Goal: Transaction & Acquisition: Purchase product/service

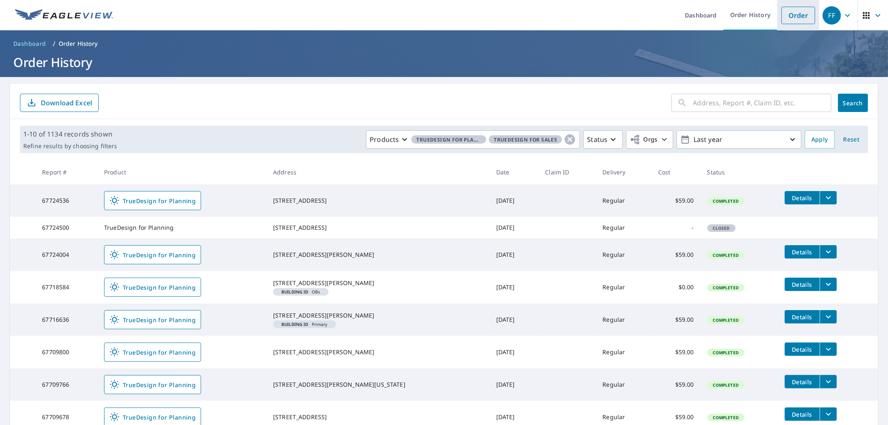
click at [788, 15] on link "Order" at bounding box center [799, 15] width 34 height 17
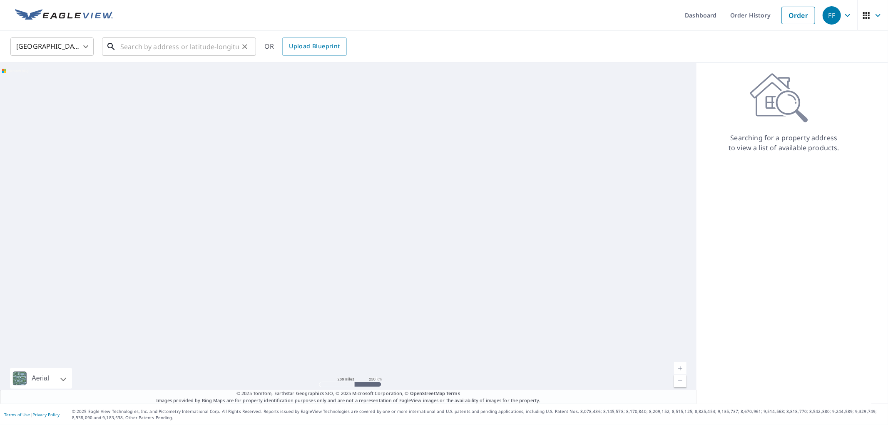
click at [205, 38] on input "text" at bounding box center [179, 46] width 119 height 23
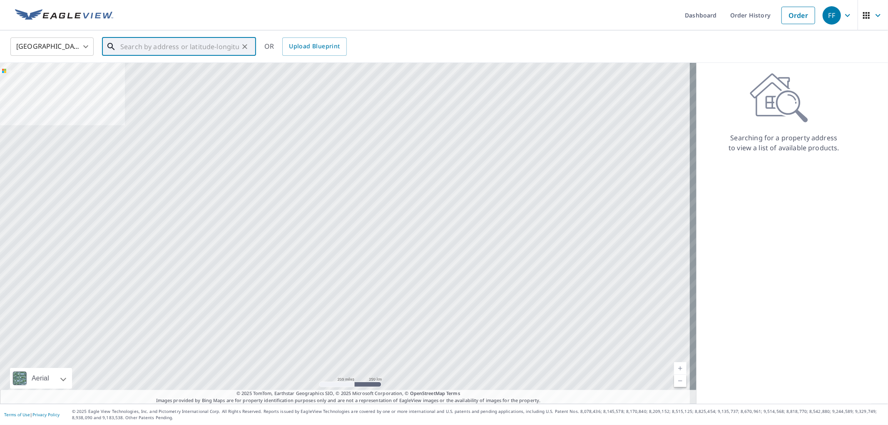
paste input "[STREET_ADDRESS]"
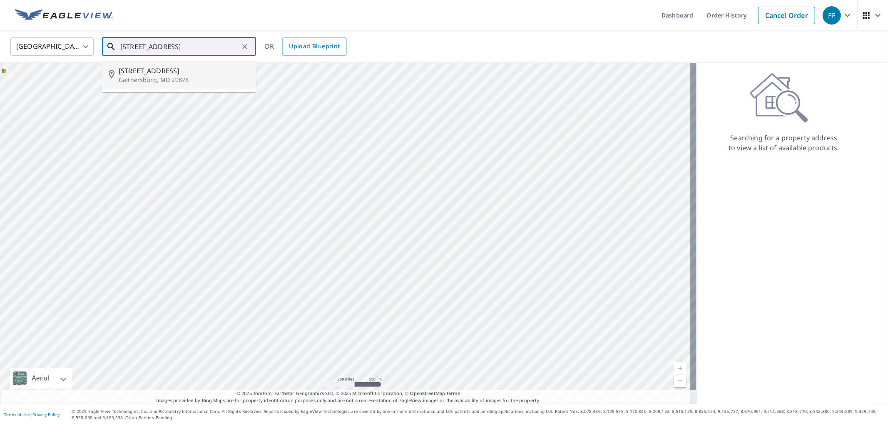
click at [174, 81] on p "Gaithersburg, MD 20878" at bounding box center [184, 80] width 131 height 8
type input "[STREET_ADDRESS]"
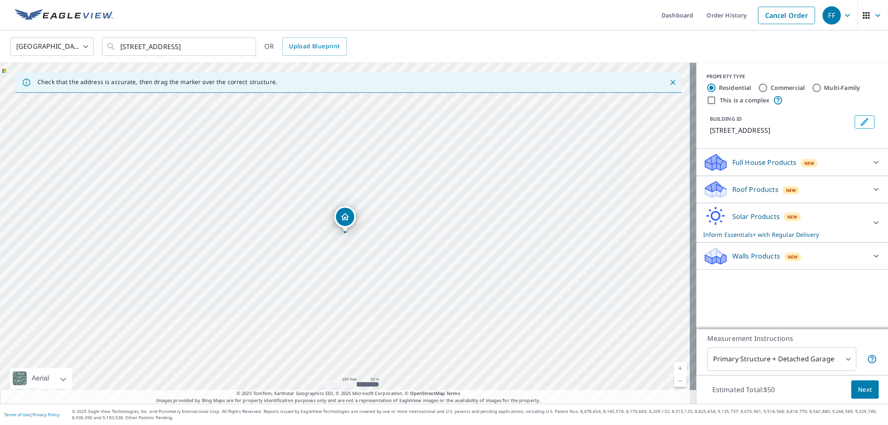
click at [722, 235] on div "Solar Products New Inform Essentials+ with Regular Delivery" at bounding box center [785, 223] width 163 height 32
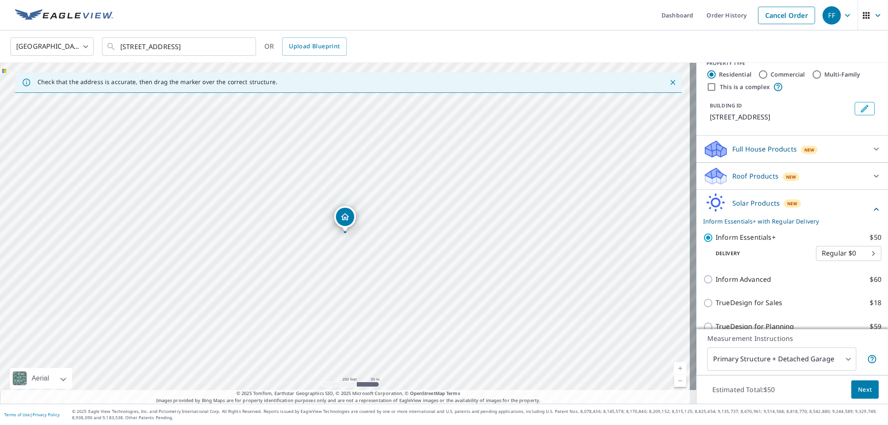
scroll to position [63, 0]
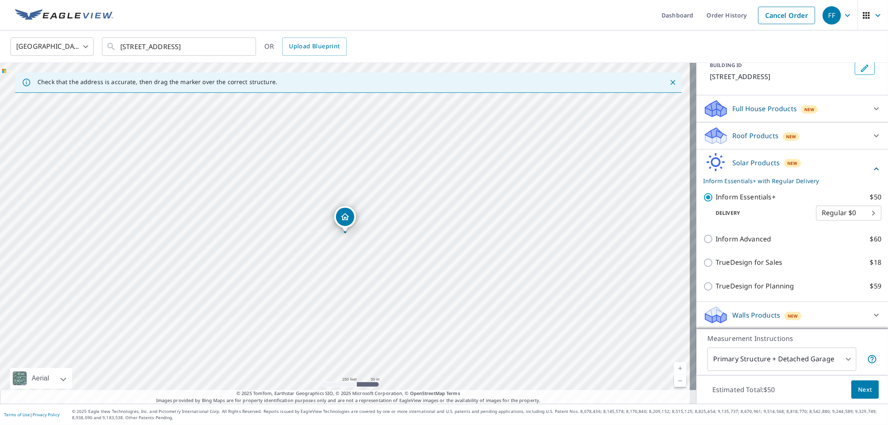
click at [758, 279] on div "TrueDesign for Planning $59" at bounding box center [793, 287] width 178 height 24
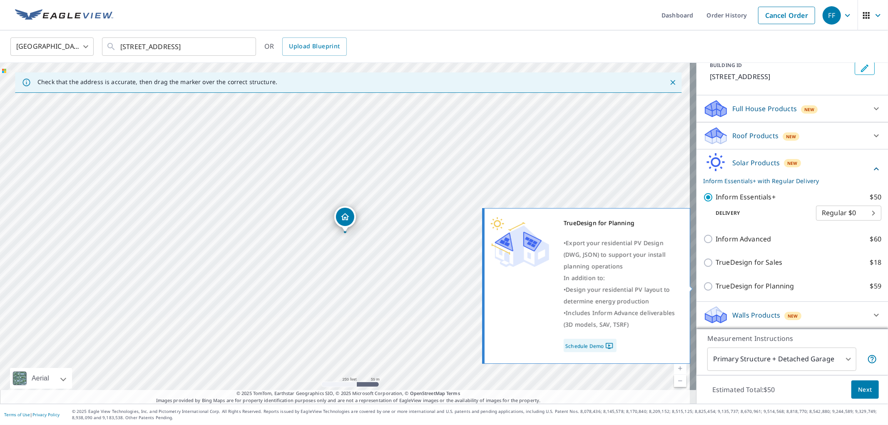
click at [751, 287] on p "TrueDesign for Planning" at bounding box center [755, 286] width 78 height 10
click at [716, 287] on input "TrueDesign for Planning $59" at bounding box center [710, 287] width 12 height 10
checkbox input "true"
checkbox input "false"
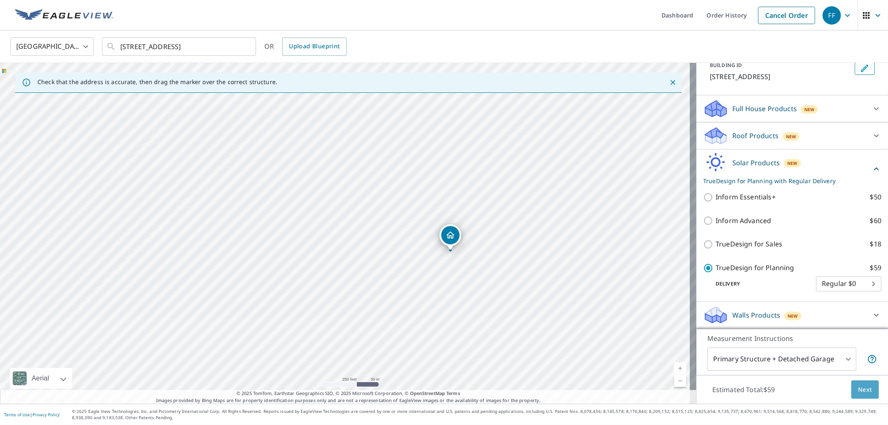
click at [865, 399] on button "Next" at bounding box center [865, 390] width 27 height 19
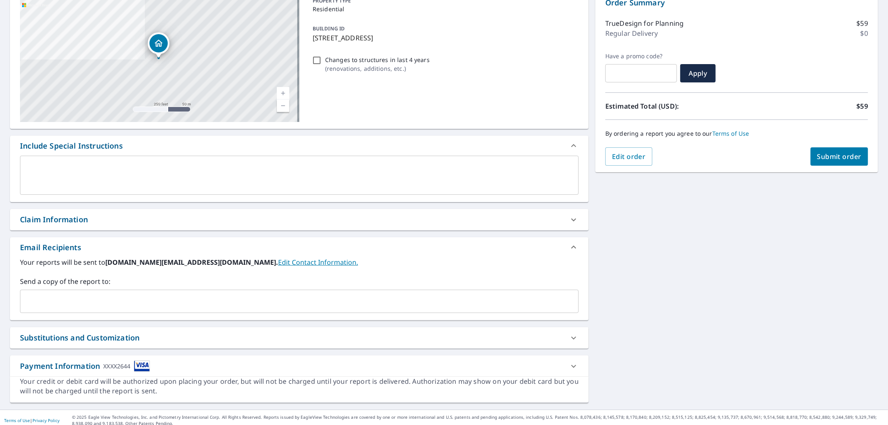
scroll to position [99, 0]
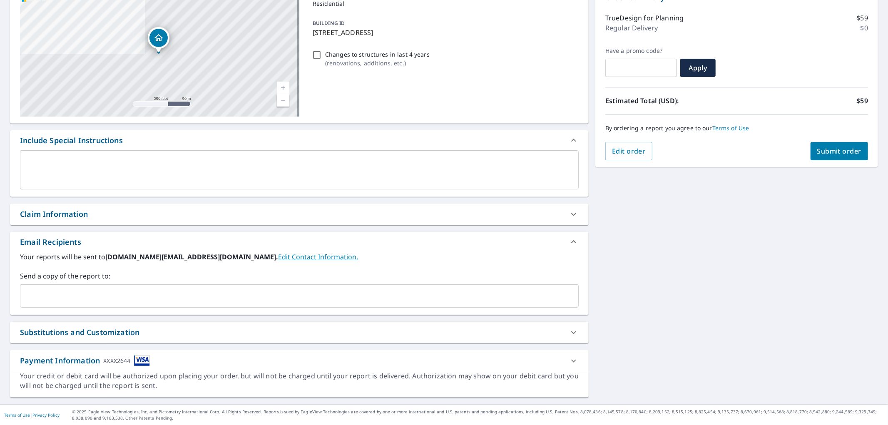
click at [329, 285] on div "​" at bounding box center [299, 296] width 559 height 23
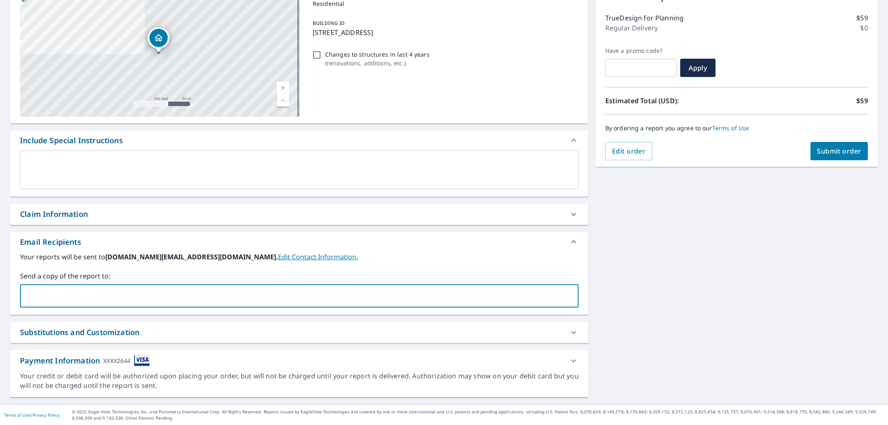
paste input "[EMAIL_ADDRESS][DOMAIN_NAME]"
type input "[EMAIL_ADDRESS][DOMAIN_NAME]"
click at [834, 155] on span "Submit order" at bounding box center [840, 151] width 45 height 9
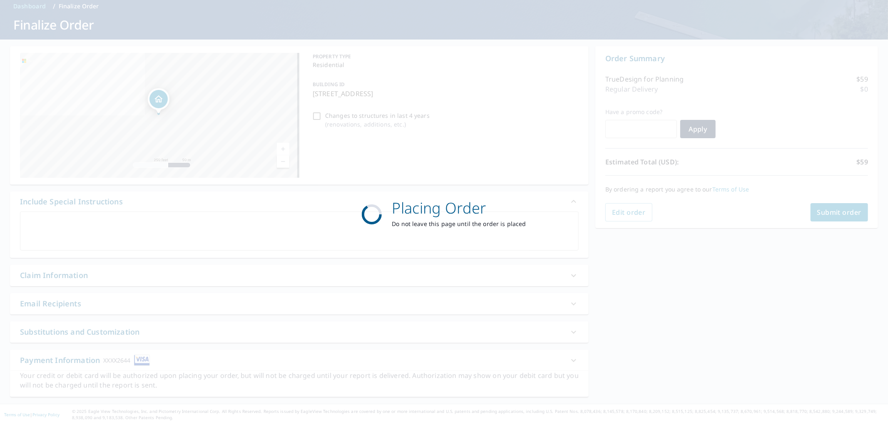
scroll to position [37, 0]
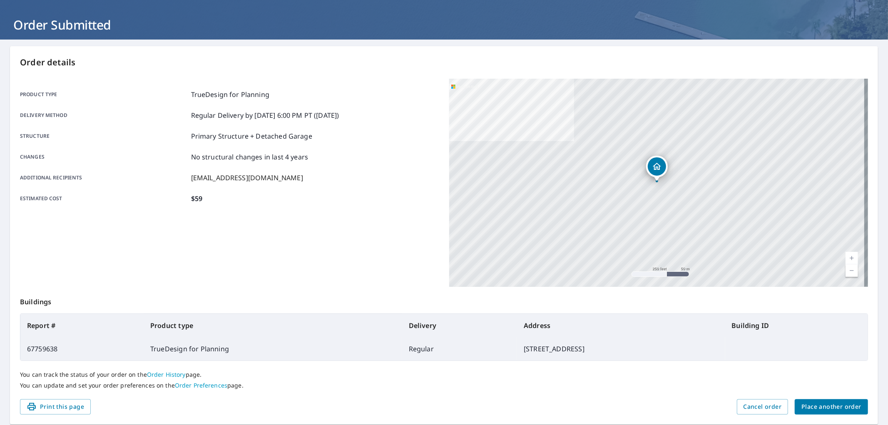
click at [819, 406] on span "Place another order" at bounding box center [832, 407] width 60 height 10
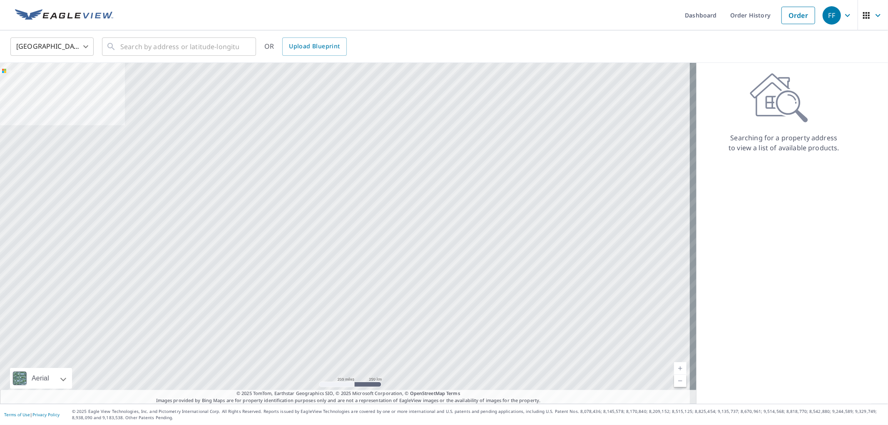
click at [202, 61] on div "United States [GEOGRAPHIC_DATA] ​ ​ OR Upload Blueprint" at bounding box center [444, 46] width 888 height 32
click at [185, 45] on input "text" at bounding box center [179, 46] width 119 height 23
paste input "[STREET_ADDRESS]"
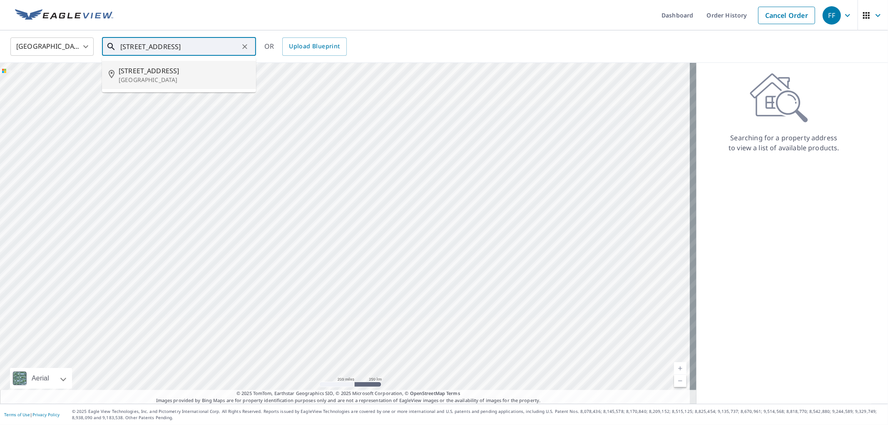
click at [187, 79] on p "[GEOGRAPHIC_DATA]" at bounding box center [184, 80] width 131 height 8
type input "[STREET_ADDRESS]"
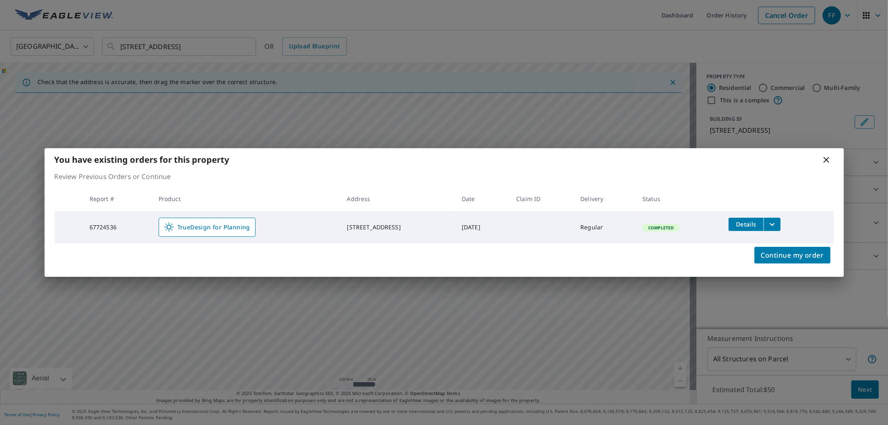
click at [824, 157] on icon at bounding box center [827, 160] width 6 height 6
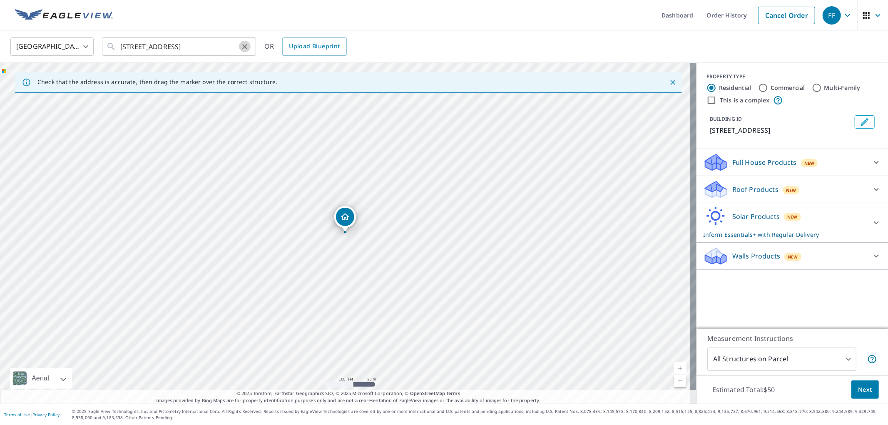
click at [244, 49] on icon "Clear" at bounding box center [245, 46] width 8 height 8
click at [71, 22] on link at bounding box center [64, 15] width 108 height 30
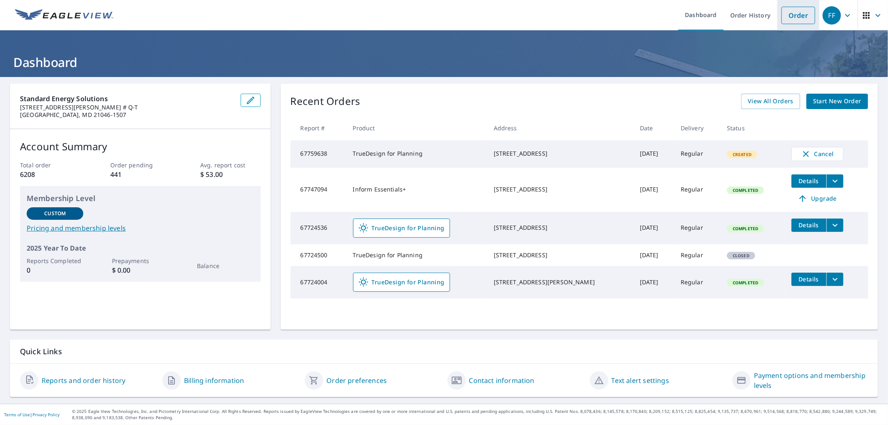
click at [784, 20] on link "Order" at bounding box center [799, 15] width 34 height 17
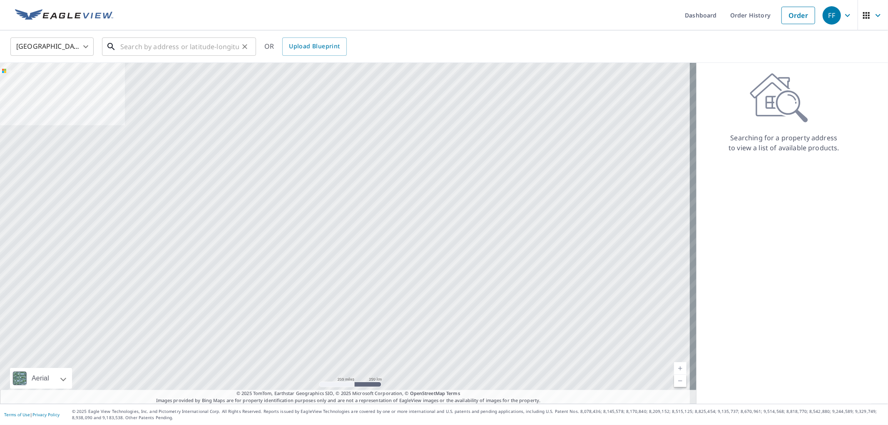
click at [192, 38] on input "text" at bounding box center [179, 46] width 119 height 23
paste input "[STREET_ADDRESS][PERSON_NAME]"
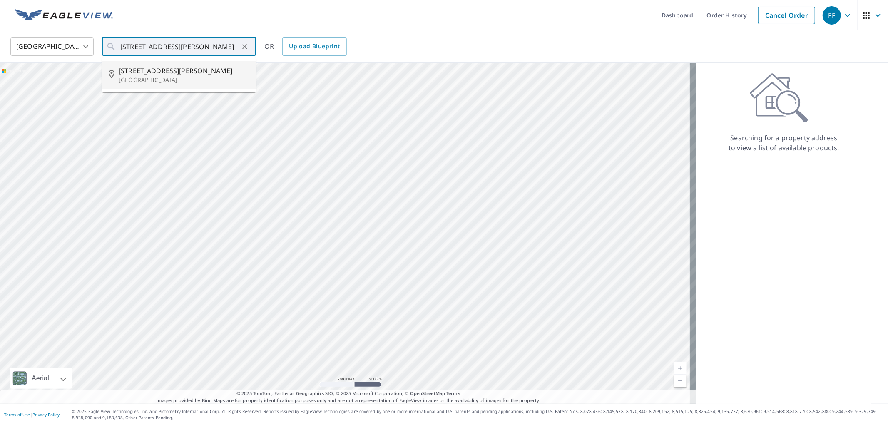
type input "[STREET_ADDRESS][PERSON_NAME]"
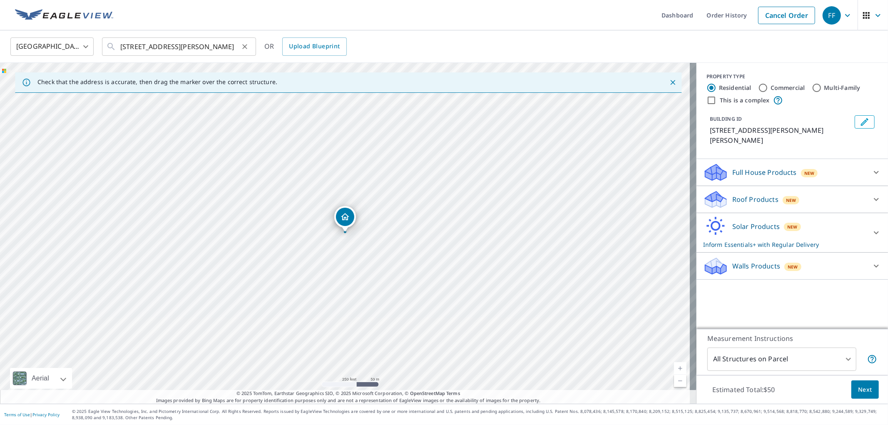
click at [244, 50] on icon "Clear" at bounding box center [245, 46] width 8 height 8
click at [191, 50] on input "text" at bounding box center [179, 46] width 119 height 23
paste input "[STREET_ADDRESS]"
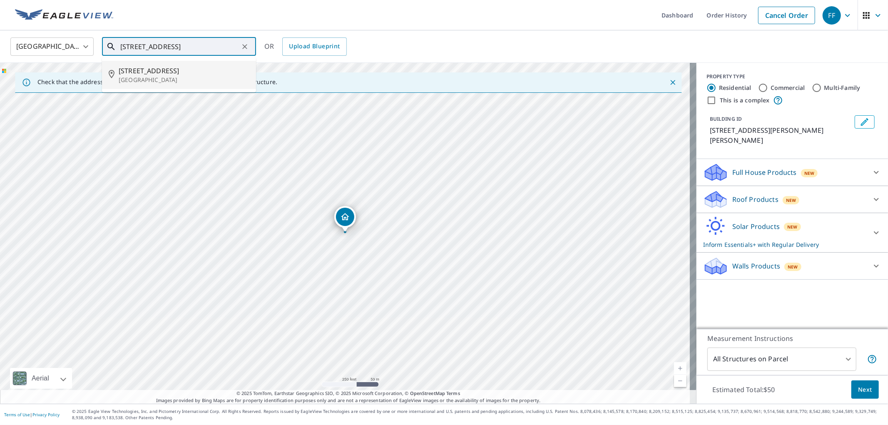
click at [172, 68] on span "[STREET_ADDRESS]" at bounding box center [184, 71] width 131 height 10
type input "[STREET_ADDRESS]"
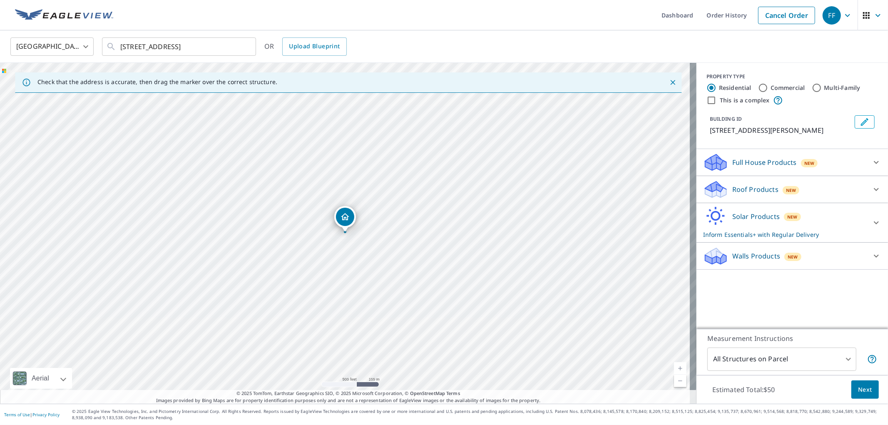
drag, startPoint x: 435, startPoint y: 198, endPoint x: 432, endPoint y: 215, distance: 17.8
click at [432, 215] on div "[STREET_ADDRESS][PERSON_NAME]" at bounding box center [348, 233] width 697 height 341
click at [754, 201] on div "Roof Products New Premium $23.07 - $71.5 QuickSquares™ $18 Gutter $13 Bid Perfe…" at bounding box center [793, 189] width 192 height 27
click at [751, 212] on p "Solar Products" at bounding box center [756, 217] width 47 height 10
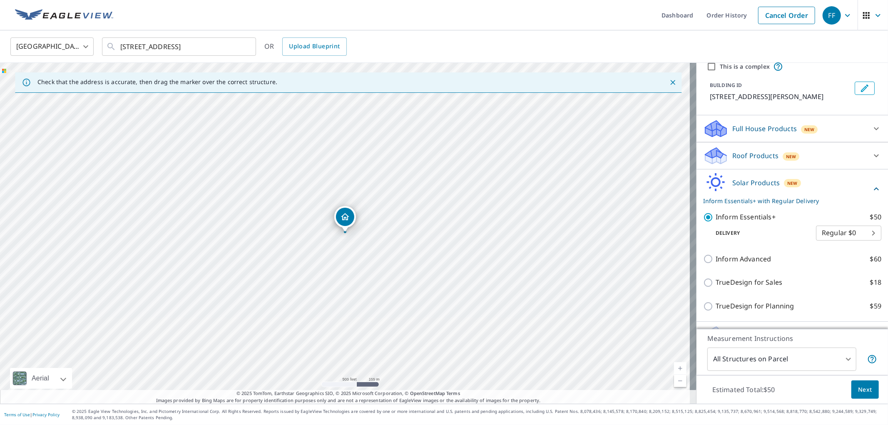
scroll to position [52, 0]
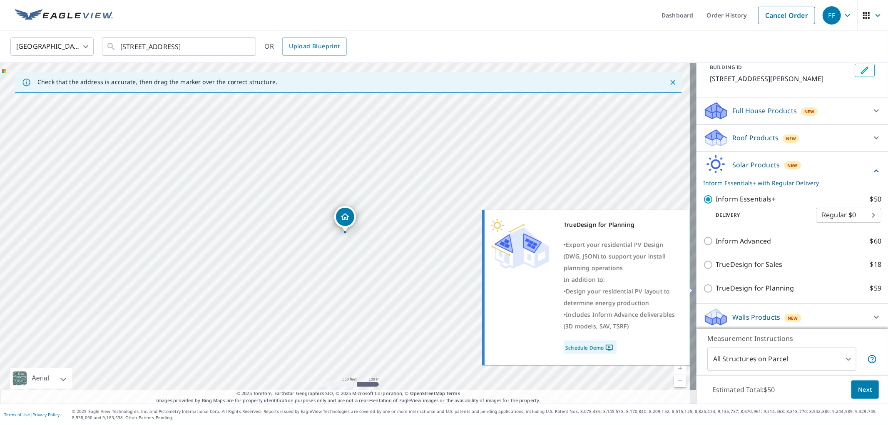
click at [759, 284] on p "TrueDesign for Planning" at bounding box center [755, 288] width 78 height 10
click at [716, 284] on input "TrueDesign for Planning $59" at bounding box center [710, 289] width 12 height 10
checkbox input "true"
checkbox input "false"
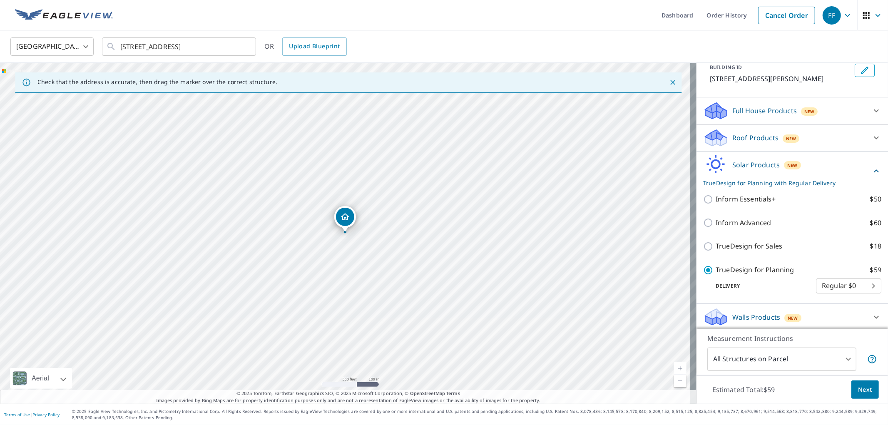
click at [863, 396] on button "Next" at bounding box center [865, 390] width 27 height 19
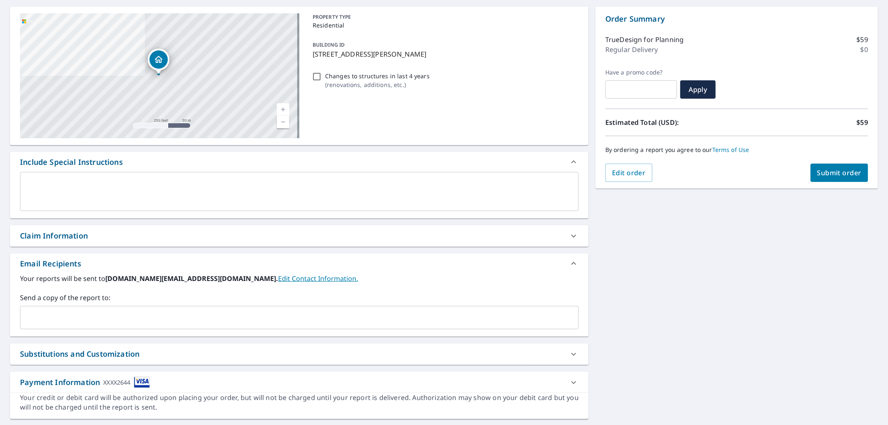
scroll to position [99, 0]
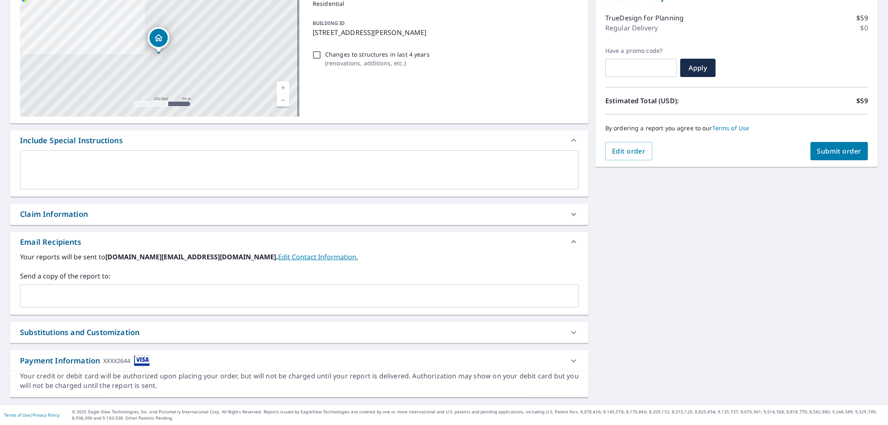
click at [286, 287] on div "​" at bounding box center [299, 296] width 559 height 23
paste input "[EMAIL_ADDRESS][DOMAIN_NAME]"
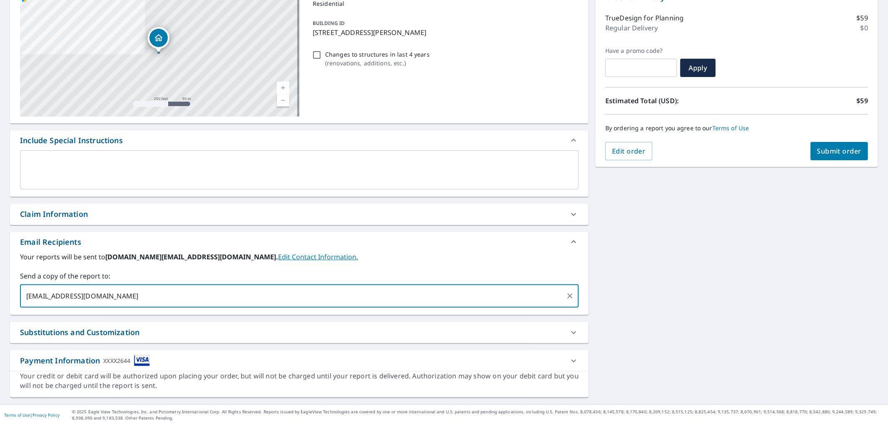
type input "[EMAIL_ADDRESS][DOMAIN_NAME]"
click at [826, 148] on span "Submit order" at bounding box center [840, 151] width 45 height 9
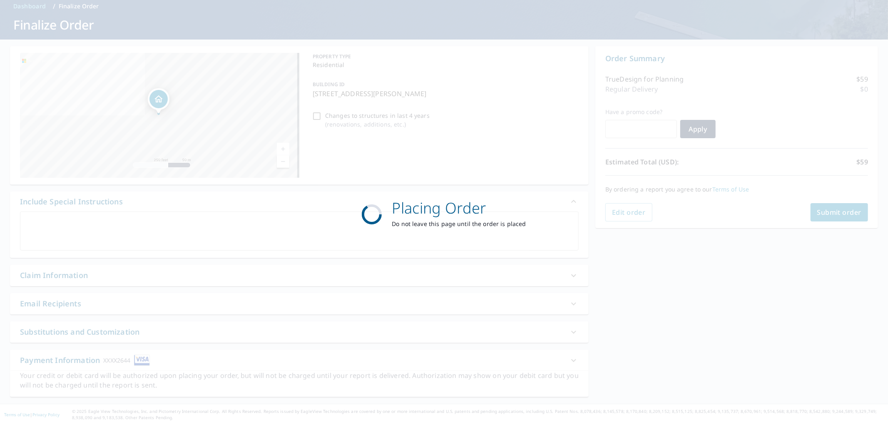
scroll to position [37, 0]
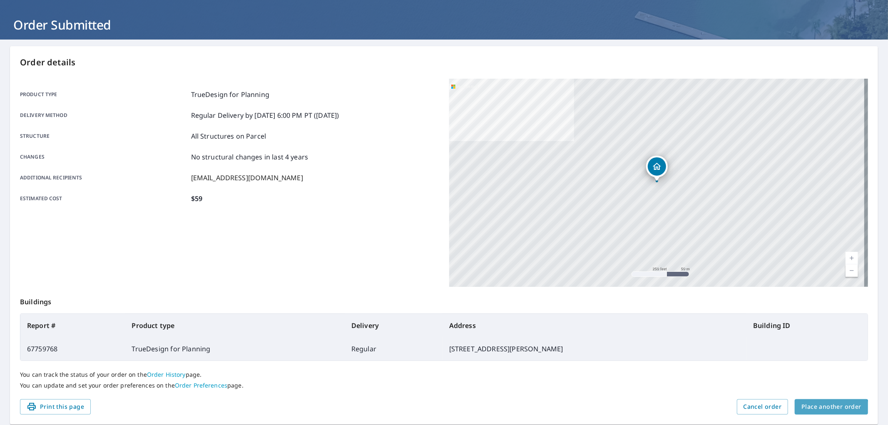
click at [825, 412] on button "Place another order" at bounding box center [831, 406] width 73 height 15
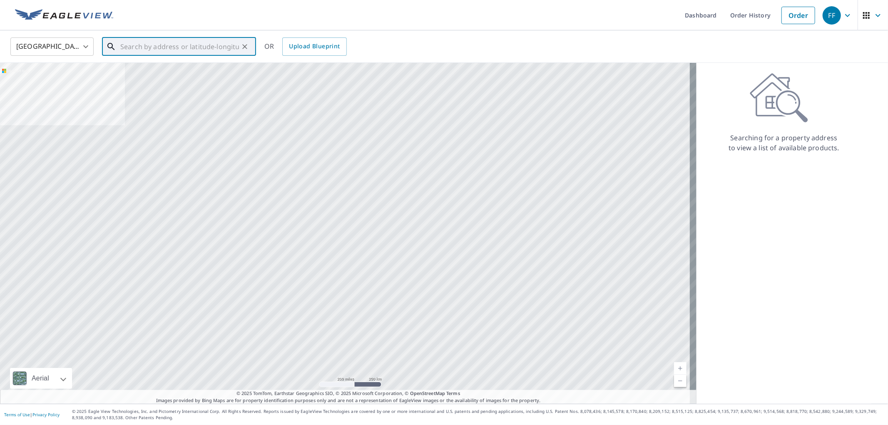
click at [215, 44] on input "text" at bounding box center [179, 46] width 119 height 23
paste input "[STREET_ADDRESS][PERSON_NAME]"
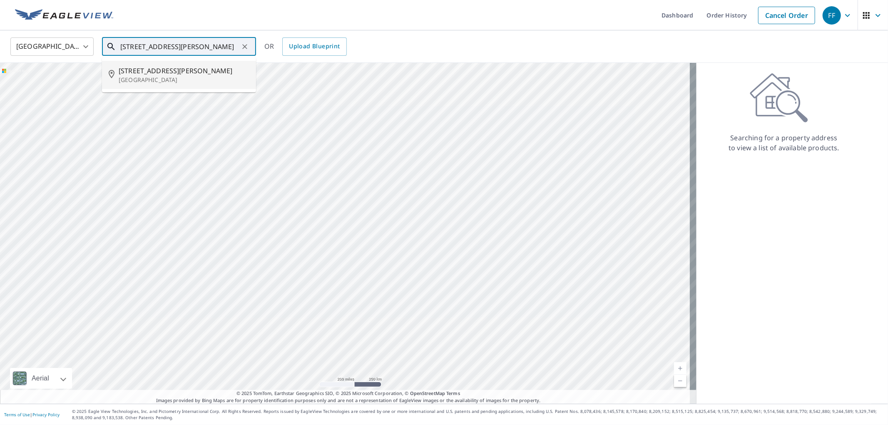
click at [165, 85] on li "[STREET_ADDRESS][PERSON_NAME]" at bounding box center [179, 75] width 154 height 28
type input "[STREET_ADDRESS][PERSON_NAME]"
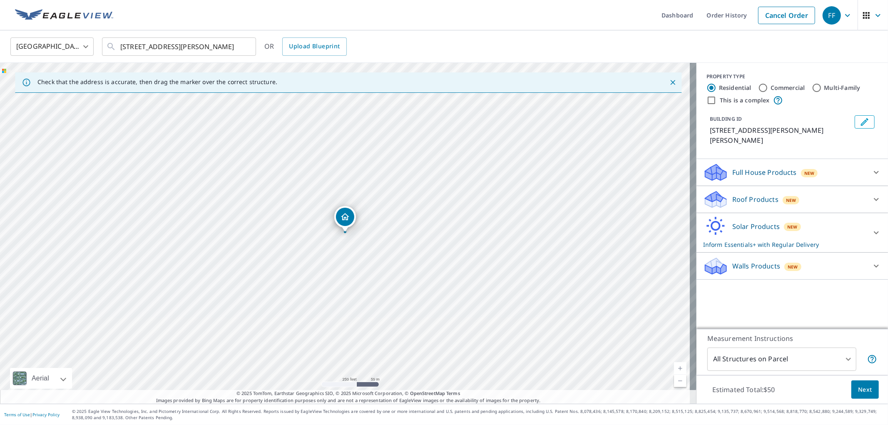
click at [734, 222] on p "Solar Products" at bounding box center [756, 227] width 47 height 10
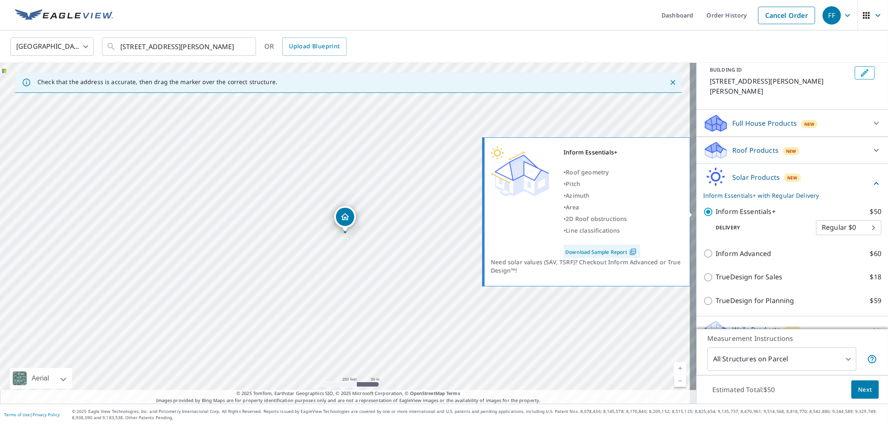
scroll to position [53, 0]
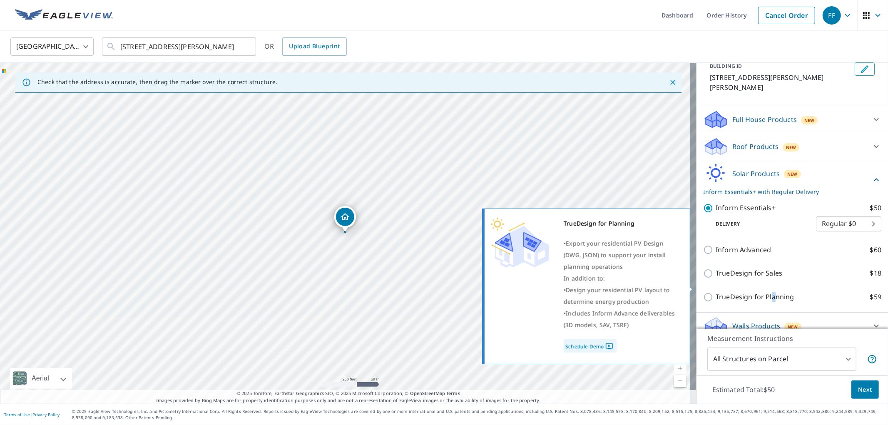
click at [765, 292] on p "TrueDesign for Planning" at bounding box center [755, 297] width 78 height 10
click at [743, 292] on p "TrueDesign for Planning" at bounding box center [755, 297] width 78 height 10
click at [716, 292] on input "TrueDesign for Planning $59" at bounding box center [710, 297] width 12 height 10
checkbox input "true"
checkbox input "false"
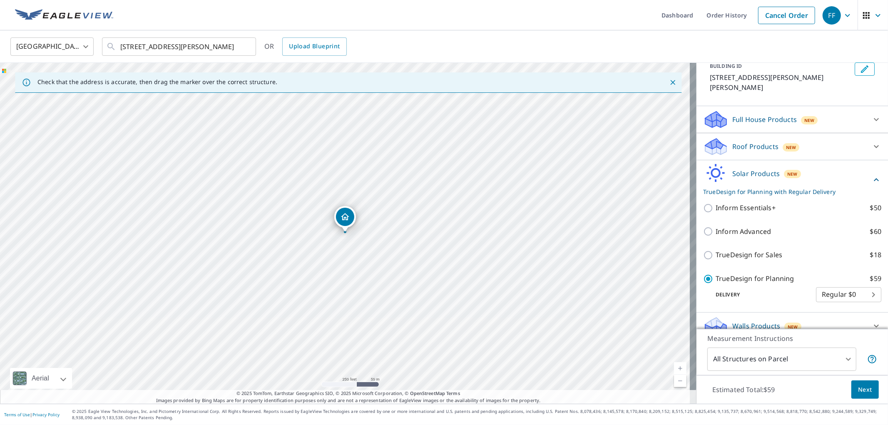
click at [843, 384] on div "Estimated Total: $59 Next" at bounding box center [793, 389] width 192 height 29
click at [861, 385] on span "Next" at bounding box center [866, 390] width 14 height 10
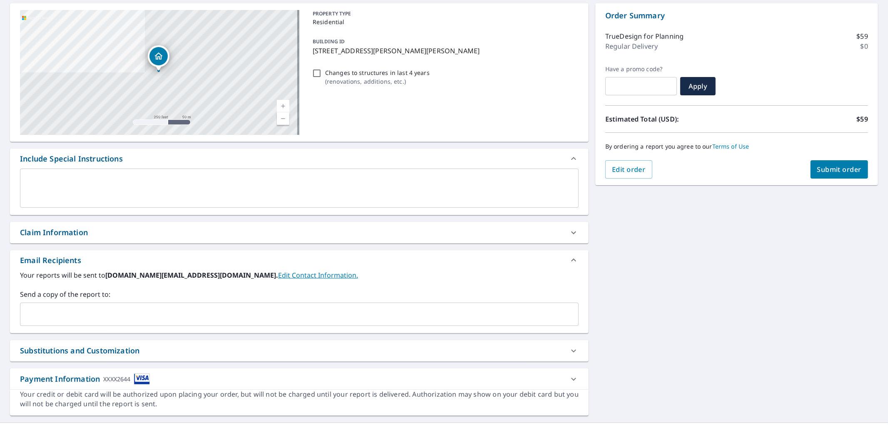
scroll to position [99, 0]
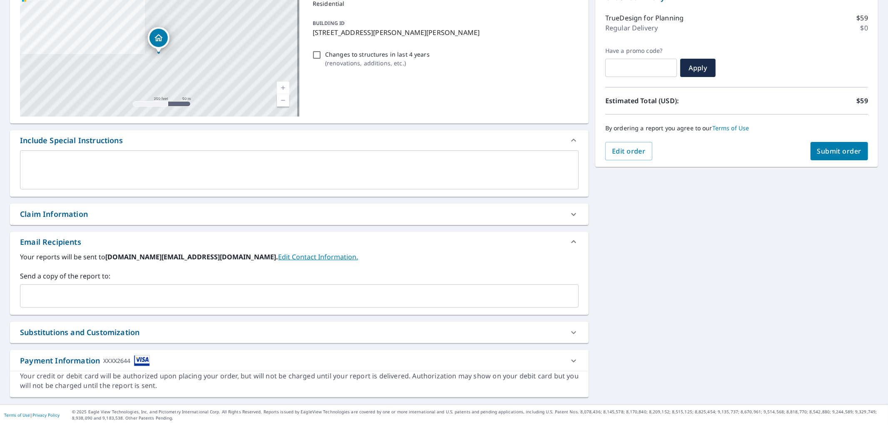
drag, startPoint x: 292, startPoint y: 312, endPoint x: 307, endPoint y: 294, distance: 22.5
click at [292, 312] on div "Your reports will be sent to [DOMAIN_NAME][EMAIL_ADDRESS][DOMAIN_NAME]. Edit Co…" at bounding box center [299, 283] width 579 height 63
click at [307, 294] on input "text" at bounding box center [293, 296] width 539 height 16
paste input "[EMAIL_ADDRESS][DOMAIN_NAME]"
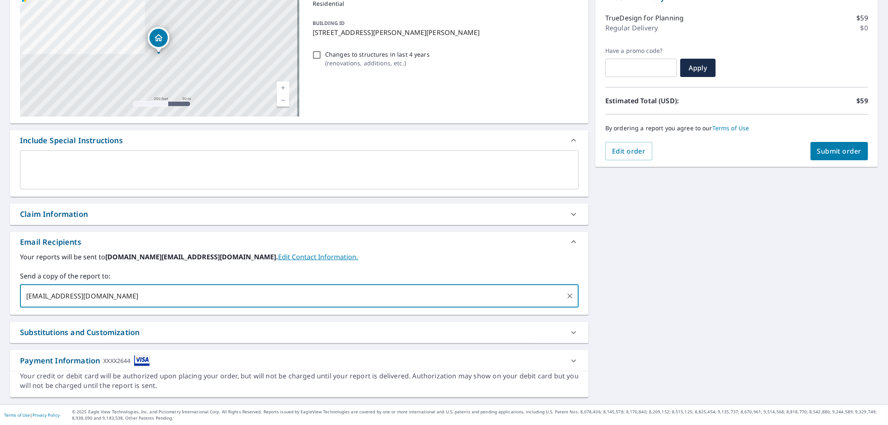
type input "[EMAIL_ADDRESS][DOMAIN_NAME]"
click at [838, 157] on button "Submit order" at bounding box center [840, 151] width 58 height 18
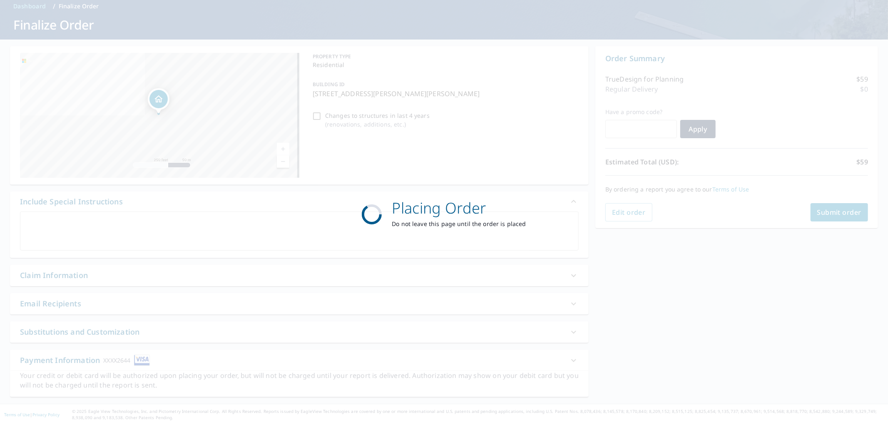
scroll to position [37, 0]
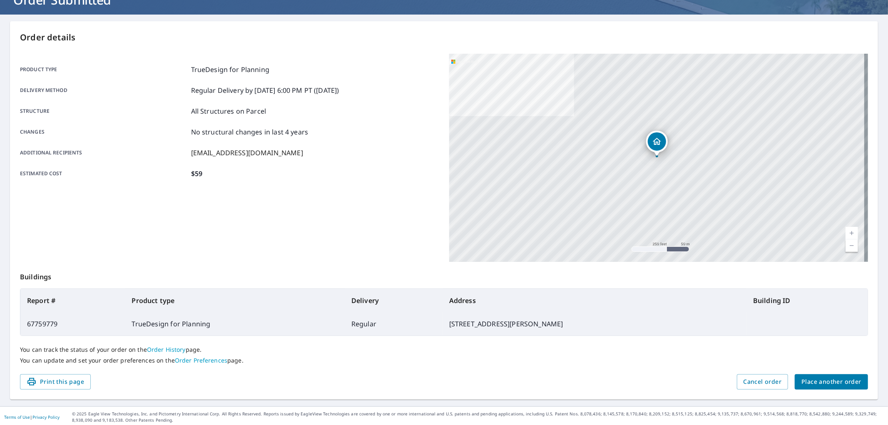
scroll to position [65, 0]
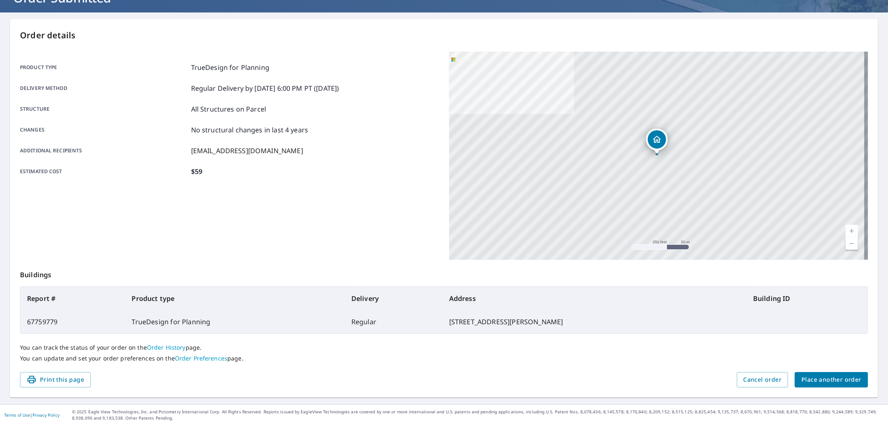
click at [819, 375] on span "Place another order" at bounding box center [832, 380] width 60 height 10
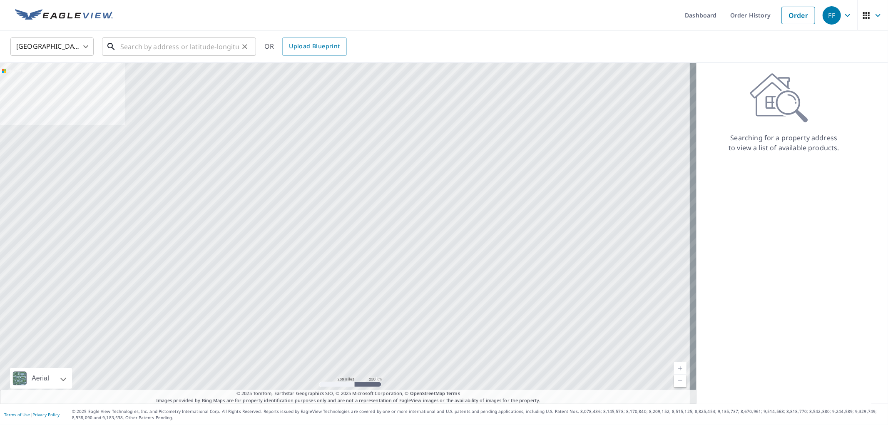
click at [205, 51] on input "text" at bounding box center [179, 46] width 119 height 23
paste input "[STREET_ADDRESS]"
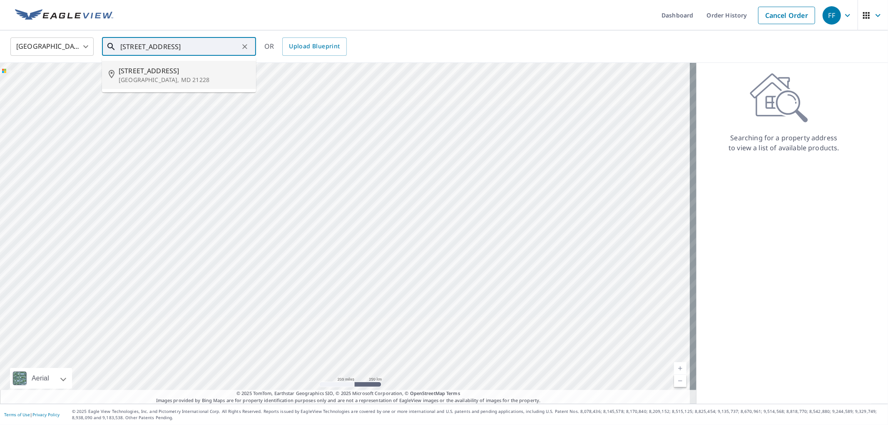
click at [157, 80] on p "[GEOGRAPHIC_DATA], MD 21228" at bounding box center [184, 80] width 131 height 8
type input "[STREET_ADDRESS]"
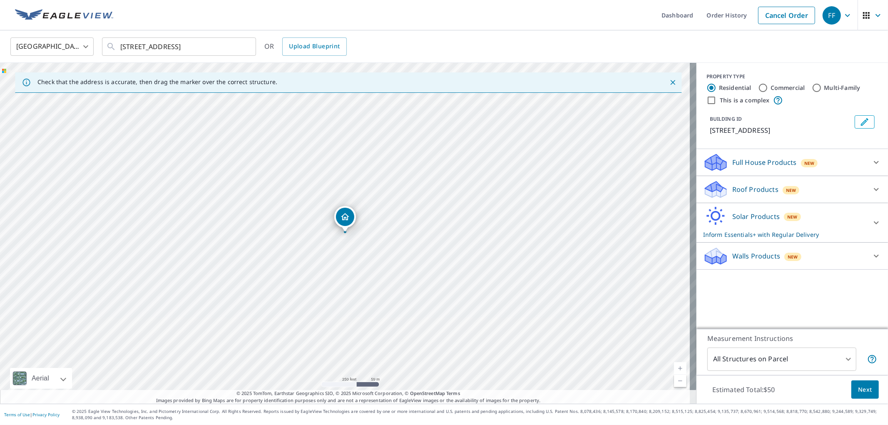
click at [754, 216] on p "Solar Products" at bounding box center [756, 217] width 47 height 10
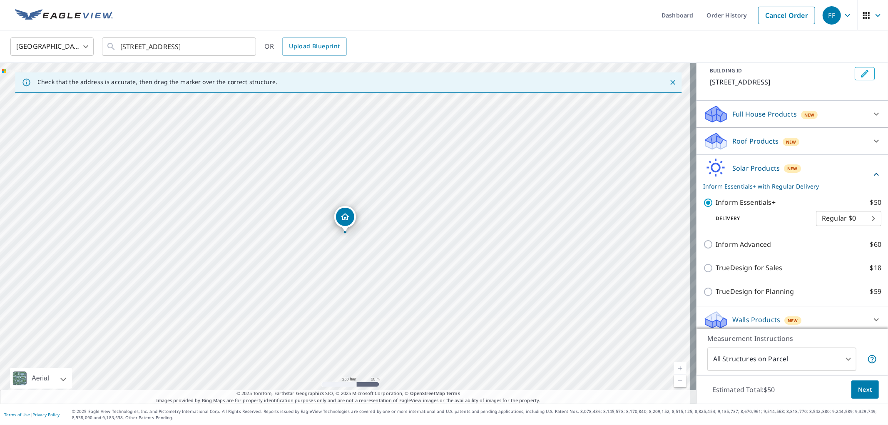
scroll to position [52, 0]
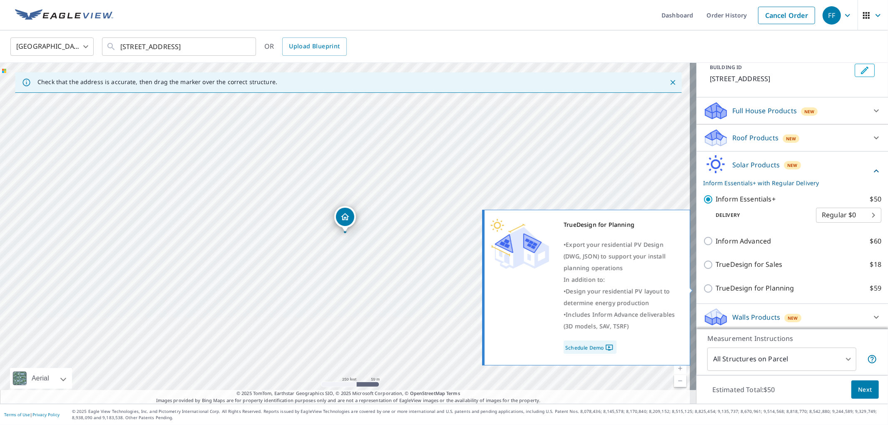
click at [759, 285] on p "TrueDesign for Planning" at bounding box center [755, 288] width 78 height 10
click at [716, 285] on input "TrueDesign for Planning $59" at bounding box center [710, 289] width 12 height 10
checkbox input "true"
checkbox input "false"
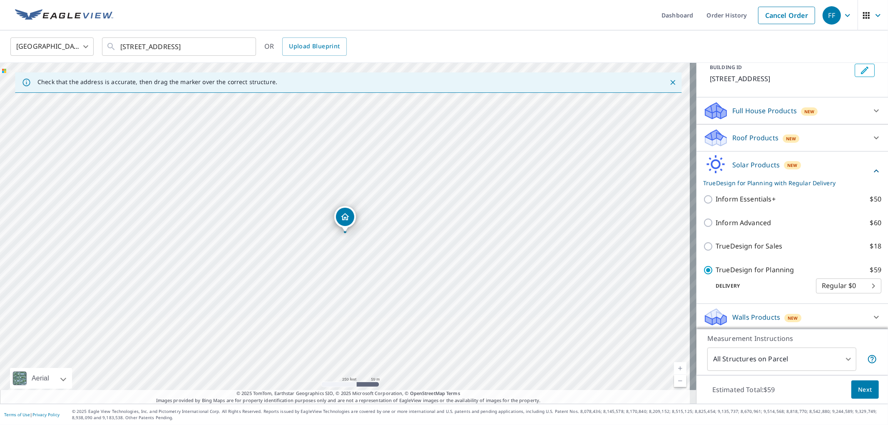
click at [871, 401] on div "Estimated Total: $59 Next" at bounding box center [793, 389] width 192 height 29
click at [861, 396] on button "Next" at bounding box center [865, 390] width 27 height 19
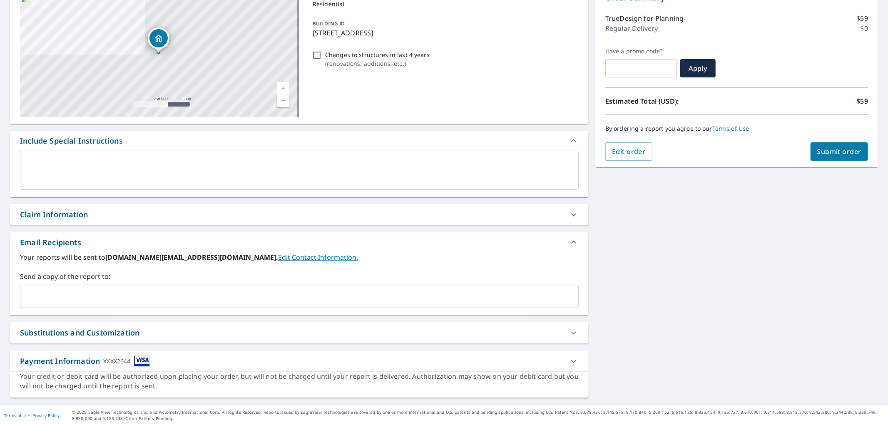
scroll to position [99, 0]
click at [337, 287] on div "​" at bounding box center [299, 296] width 559 height 23
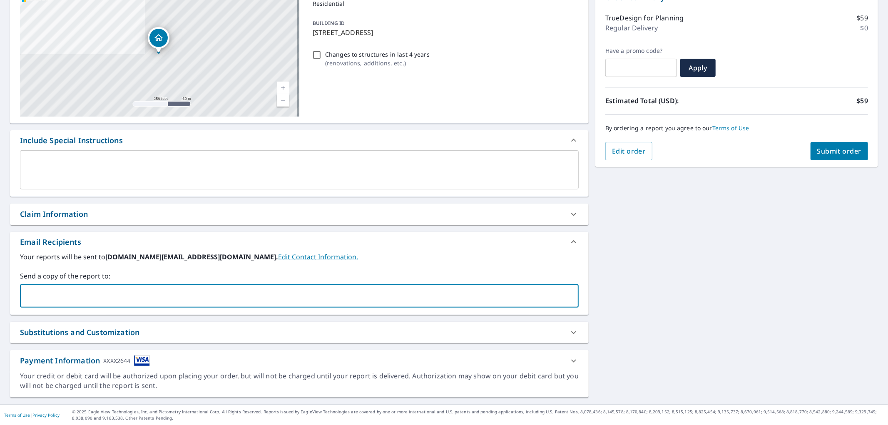
paste input "[EMAIL_ADDRESS][DOMAIN_NAME]"
type input "[EMAIL_ADDRESS][DOMAIN_NAME]"
click at [830, 142] on button "Submit order" at bounding box center [840, 151] width 58 height 18
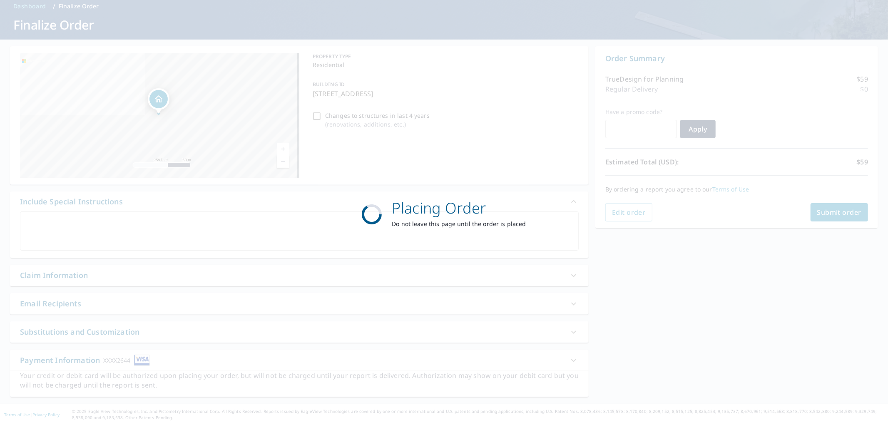
scroll to position [37, 0]
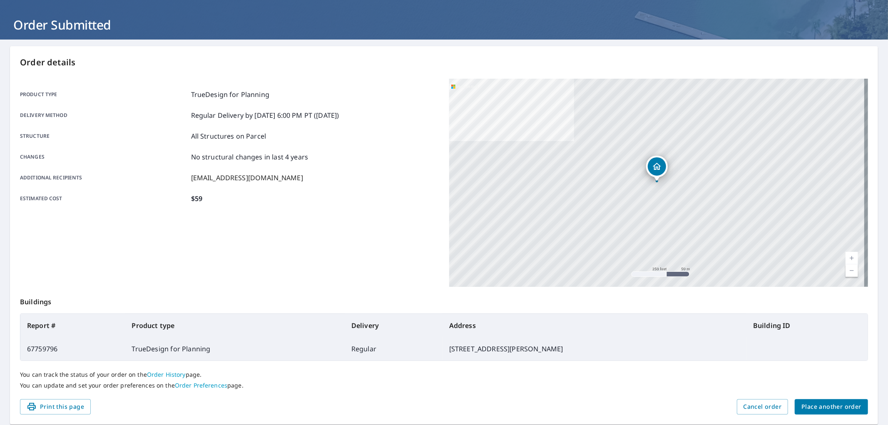
click at [809, 399] on div "You can track the status of your order on the Order History page. You can updat…" at bounding box center [444, 380] width 849 height 38
click at [811, 402] on button "Place another order" at bounding box center [831, 406] width 73 height 15
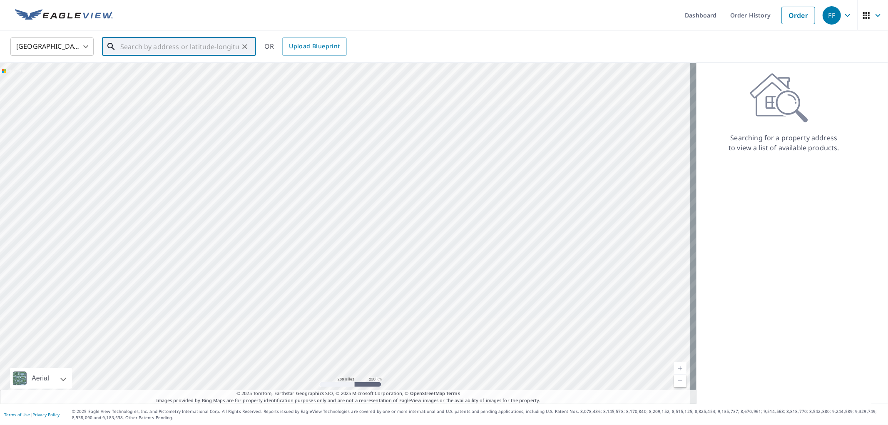
click at [189, 49] on input "text" at bounding box center [179, 46] width 119 height 23
paste input "[STREET_ADDRESS]"
click at [181, 76] on p "[GEOGRAPHIC_DATA]" at bounding box center [184, 80] width 131 height 8
type input "[STREET_ADDRESS]"
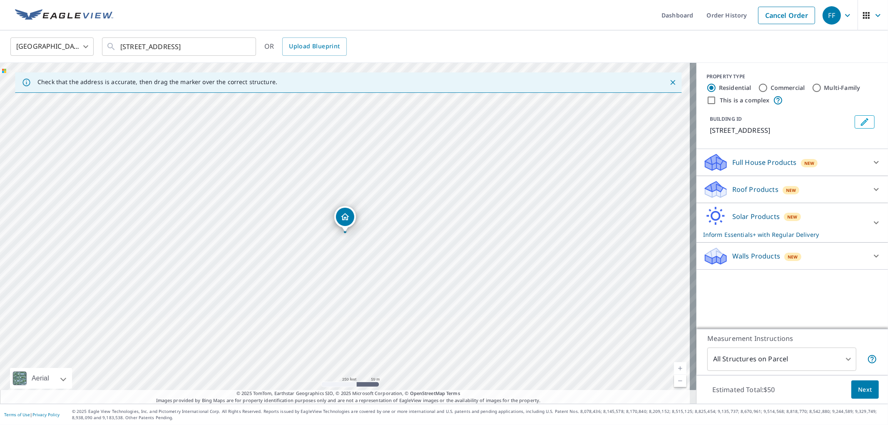
click at [767, 210] on div "Solar Products New Inform Essentials+ with Regular Delivery" at bounding box center [785, 223] width 163 height 32
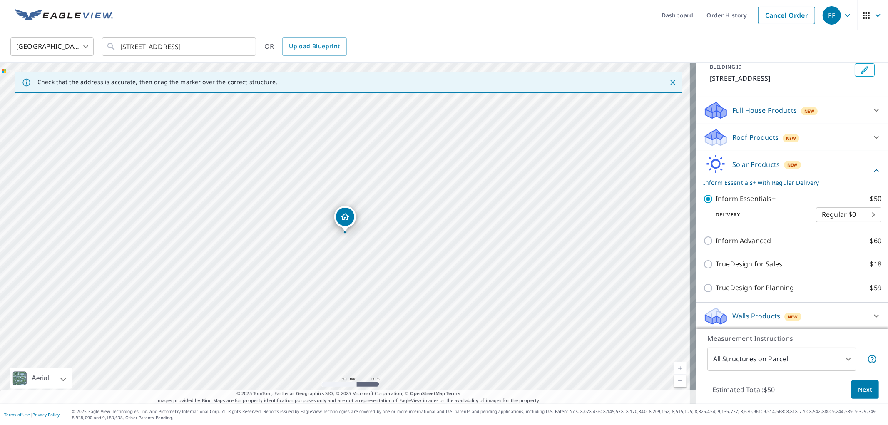
scroll to position [52, 0]
click at [764, 282] on p "TrueDesign for Planning" at bounding box center [755, 287] width 78 height 10
click at [716, 283] on input "TrueDesign for Planning $59" at bounding box center [710, 288] width 12 height 10
checkbox input "true"
checkbox input "false"
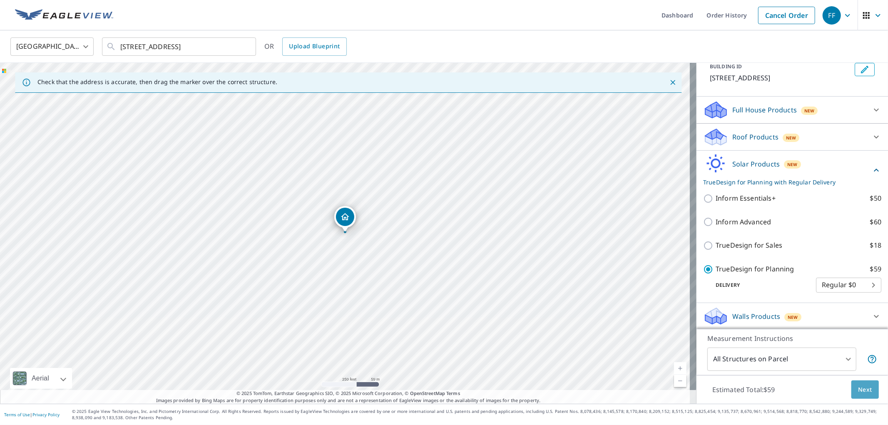
click at [859, 388] on span "Next" at bounding box center [866, 390] width 14 height 10
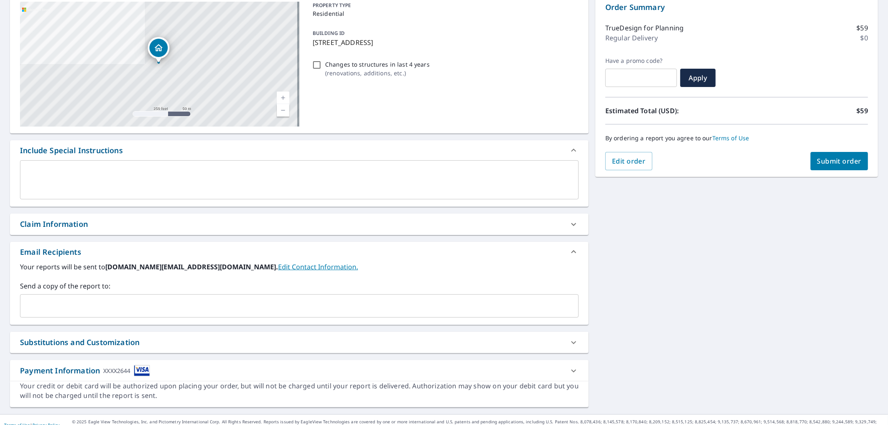
scroll to position [99, 0]
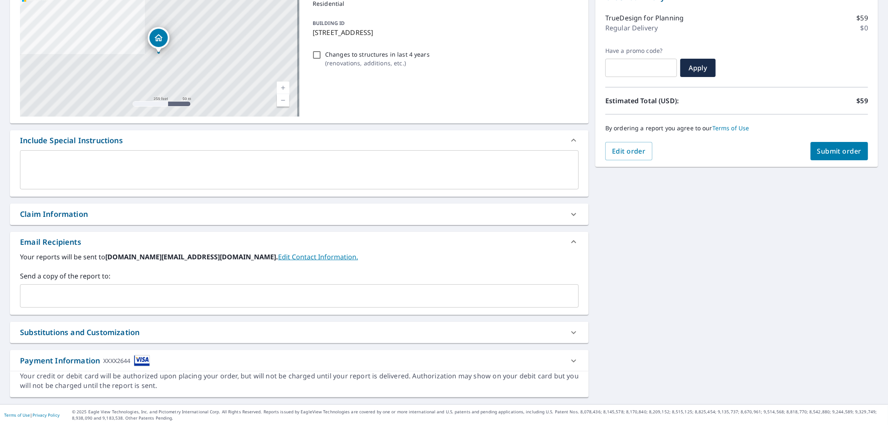
click at [312, 293] on input "text" at bounding box center [293, 296] width 539 height 16
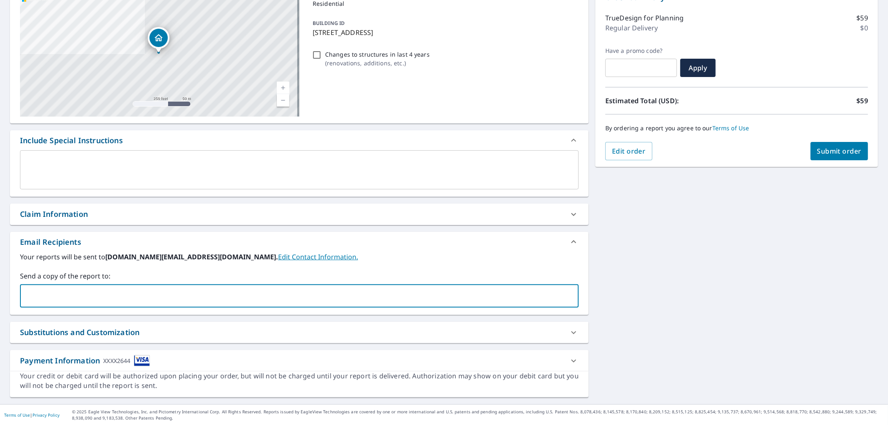
paste input "[EMAIL_ADDRESS][DOMAIN_NAME]"
type input "[EMAIL_ADDRESS][DOMAIN_NAME]"
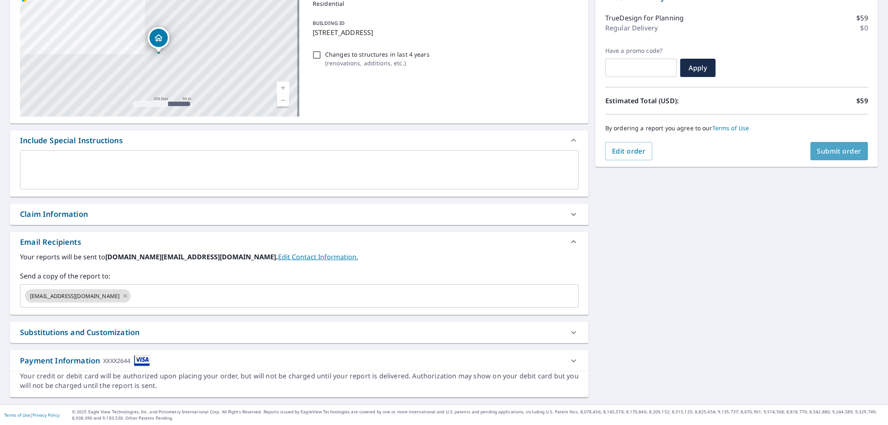
click at [830, 150] on span "Submit order" at bounding box center [840, 151] width 45 height 9
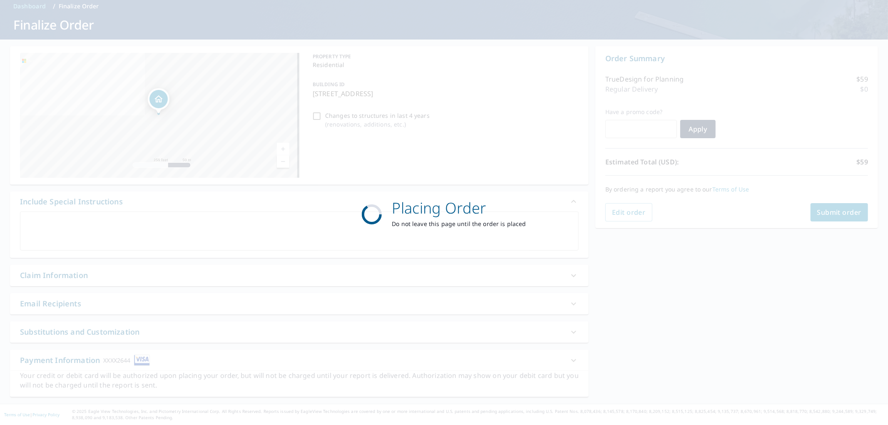
scroll to position [37, 0]
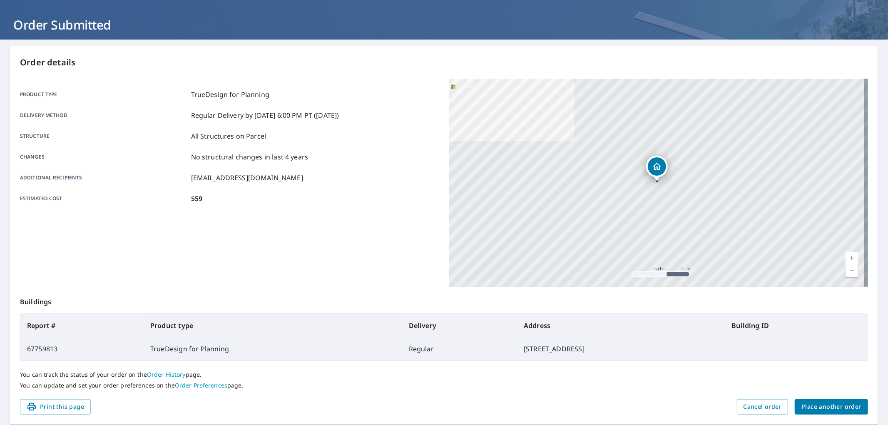
click at [822, 402] on span "Place another order" at bounding box center [832, 407] width 60 height 10
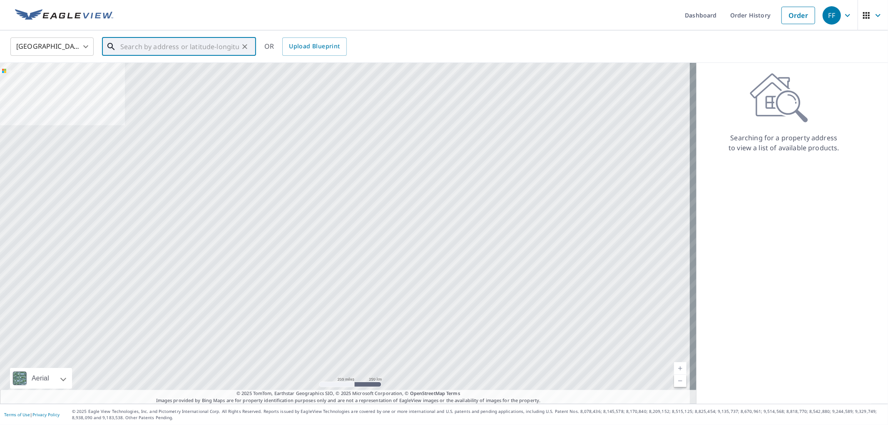
click at [190, 46] on input "text" at bounding box center [179, 46] width 119 height 23
paste input "[STREET_ADDRESS][PERSON_NAME]"
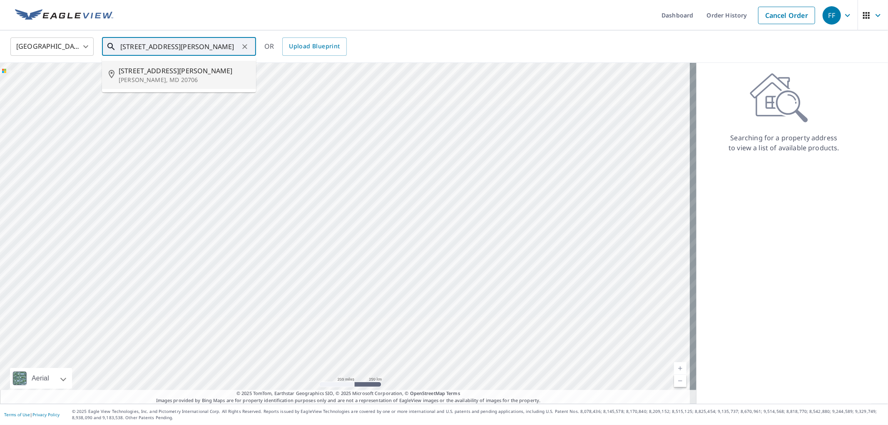
click at [179, 75] on span "[STREET_ADDRESS][PERSON_NAME]" at bounding box center [184, 71] width 131 height 10
type input "[STREET_ADDRESS][PERSON_NAME][PERSON_NAME]"
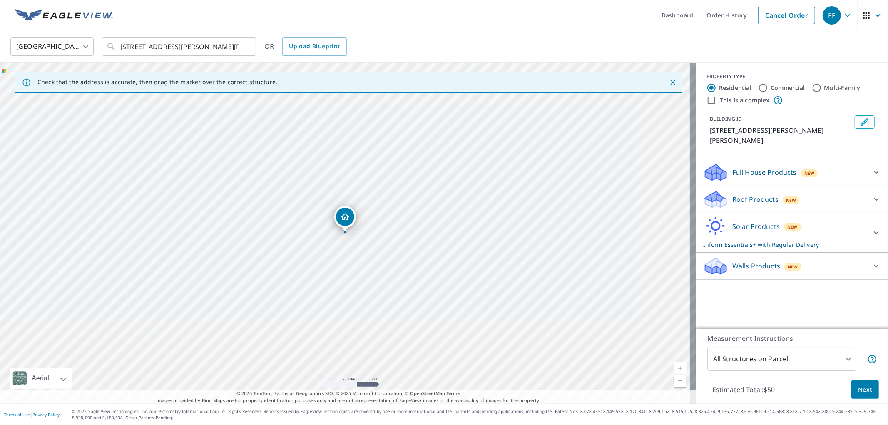
click at [717, 219] on icon at bounding box center [716, 227] width 25 height 20
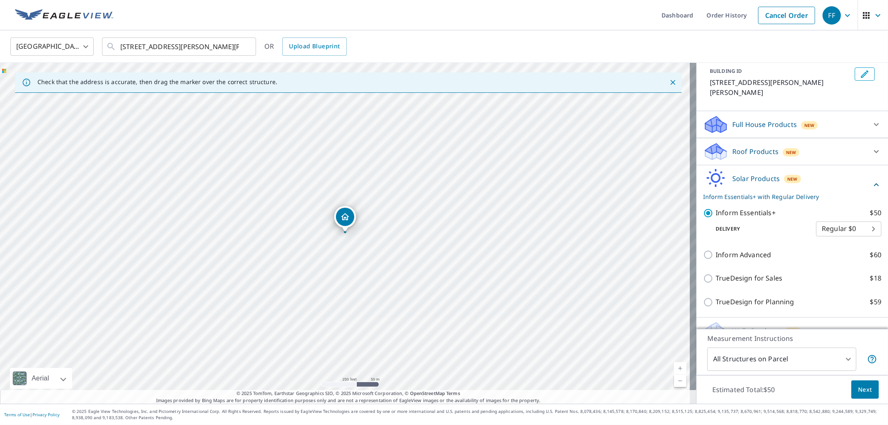
scroll to position [52, 0]
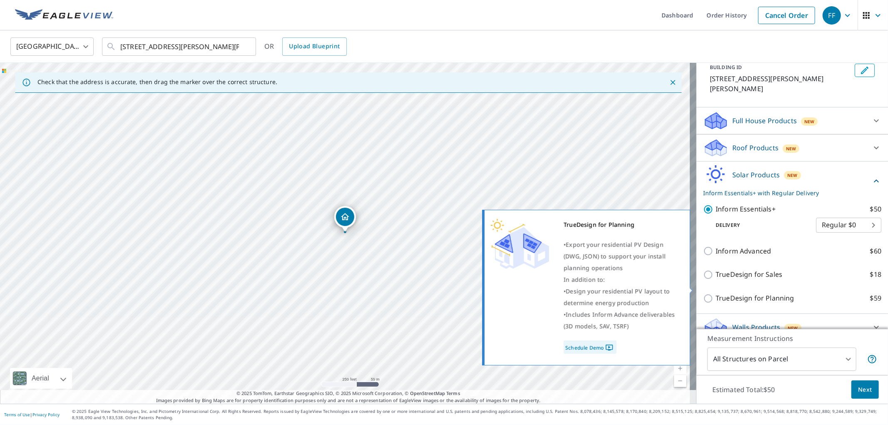
click at [771, 293] on p "TrueDesign for Planning" at bounding box center [755, 298] width 78 height 10
click at [716, 294] on input "TrueDesign for Planning $59" at bounding box center [710, 299] width 12 height 10
checkbox input "true"
checkbox input "false"
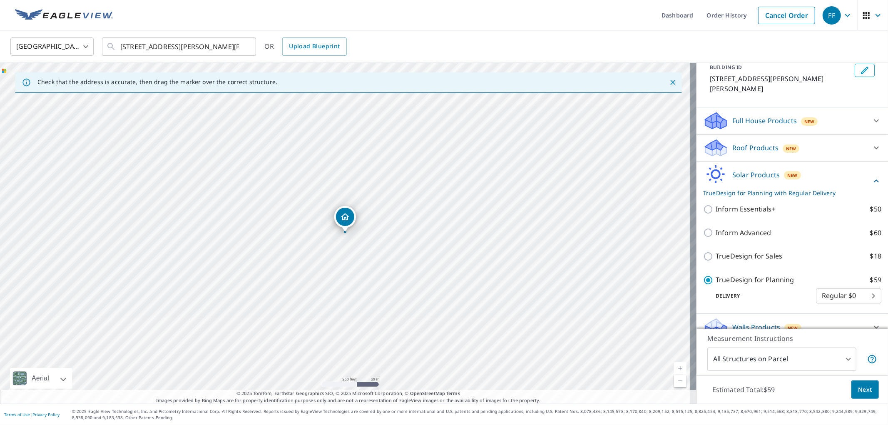
click at [861, 386] on span "Next" at bounding box center [866, 390] width 14 height 10
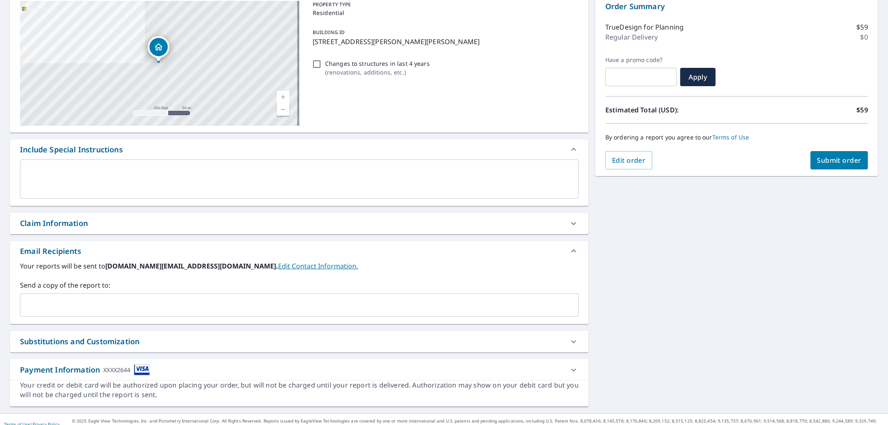
scroll to position [92, 0]
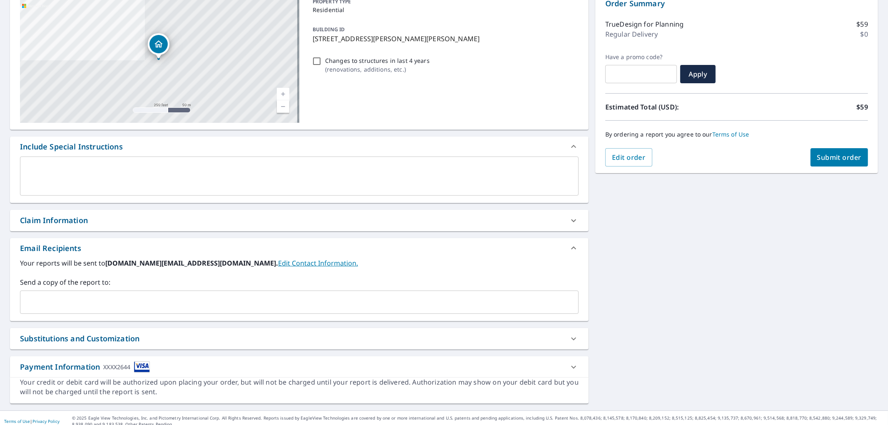
click at [282, 307] on input "text" at bounding box center [293, 302] width 539 height 16
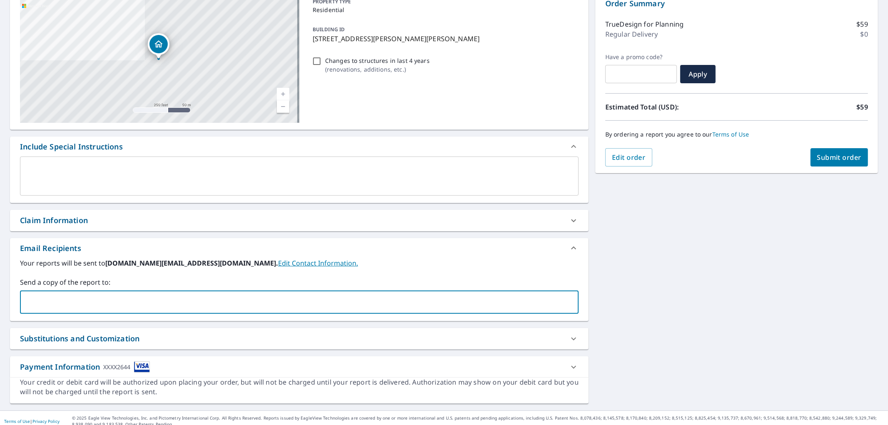
paste input "[EMAIL_ADDRESS][DOMAIN_NAME]"
type input "[EMAIL_ADDRESS][DOMAIN_NAME]"
click at [825, 160] on span "Submit order" at bounding box center [840, 157] width 45 height 9
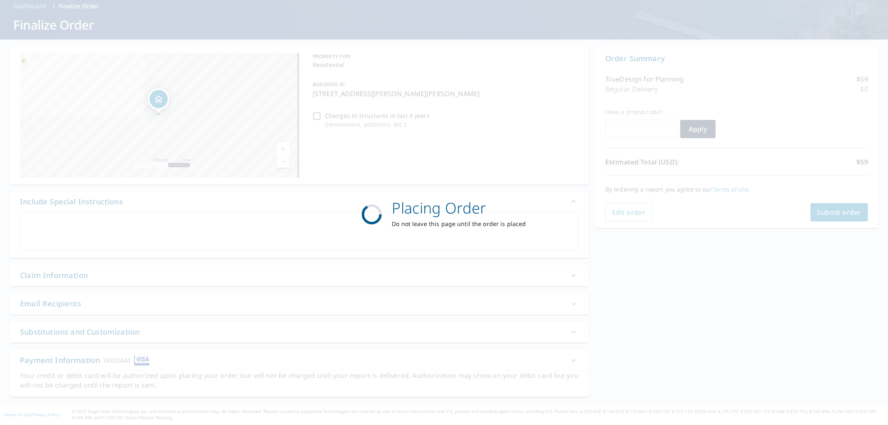
scroll to position [37, 0]
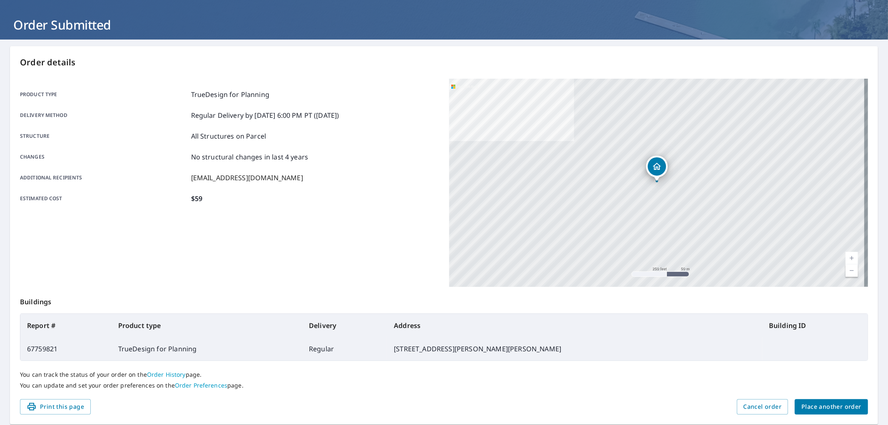
click at [822, 410] on span "Place another order" at bounding box center [832, 407] width 60 height 10
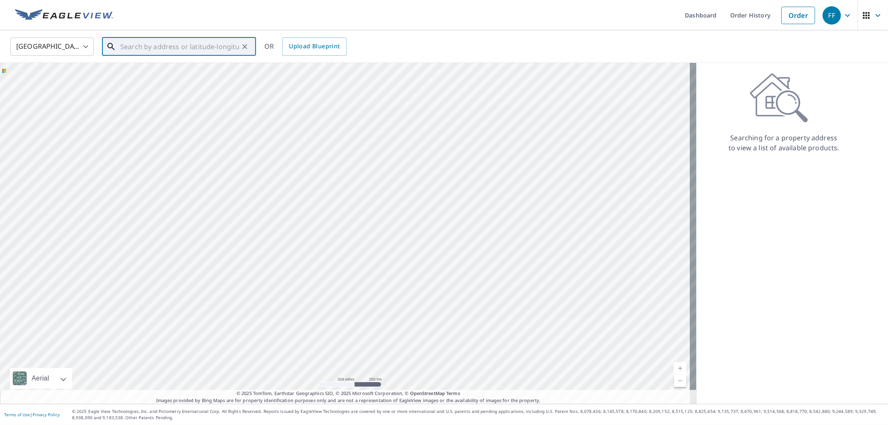
click at [187, 44] on input "text" at bounding box center [179, 46] width 119 height 23
paste input "[STREET_ADDRESS]"
click at [180, 78] on p "[GEOGRAPHIC_DATA]" at bounding box center [184, 80] width 131 height 8
type input "[STREET_ADDRESS]"
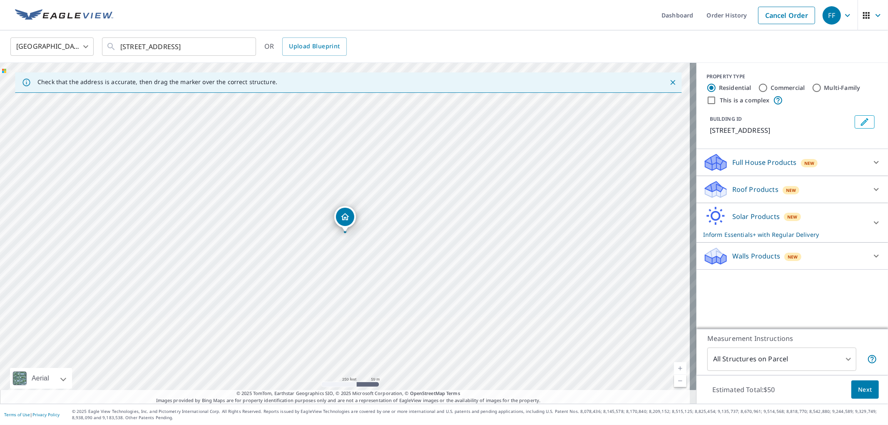
click at [796, 219] on div "Solar Products New Inform Essentials+ with Regular Delivery" at bounding box center [785, 223] width 163 height 32
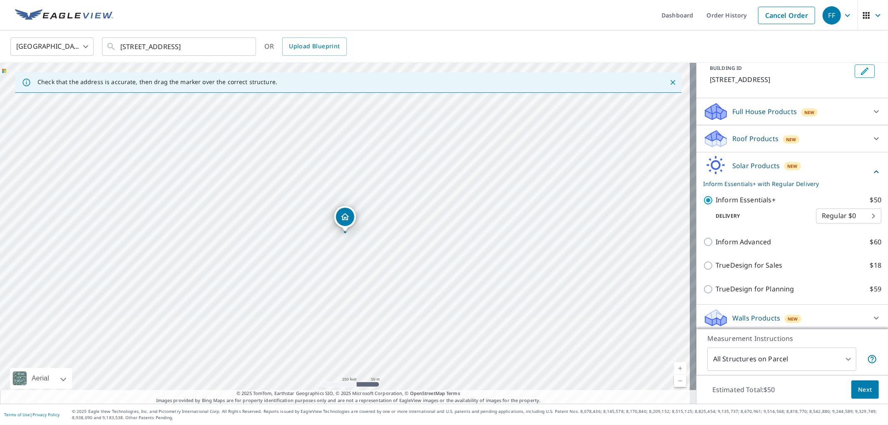
scroll to position [52, 0]
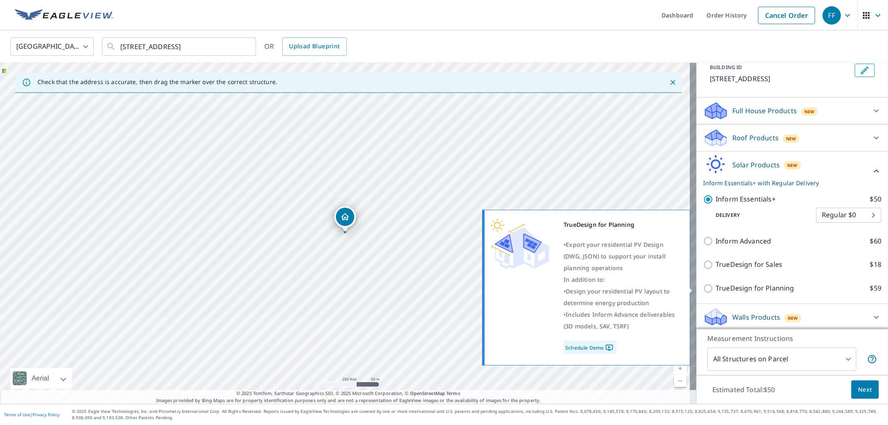
click at [751, 285] on p "TrueDesign for Planning" at bounding box center [755, 288] width 78 height 10
click at [716, 285] on input "TrueDesign for Planning $59" at bounding box center [710, 289] width 12 height 10
checkbox input "true"
checkbox input "false"
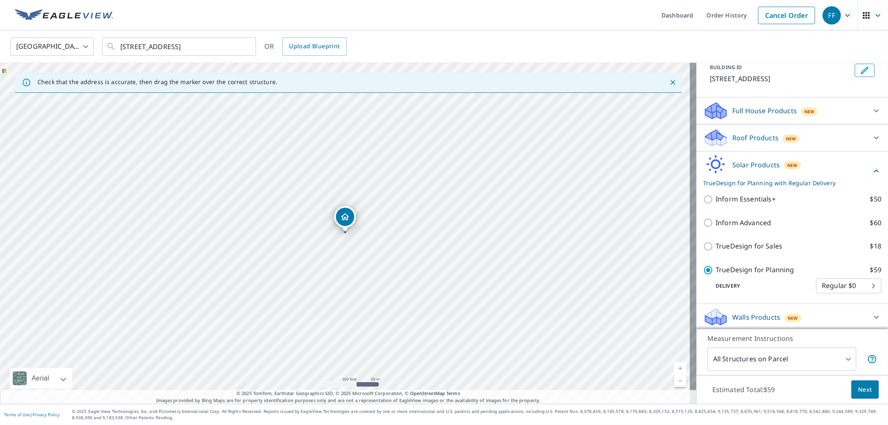
click at [859, 387] on span "Next" at bounding box center [866, 390] width 14 height 10
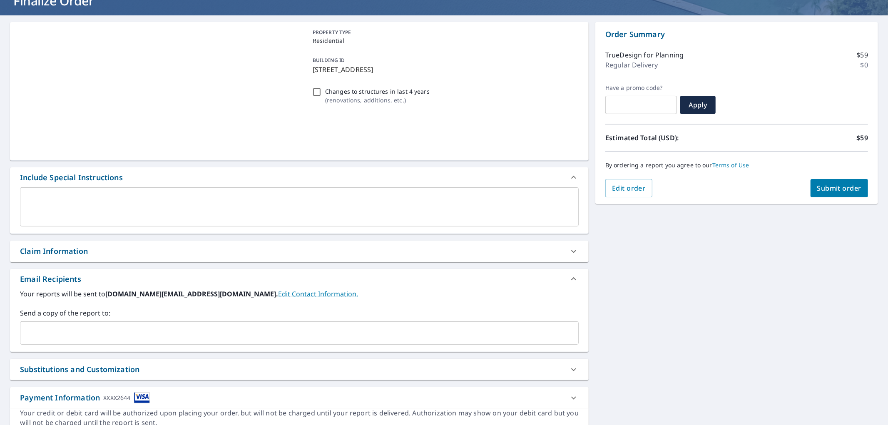
scroll to position [99, 0]
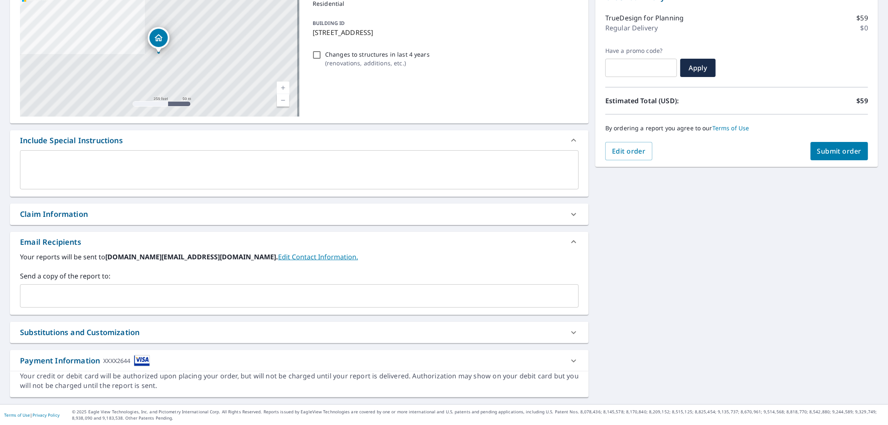
drag, startPoint x: 231, startPoint y: 307, endPoint x: 235, endPoint y: 302, distance: 6.5
click at [231, 307] on div "​" at bounding box center [299, 296] width 559 height 23
paste input "[EMAIL_ADDRESS][DOMAIN_NAME]"
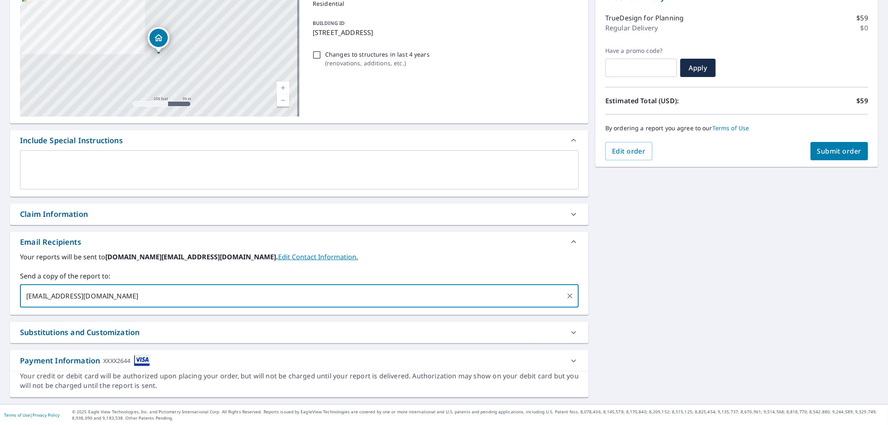
type input "[EMAIL_ADDRESS][DOMAIN_NAME]"
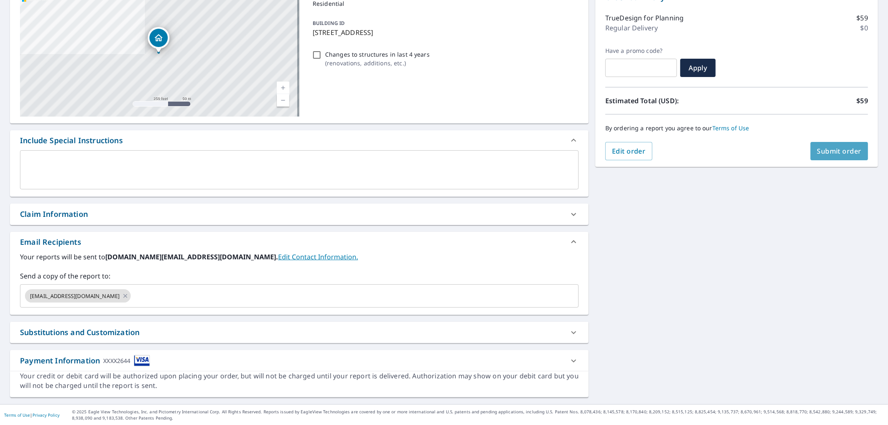
click at [826, 142] on button "Submit order" at bounding box center [840, 151] width 58 height 18
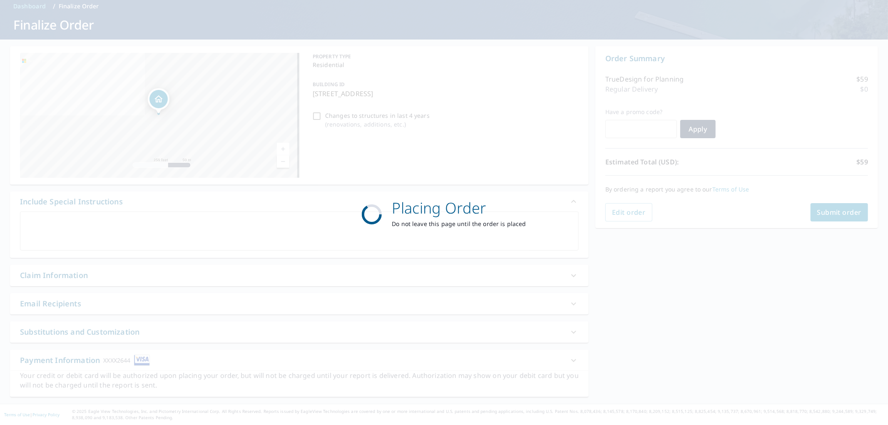
scroll to position [37, 0]
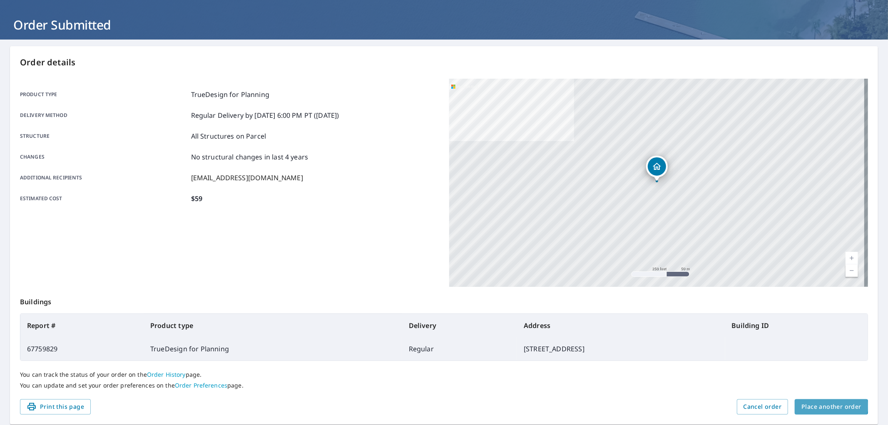
click at [821, 407] on span "Place another order" at bounding box center [832, 407] width 60 height 10
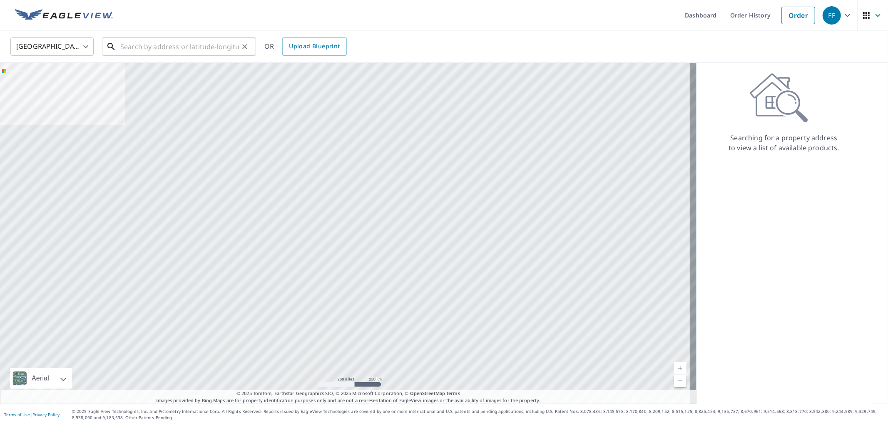
click at [204, 47] on input "text" at bounding box center [179, 46] width 119 height 23
paste input "[STREET_ADDRESS]"
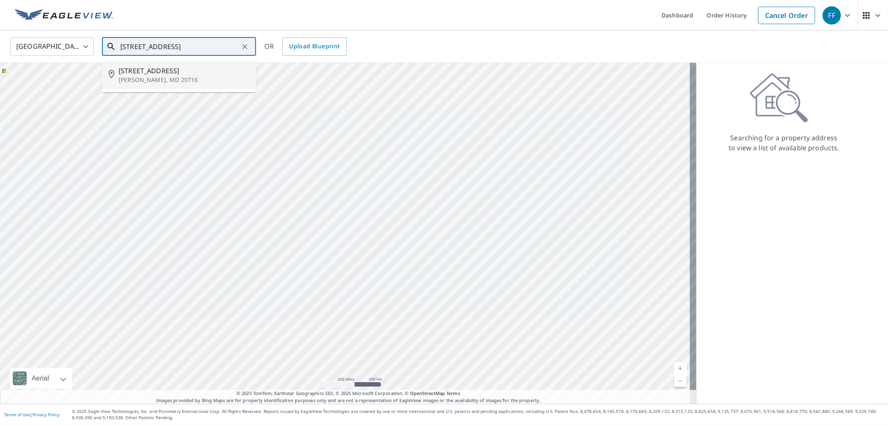
click at [196, 78] on p "[PERSON_NAME], MD 20716" at bounding box center [184, 80] width 131 height 8
type input "[STREET_ADDRESS][PERSON_NAME]"
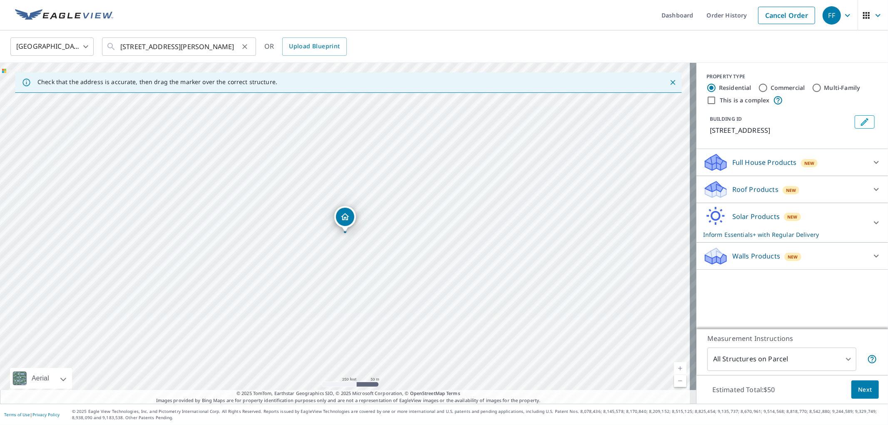
click at [243, 46] on icon "Clear" at bounding box center [245, 46] width 8 height 8
click at [194, 55] on div "​" at bounding box center [179, 46] width 154 height 18
click at [194, 47] on input "text" at bounding box center [179, 46] width 119 height 23
paste input "[STREET_ADDRESS]"
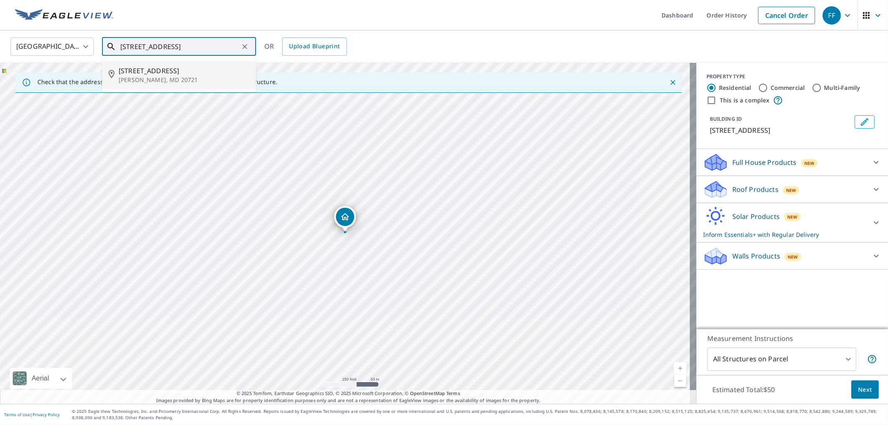
click at [173, 78] on p "[PERSON_NAME], MD 20721" at bounding box center [184, 80] width 131 height 8
type input "[STREET_ADDRESS][PERSON_NAME]"
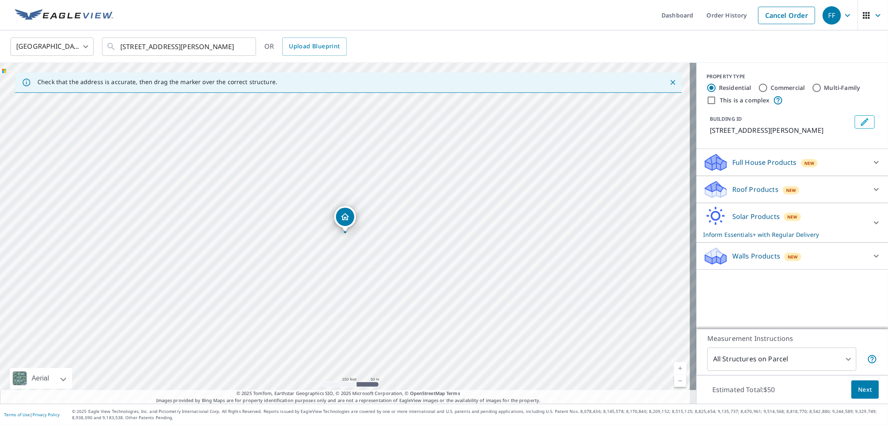
click at [766, 219] on p "Solar Products" at bounding box center [756, 217] width 47 height 10
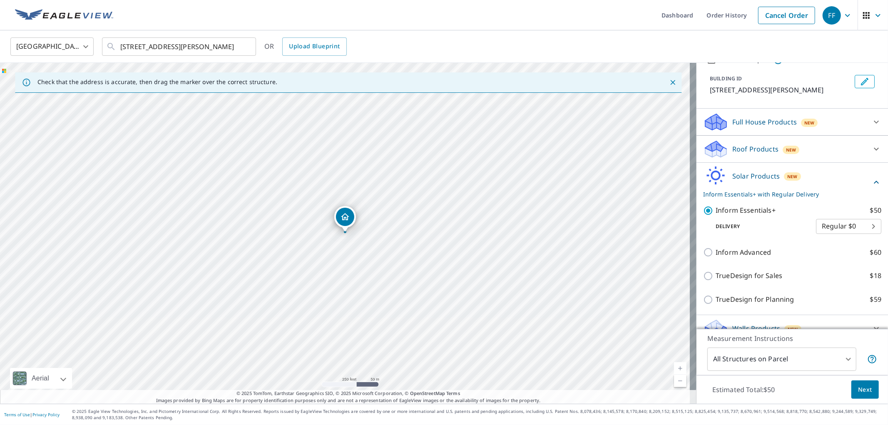
scroll to position [53, 0]
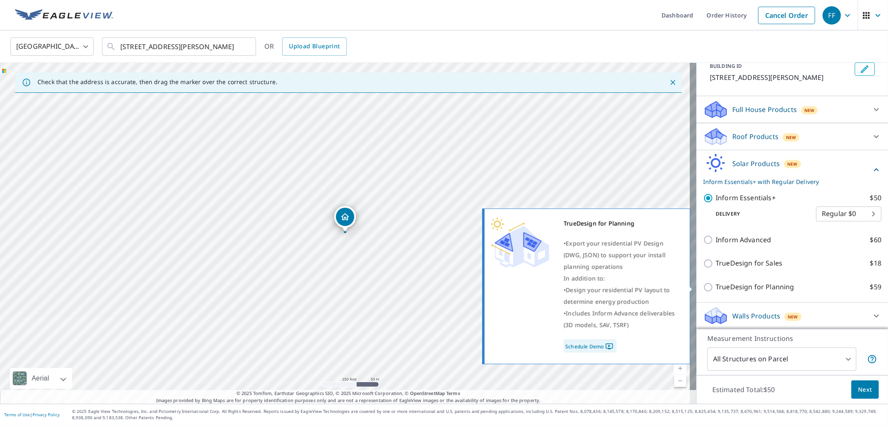
click at [759, 287] on p "TrueDesign for Planning" at bounding box center [755, 287] width 78 height 10
click at [716, 287] on input "TrueDesign for Planning $59" at bounding box center [710, 287] width 12 height 10
checkbox input "true"
checkbox input "false"
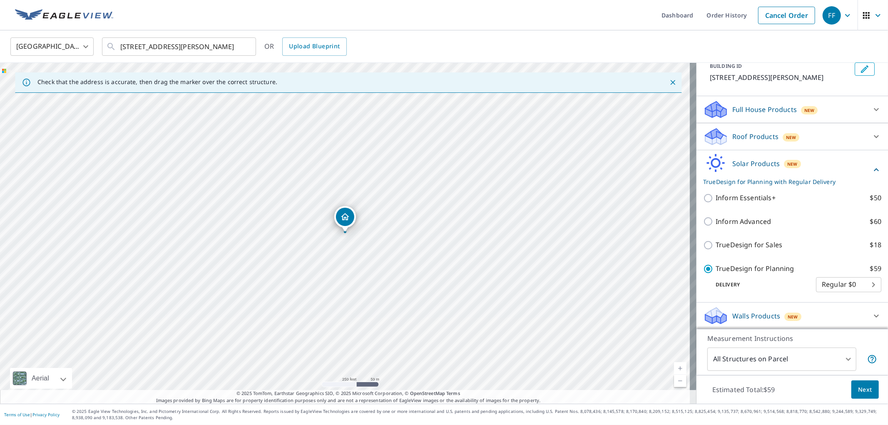
click at [859, 386] on span "Next" at bounding box center [866, 390] width 14 height 10
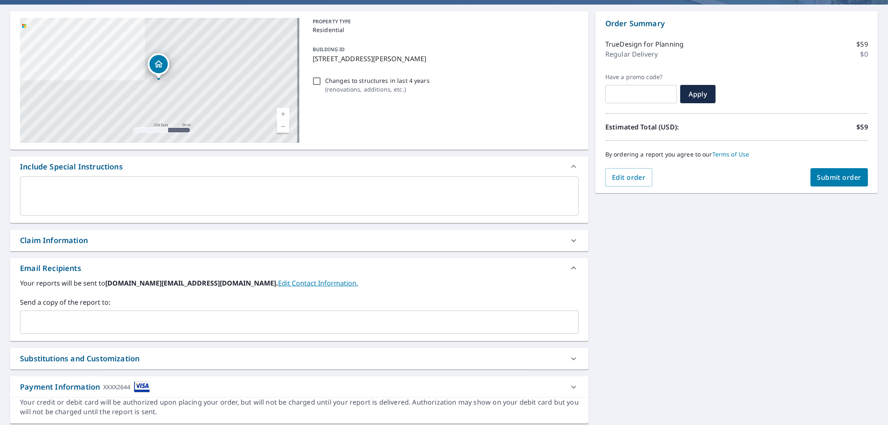
scroll to position [99, 0]
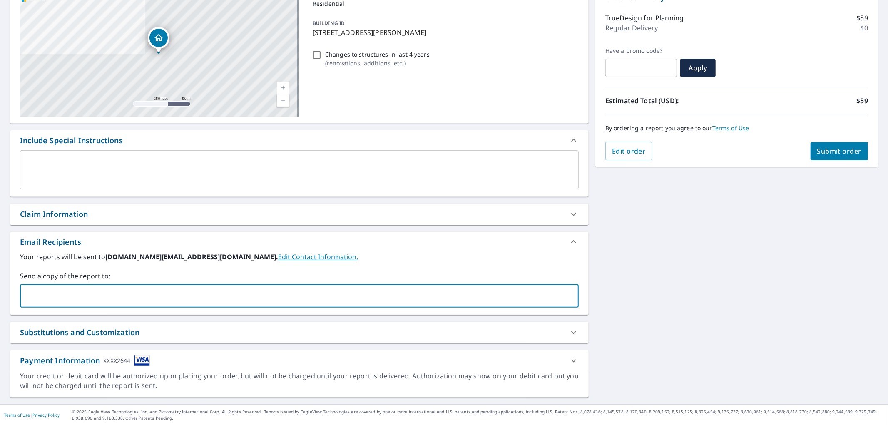
click at [289, 288] on input "text" at bounding box center [293, 296] width 539 height 16
paste input "[EMAIL_ADDRESS][DOMAIN_NAME]"
type input "[EMAIL_ADDRESS][DOMAIN_NAME]"
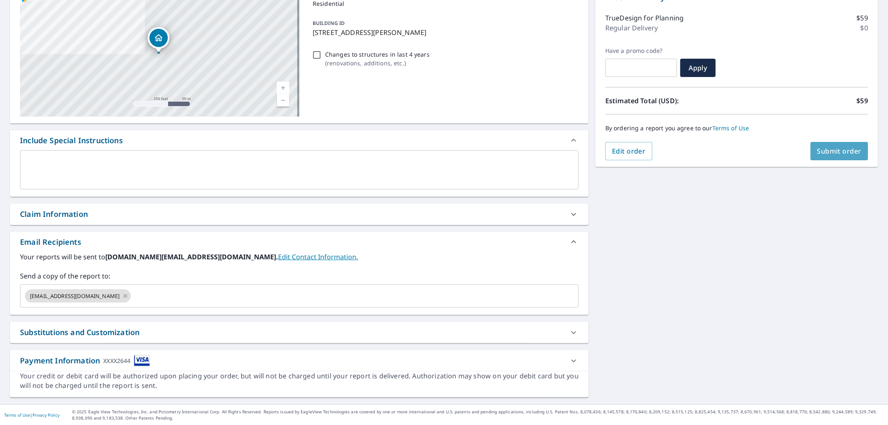
click at [822, 160] on button "Submit order" at bounding box center [840, 151] width 58 height 18
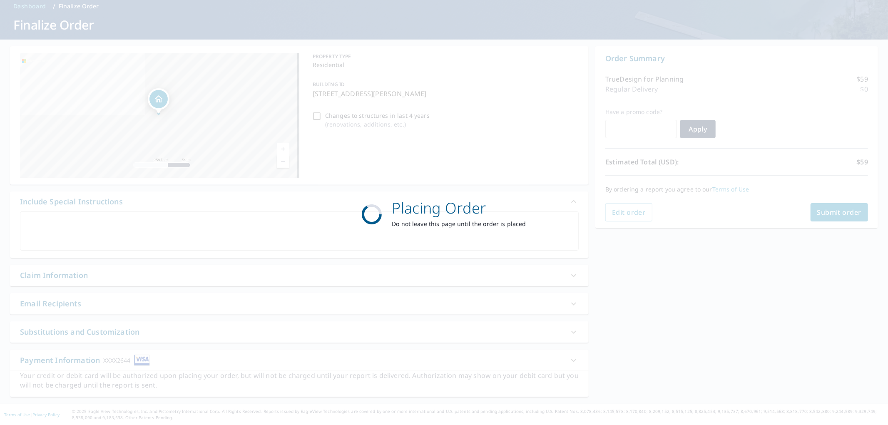
scroll to position [37, 0]
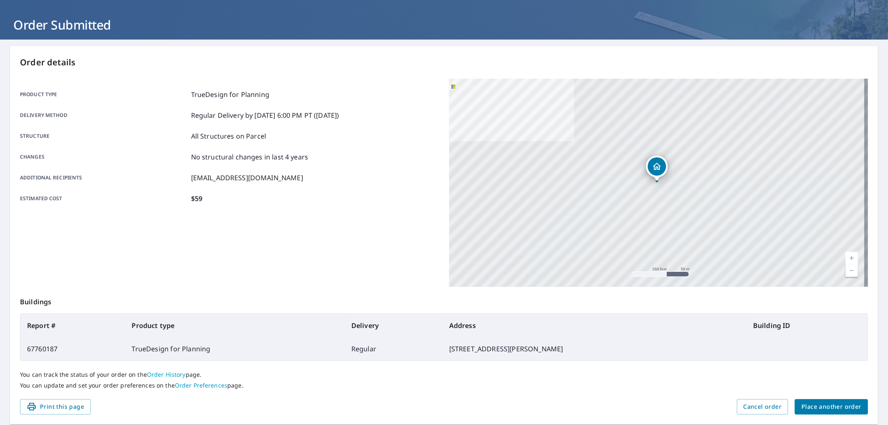
click at [803, 405] on span "Place another order" at bounding box center [832, 407] width 60 height 10
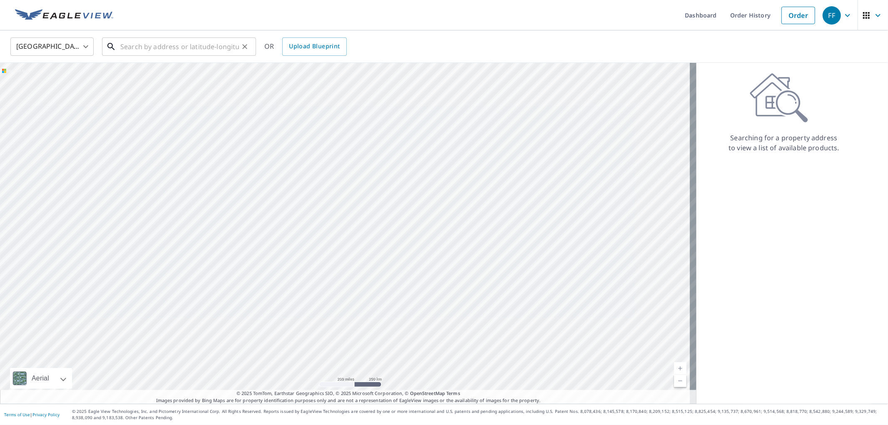
click at [192, 47] on input "text" at bounding box center [179, 46] width 119 height 23
paste input "[STREET_ADDRESS]"
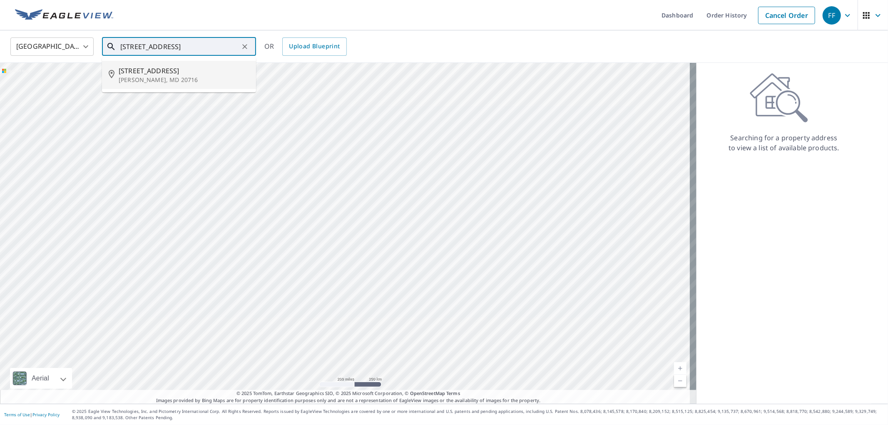
click at [197, 76] on p "[PERSON_NAME], MD 20716" at bounding box center [184, 80] width 131 height 8
type input "[STREET_ADDRESS][PERSON_NAME]"
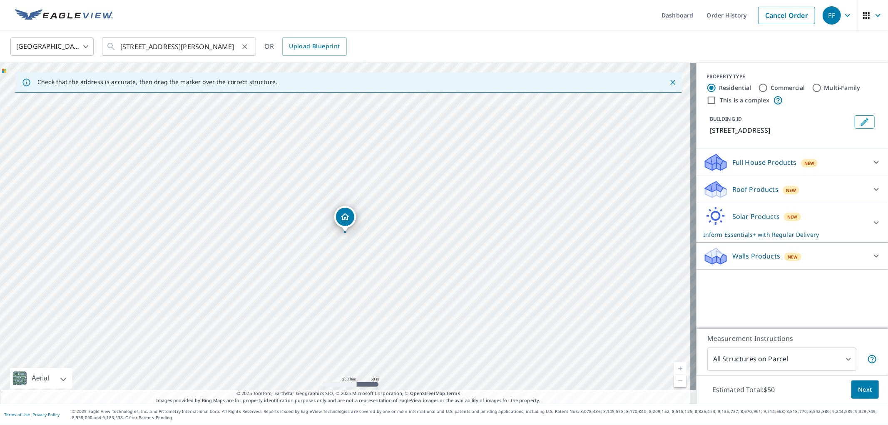
click at [247, 47] on icon "Clear" at bounding box center [245, 46] width 8 height 8
click at [202, 44] on input "text" at bounding box center [179, 46] width 119 height 23
paste input "[STREET_ADDRESS]"
type input "[STREET_ADDRESS]"
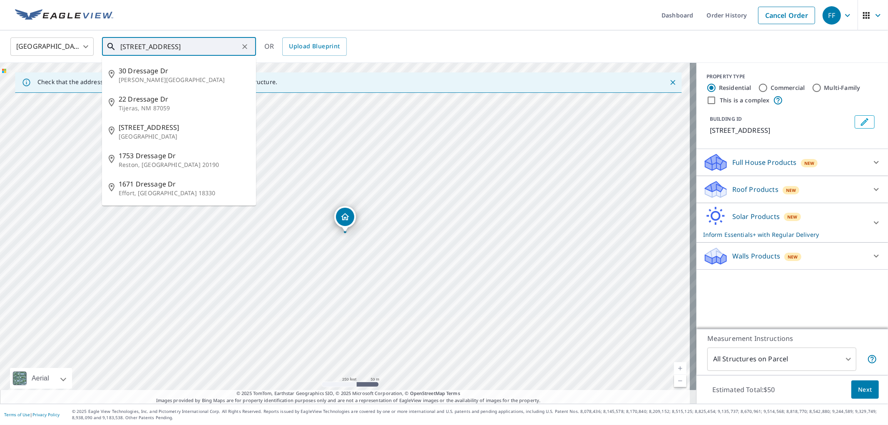
click at [247, 46] on icon "Clear" at bounding box center [245, 46] width 8 height 8
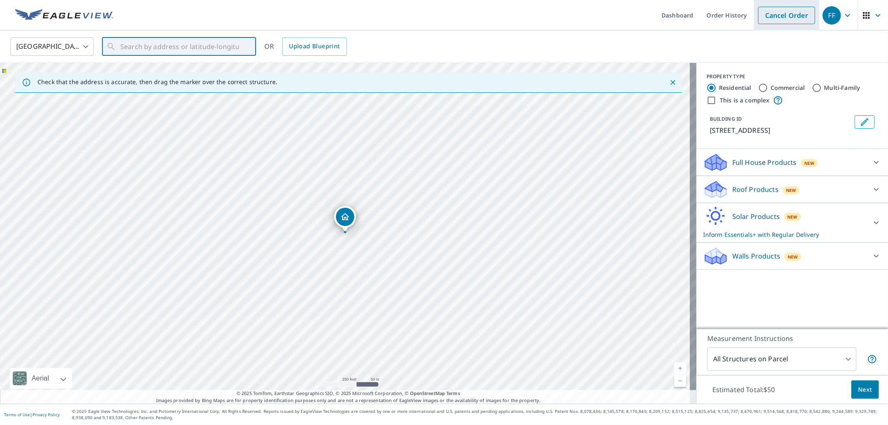
click at [774, 11] on link "Cancel Order" at bounding box center [787, 15] width 57 height 17
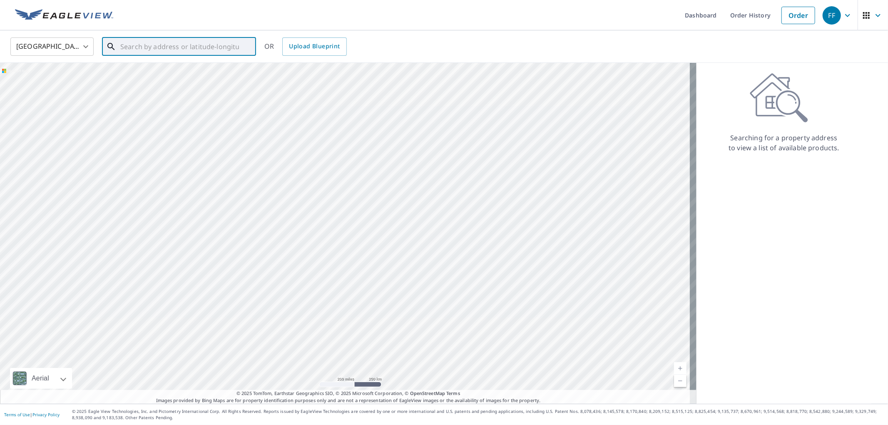
click at [178, 55] on div "​" at bounding box center [179, 46] width 154 height 18
paste input "[STREET_ADDRESS]"
type input "[STREET_ADDRESS]"
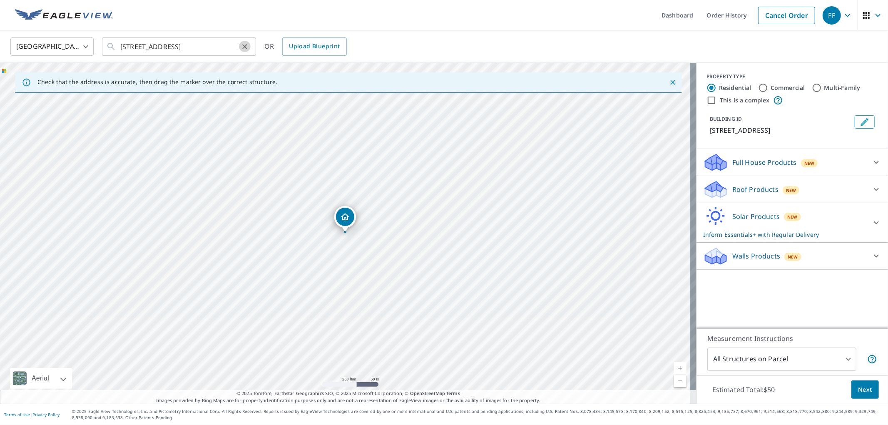
click at [241, 49] on icon "Clear" at bounding box center [245, 46] width 8 height 8
click at [196, 47] on input "text" at bounding box center [179, 46] width 119 height 23
paste input "[STREET_ADDRESS]"
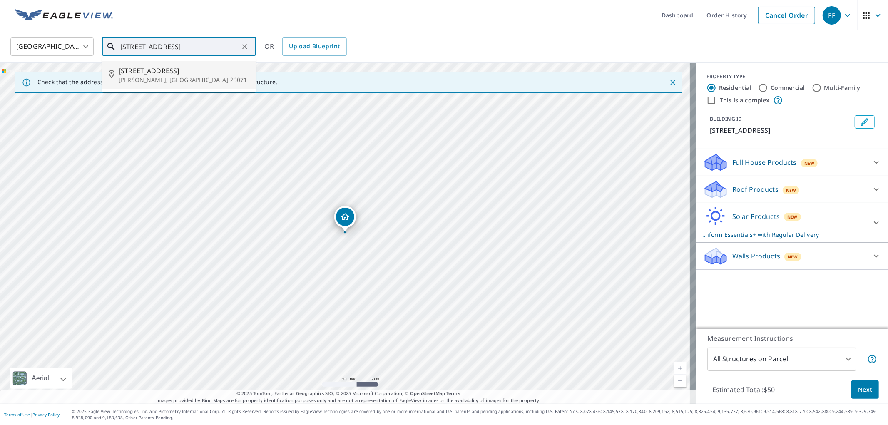
click at [172, 68] on span "[STREET_ADDRESS]" at bounding box center [184, 71] width 131 height 10
type input "[STREET_ADDRESS][PERSON_NAME]"
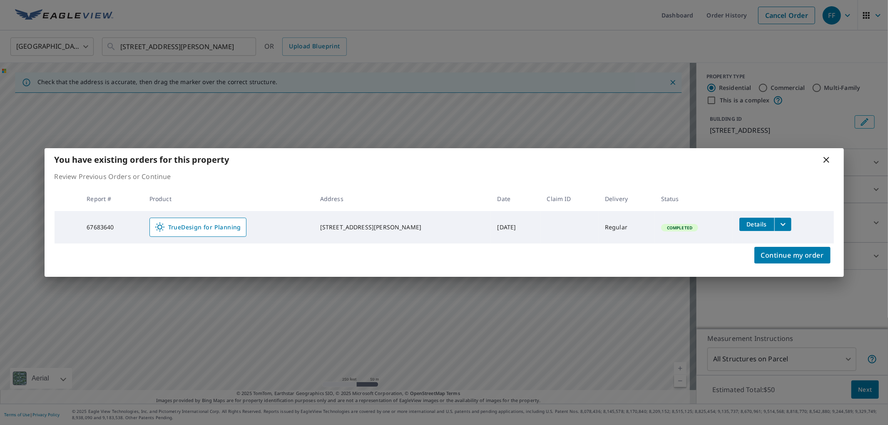
click at [822, 165] on div "You have existing orders for this property" at bounding box center [445, 159] width 800 height 23
click at [826, 159] on icon at bounding box center [827, 160] width 6 height 6
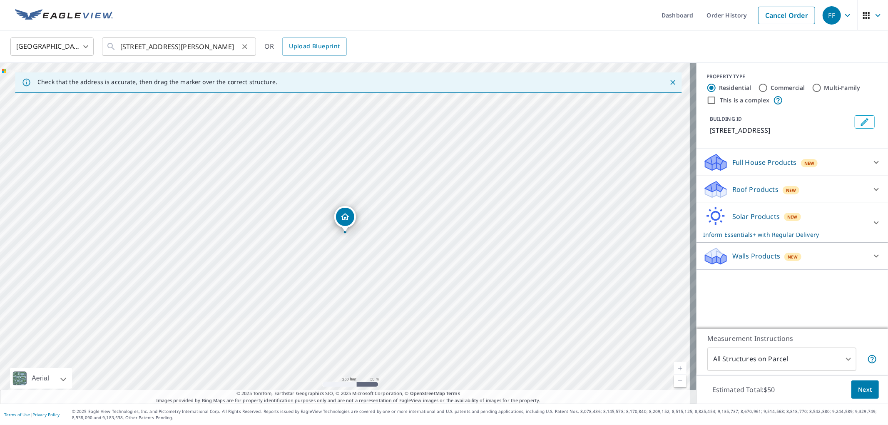
click at [247, 50] on icon "Clear" at bounding box center [245, 46] width 8 height 8
click at [209, 46] on input "text" at bounding box center [179, 46] width 119 height 23
paste input "486 Shore Dr"
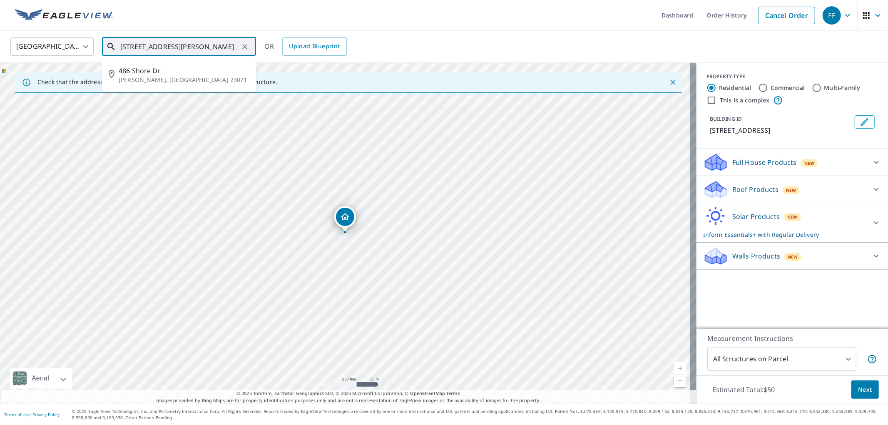
type input "[STREET_ADDRESS][PERSON_NAME]"
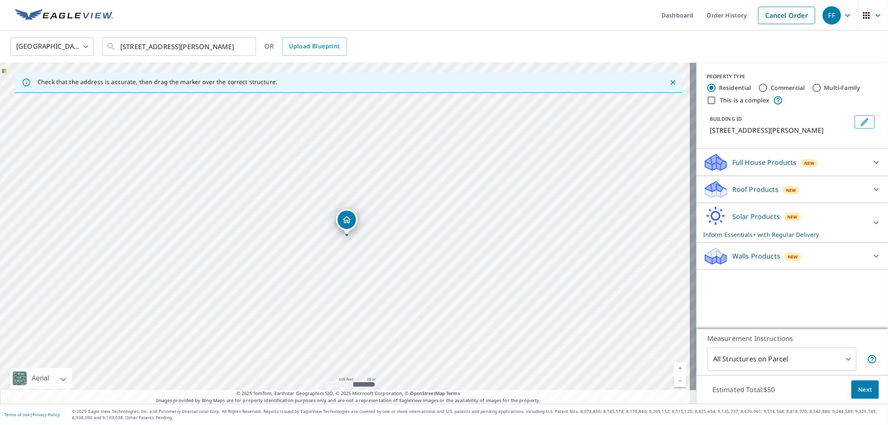
click at [764, 212] on p "Solar Products" at bounding box center [756, 217] width 47 height 10
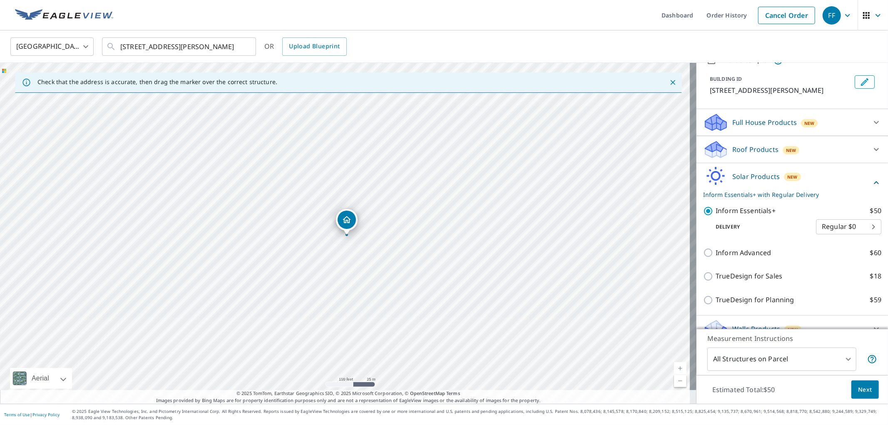
scroll to position [53, 0]
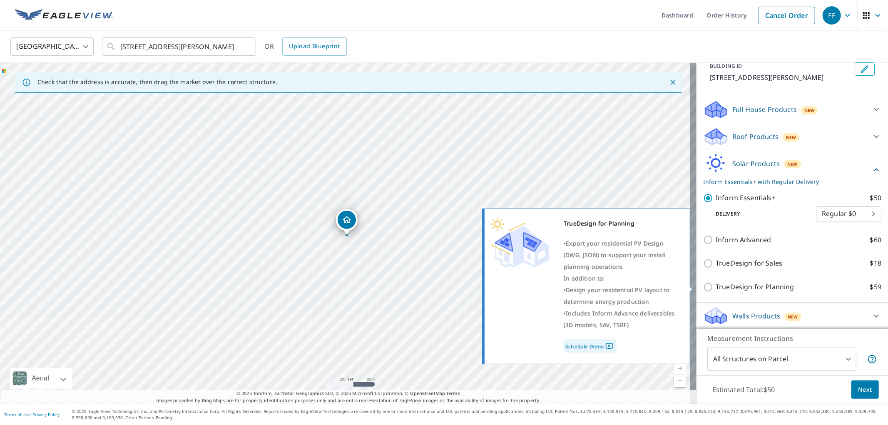
click at [750, 287] on p "TrueDesign for Planning" at bounding box center [755, 287] width 78 height 10
click at [716, 287] on input "TrueDesign for Planning $59" at bounding box center [710, 287] width 12 height 10
checkbox input "true"
checkbox input "false"
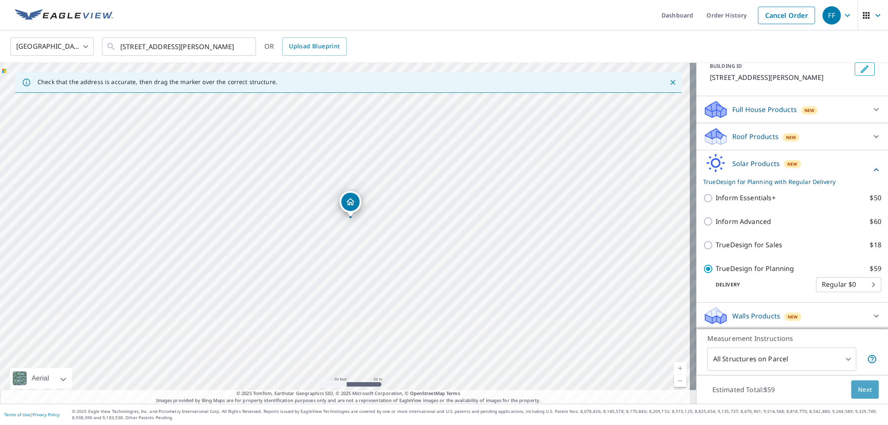
click at [863, 387] on span "Next" at bounding box center [866, 390] width 14 height 10
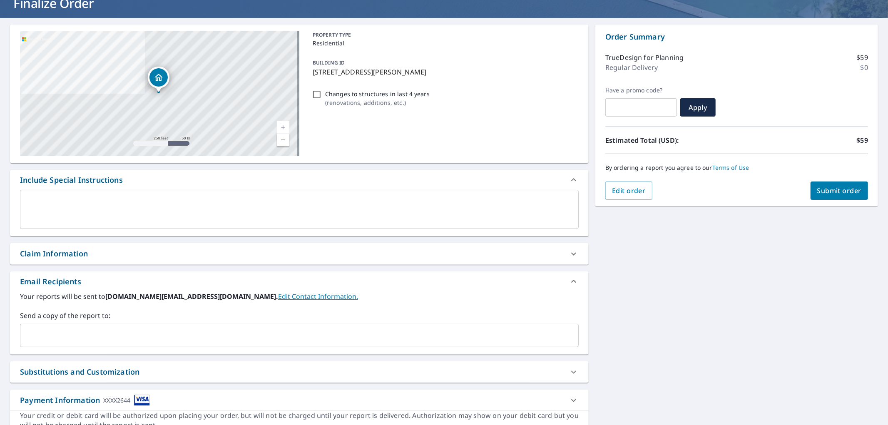
scroll to position [92, 0]
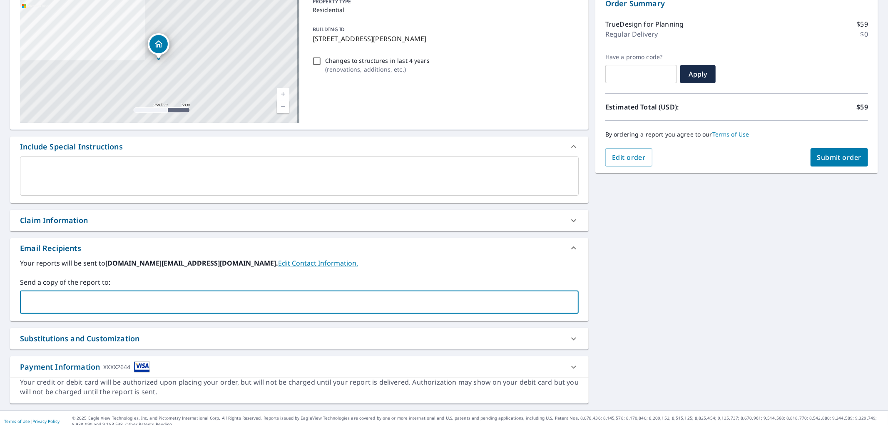
click at [222, 299] on input "text" at bounding box center [293, 302] width 539 height 16
paste input "[EMAIL_ADDRESS][DOMAIN_NAME]"
type input "[EMAIL_ADDRESS][DOMAIN_NAME]"
click at [835, 158] on span "Submit order" at bounding box center [840, 157] width 45 height 9
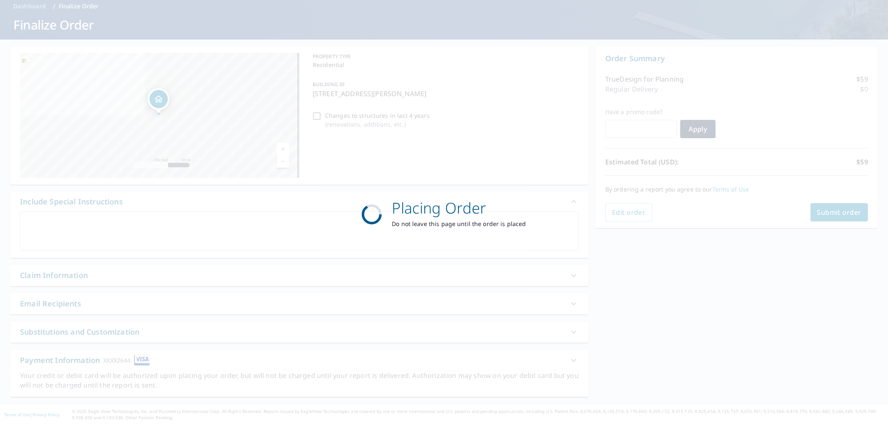
scroll to position [37, 0]
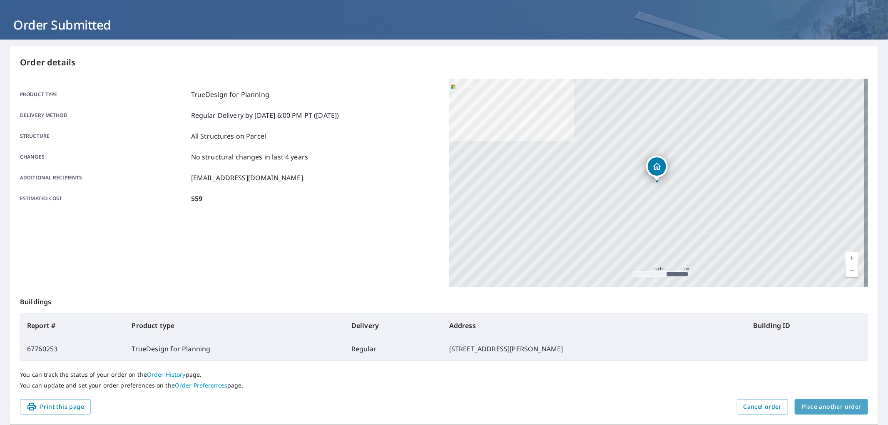
click at [827, 402] on button "Place another order" at bounding box center [831, 406] width 73 height 15
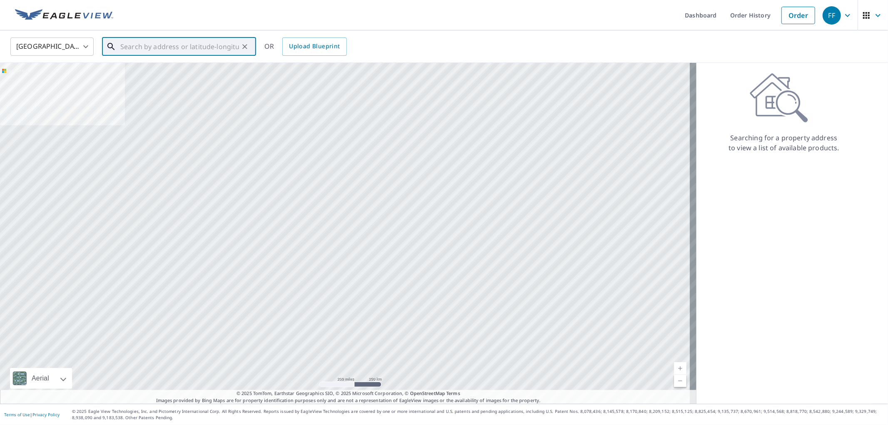
click at [200, 56] on div "​" at bounding box center [179, 46] width 154 height 18
paste input "398 Shore Dr"
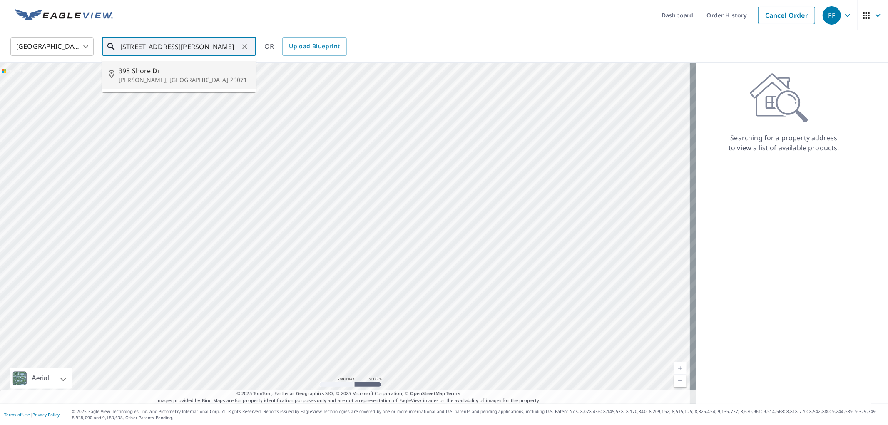
click at [180, 70] on span "398 Shore Dr" at bounding box center [184, 71] width 131 height 10
type input "[STREET_ADDRESS][PERSON_NAME]"
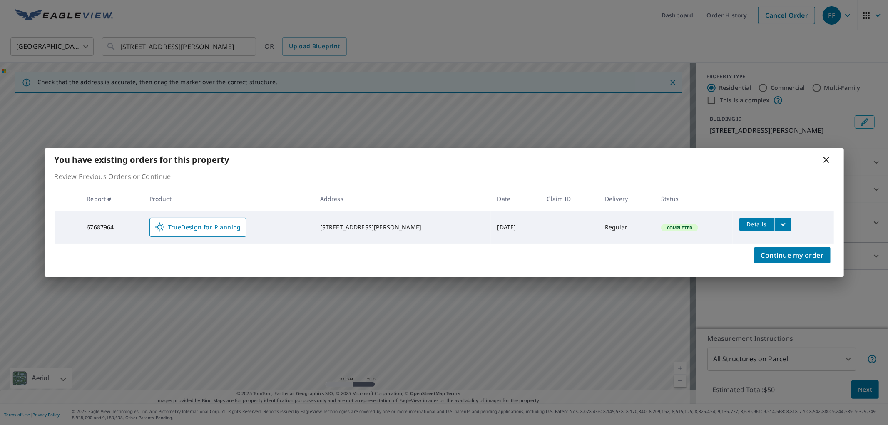
drag, startPoint x: 824, startPoint y: 161, endPoint x: 659, endPoint y: 151, distance: 165.2
click at [819, 162] on div "You have existing orders for this property" at bounding box center [445, 159] width 800 height 23
click at [827, 159] on icon at bounding box center [827, 160] width 6 height 6
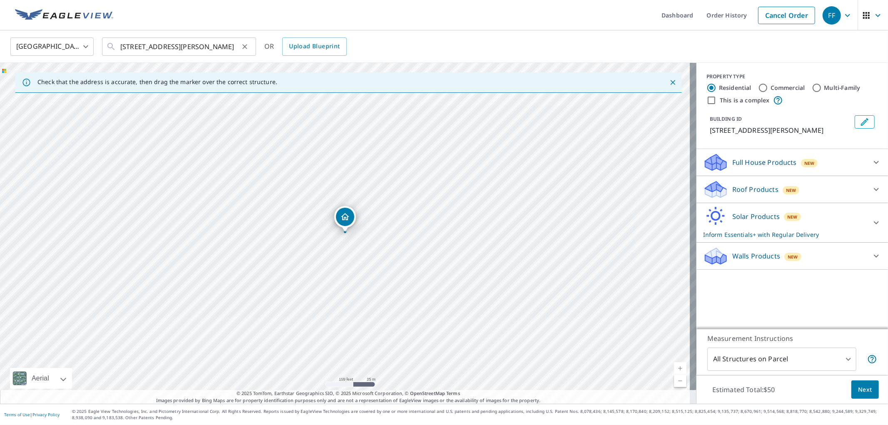
click at [246, 47] on icon "Clear" at bounding box center [244, 46] width 5 height 5
click at [172, 43] on input "text" at bounding box center [179, 46] width 119 height 23
paste input "[STREET_ADDRESS]"
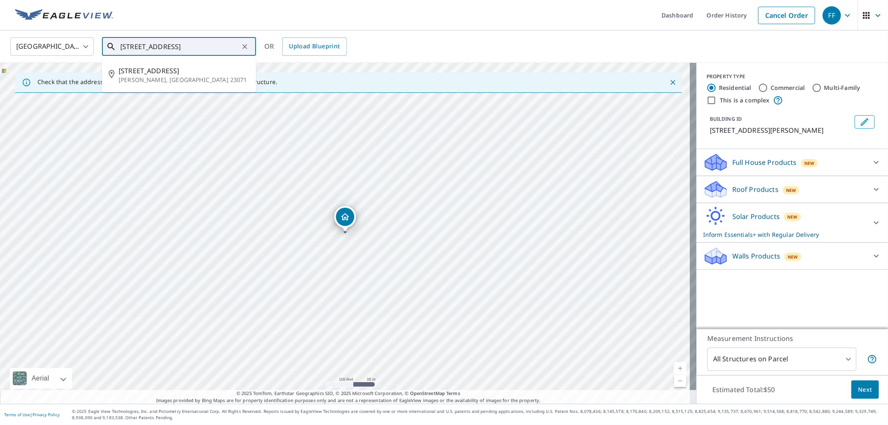
click at [192, 82] on p "[PERSON_NAME], [GEOGRAPHIC_DATA] 23071" at bounding box center [184, 80] width 131 height 8
type input "[STREET_ADDRESS][PERSON_NAME]"
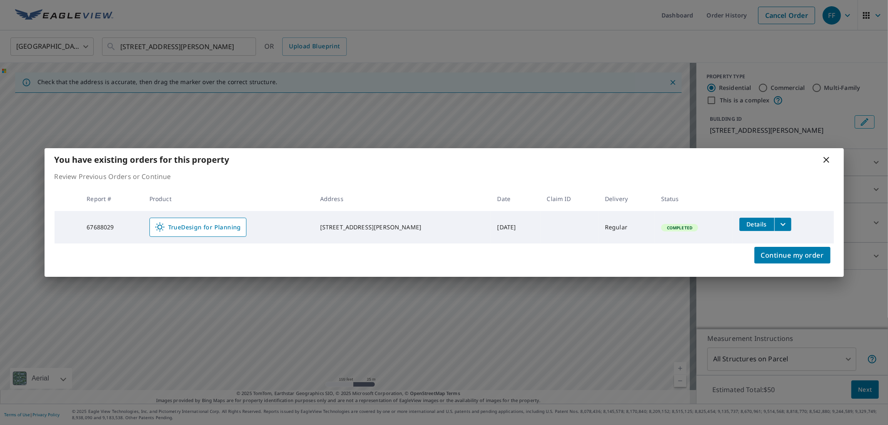
click at [829, 164] on icon at bounding box center [827, 160] width 10 height 10
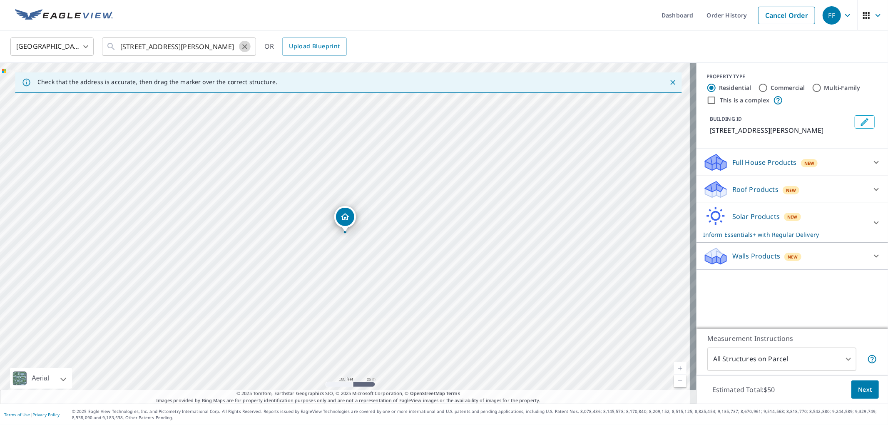
click at [246, 46] on icon "Clear" at bounding box center [245, 46] width 8 height 8
click at [215, 46] on input "text" at bounding box center [179, 46] width 119 height 23
paste input "9735 Passage Dr"
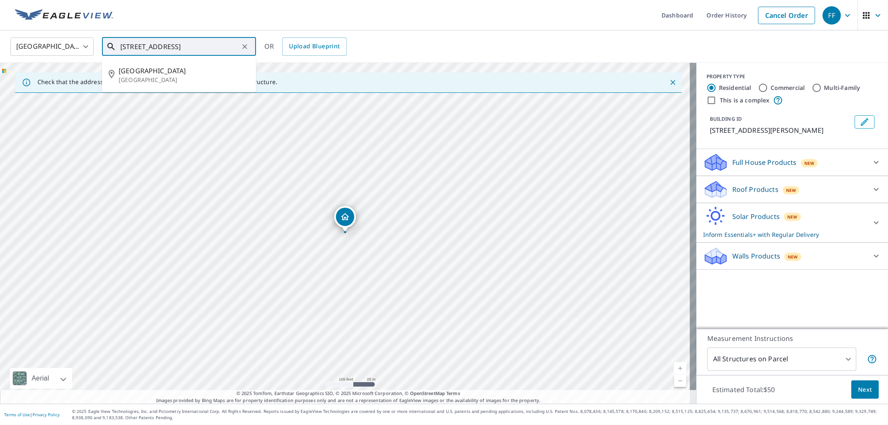
type input "[STREET_ADDRESS]"
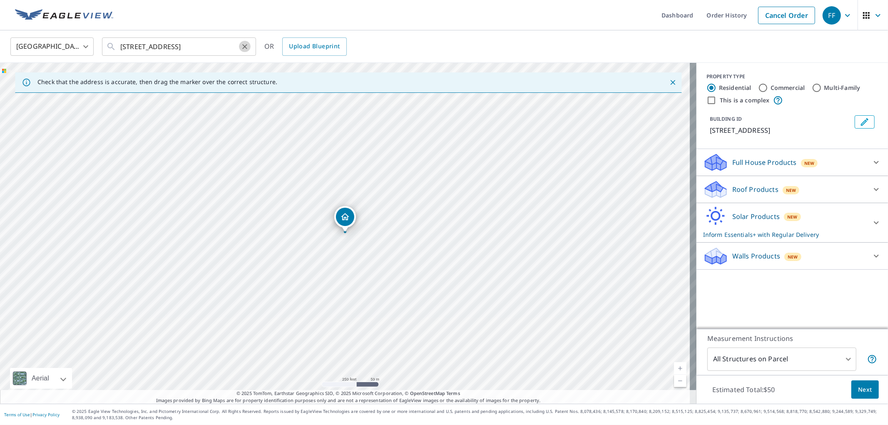
click at [249, 44] on button "Clear" at bounding box center [245, 47] width 12 height 12
click at [196, 49] on input "text" at bounding box center [179, 46] width 119 height 23
paste input "[STREET_ADDRESS]"
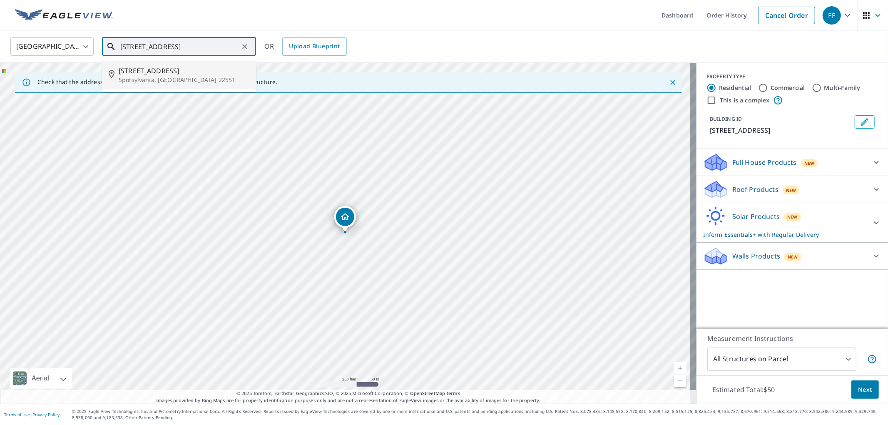
click at [194, 88] on li "[STREET_ADDRESS]" at bounding box center [179, 75] width 154 height 28
type input "[STREET_ADDRESS]"
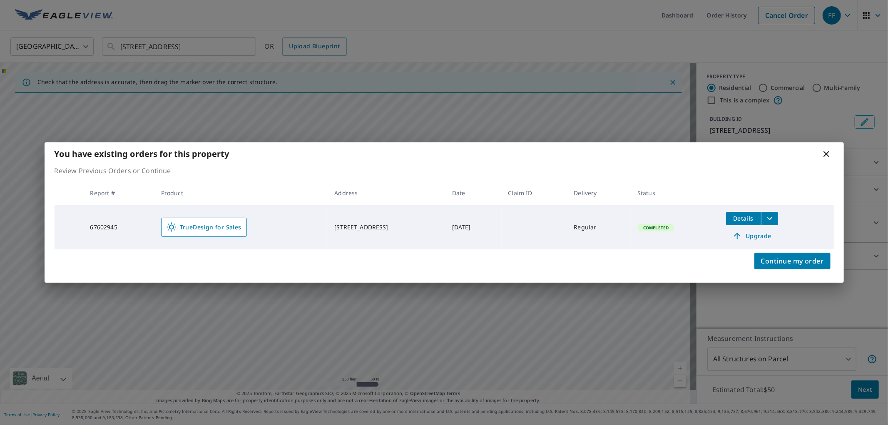
click at [829, 151] on icon at bounding box center [827, 154] width 10 height 10
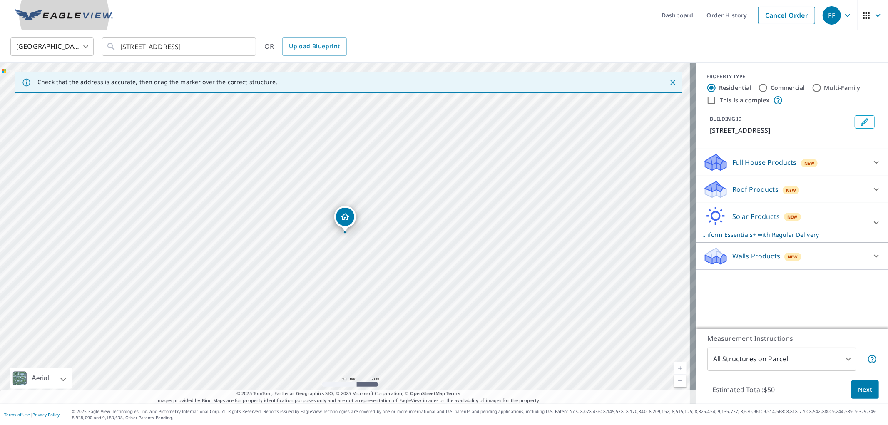
click at [82, 18] on img at bounding box center [64, 15] width 98 height 12
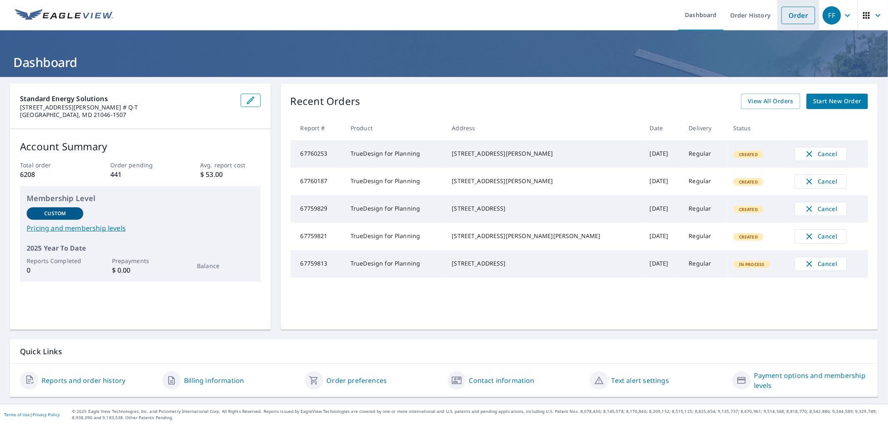
click at [782, 9] on link "Order" at bounding box center [799, 15] width 34 height 17
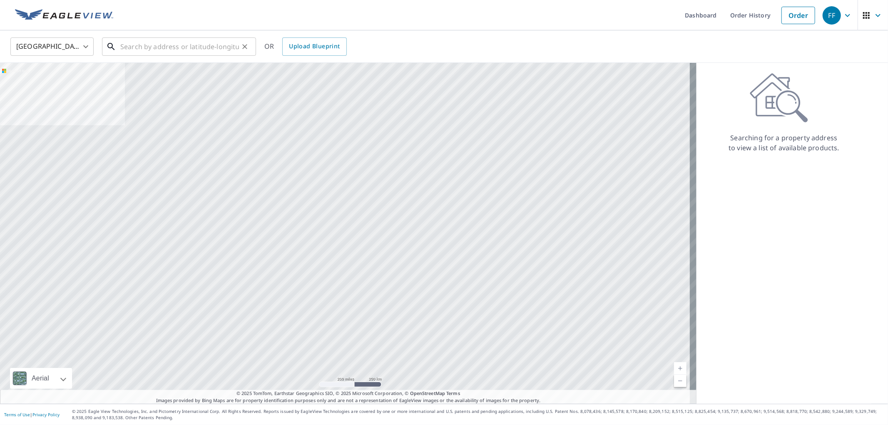
click at [186, 43] on input "text" at bounding box center [179, 46] width 119 height 23
paste input "[STREET_ADDRESS]"
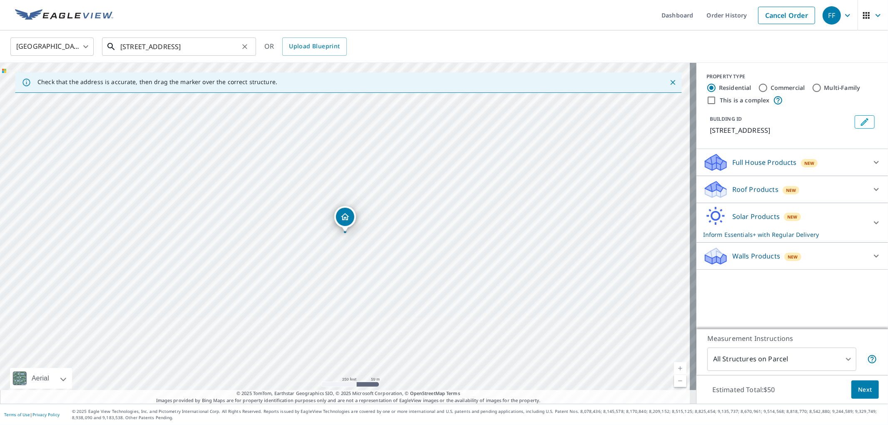
click at [130, 44] on input "[STREET_ADDRESS]" at bounding box center [179, 46] width 119 height 23
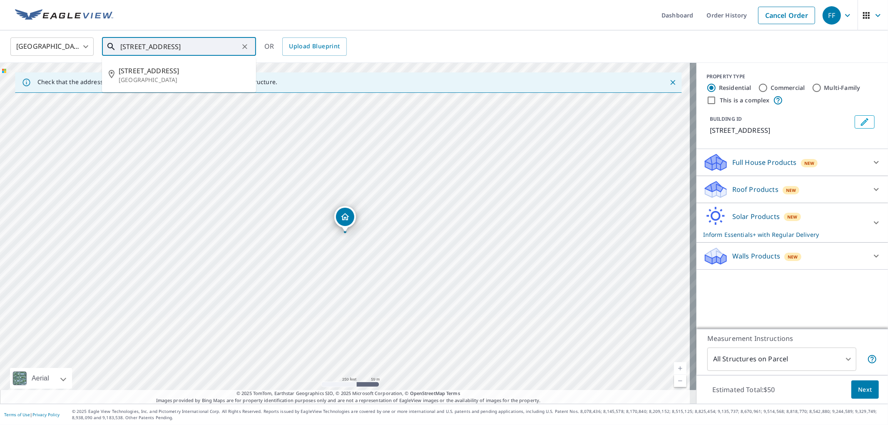
type input "[STREET_ADDRESS]"
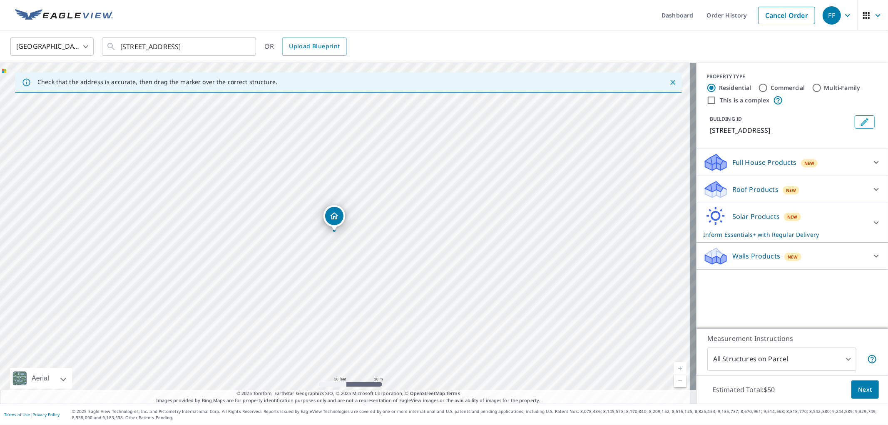
click at [771, 220] on p "Solar Products" at bounding box center [756, 217] width 47 height 10
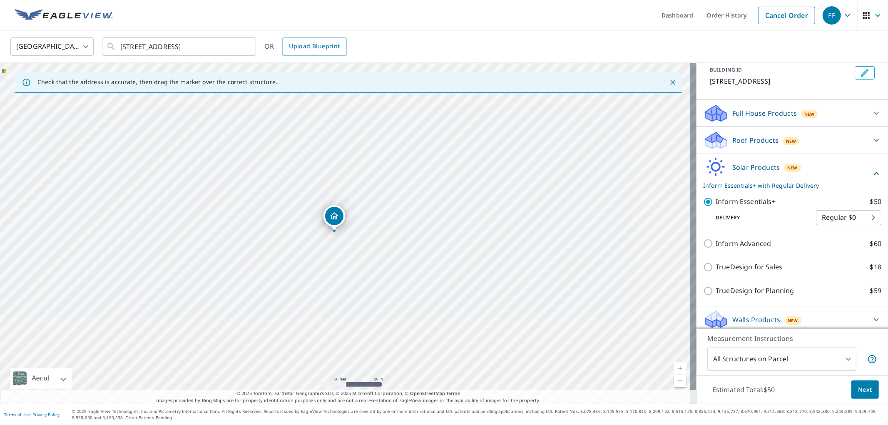
scroll to position [52, 0]
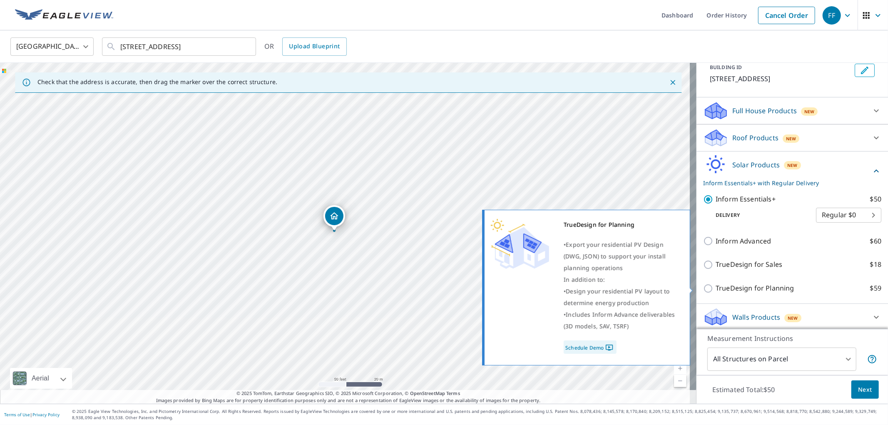
click at [769, 288] on p "TrueDesign for Planning" at bounding box center [755, 288] width 78 height 10
click at [716, 288] on input "TrueDesign for Planning $59" at bounding box center [710, 289] width 12 height 10
checkbox input "true"
checkbox input "false"
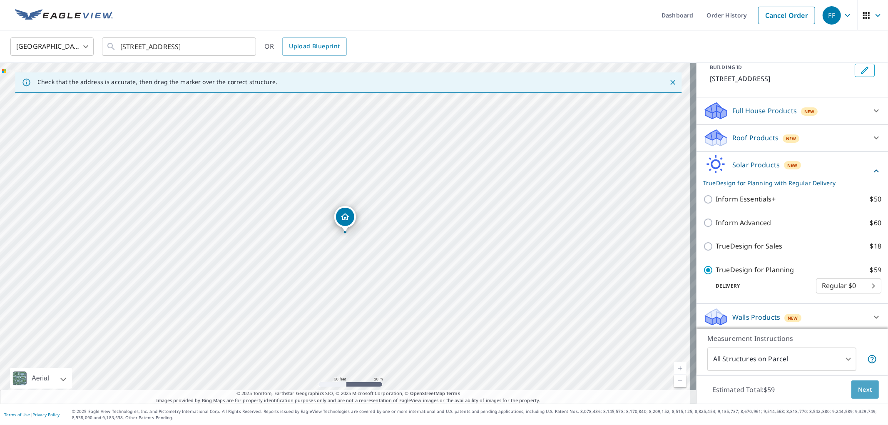
click at [861, 383] on button "Next" at bounding box center [865, 390] width 27 height 19
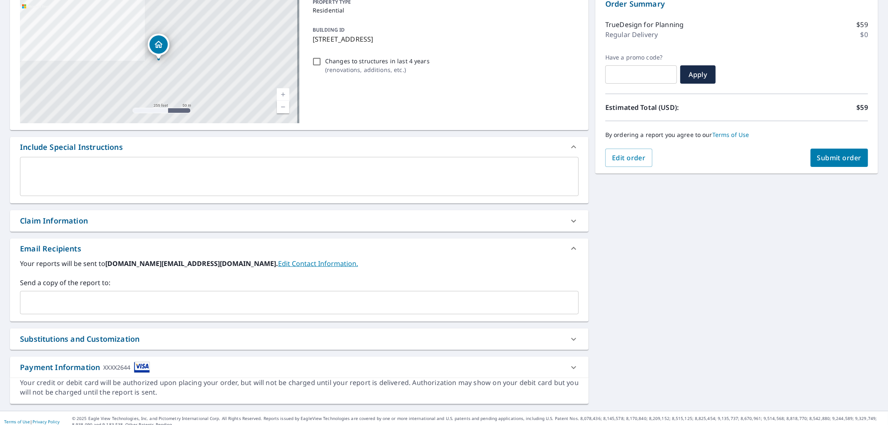
scroll to position [92, 0]
drag, startPoint x: 217, startPoint y: 294, endPoint x: 285, endPoint y: 299, distance: 68.1
click at [217, 294] on input "text" at bounding box center [293, 302] width 539 height 16
paste input "[EMAIL_ADDRESS][DOMAIN_NAME]"
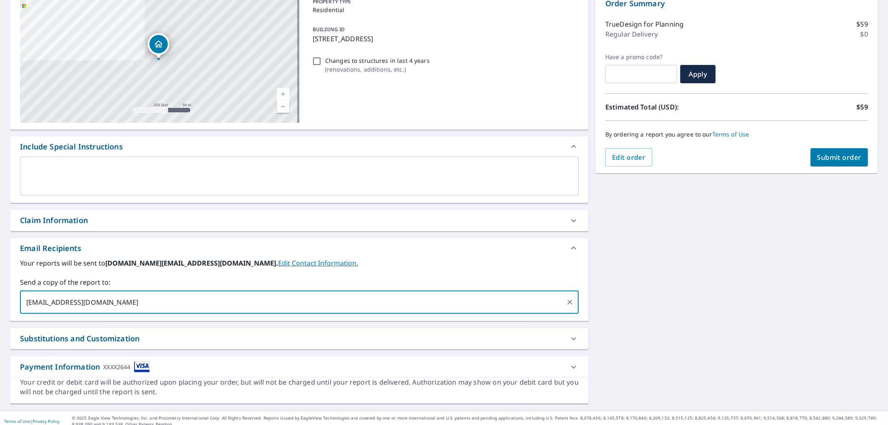
type input "[EMAIL_ADDRESS][DOMAIN_NAME]"
click at [822, 165] on button "Submit order" at bounding box center [840, 157] width 58 height 18
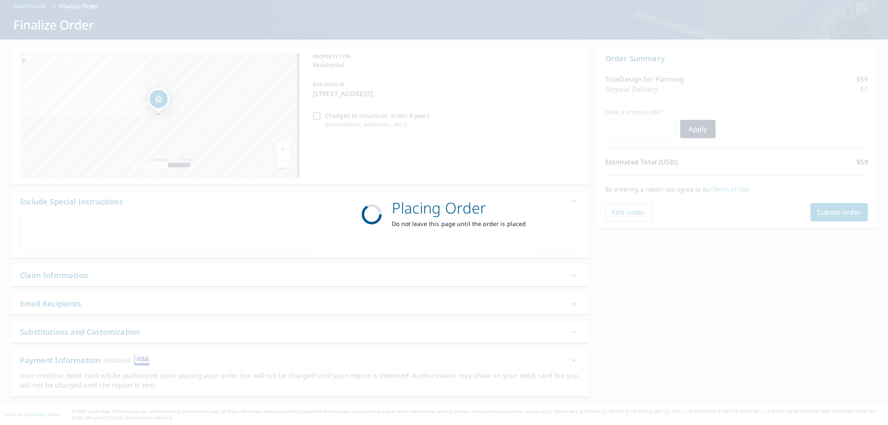
scroll to position [37, 0]
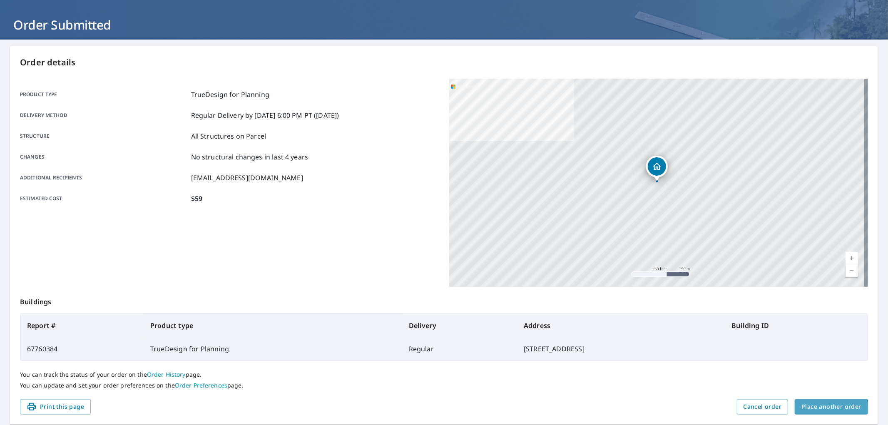
click at [810, 409] on span "Place another order" at bounding box center [832, 407] width 60 height 10
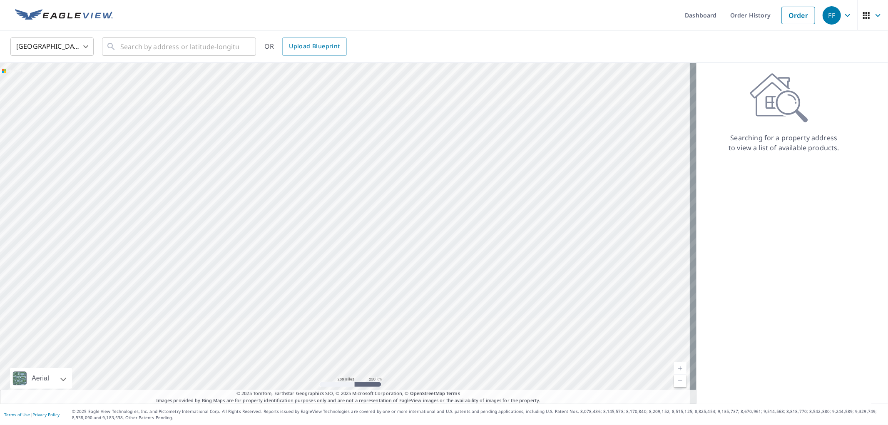
click at [472, 44] on div "United States [GEOGRAPHIC_DATA] ​ ​ OR Upload Blueprint" at bounding box center [441, 47] width 874 height 20
click at [185, 51] on input "text" at bounding box center [179, 46] width 119 height 23
paste input "[STREET_ADDRESS]"
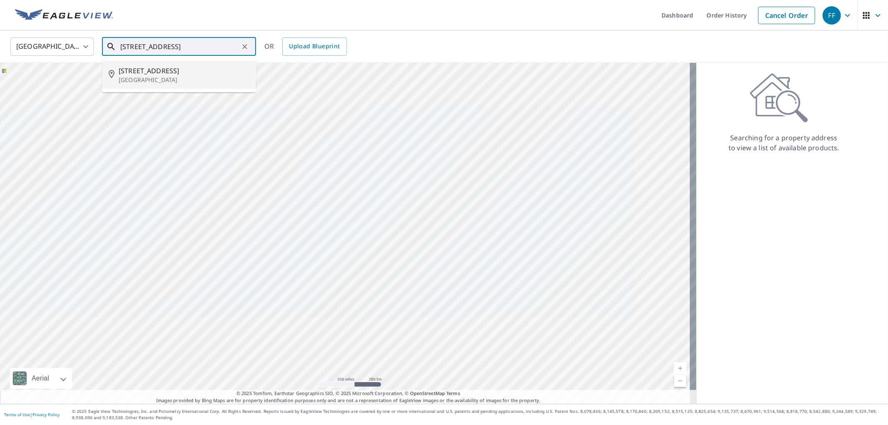
click at [206, 83] on p "[GEOGRAPHIC_DATA]" at bounding box center [184, 80] width 131 height 8
type input "[STREET_ADDRESS]"
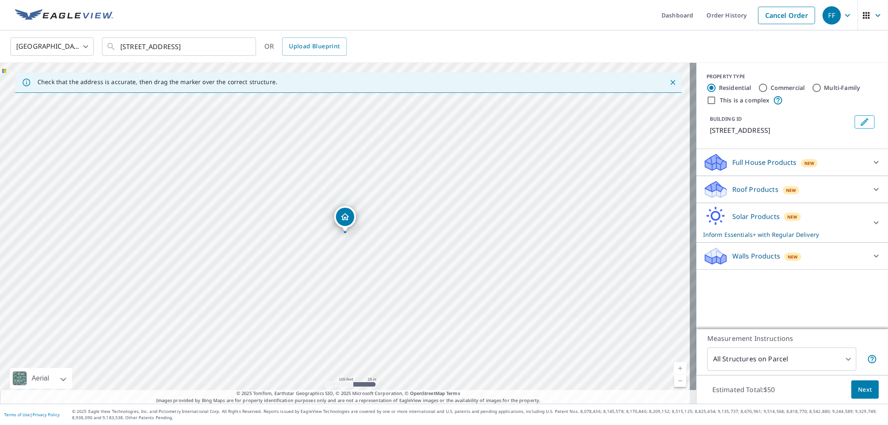
click at [733, 213] on p "Solar Products" at bounding box center [756, 217] width 47 height 10
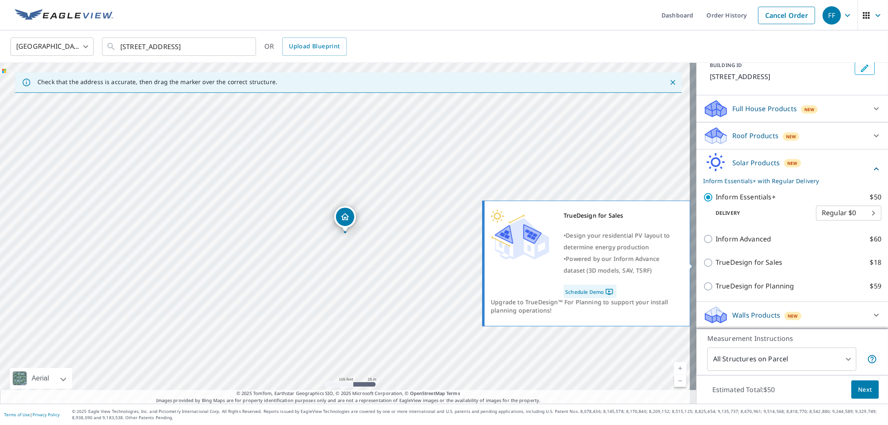
scroll to position [62, 0]
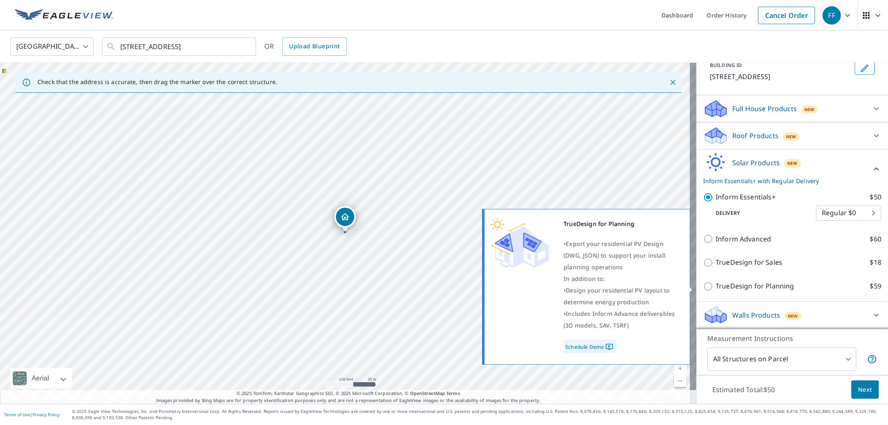
click at [753, 282] on p "TrueDesign for Planning" at bounding box center [755, 286] width 78 height 10
click at [716, 282] on input "TrueDesign for Planning $59" at bounding box center [710, 287] width 12 height 10
checkbox input "true"
checkbox input "false"
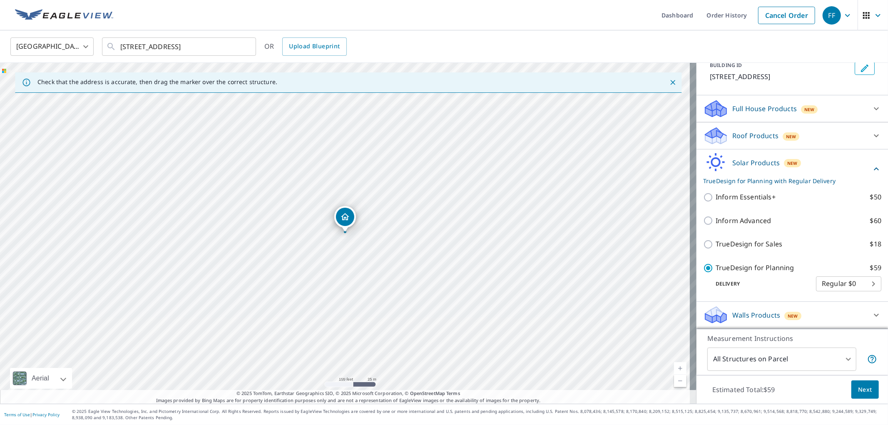
click at [873, 396] on div "Estimated Total: $59 Next" at bounding box center [793, 389] width 192 height 29
click at [871, 396] on button "Next" at bounding box center [865, 390] width 27 height 19
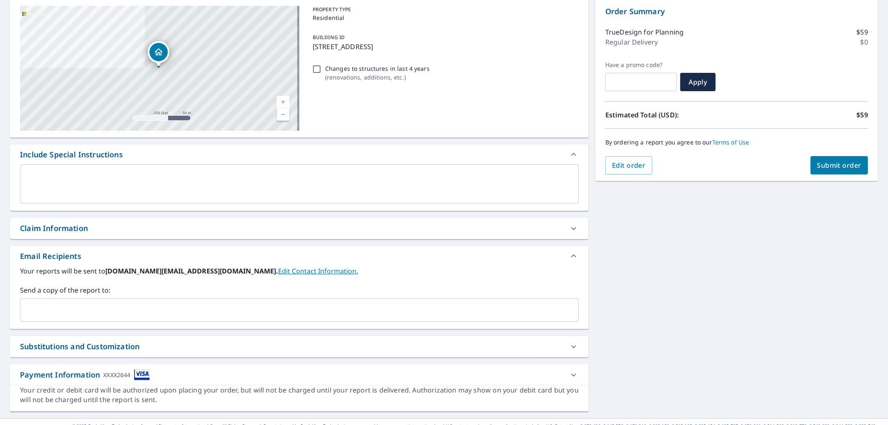
scroll to position [99, 0]
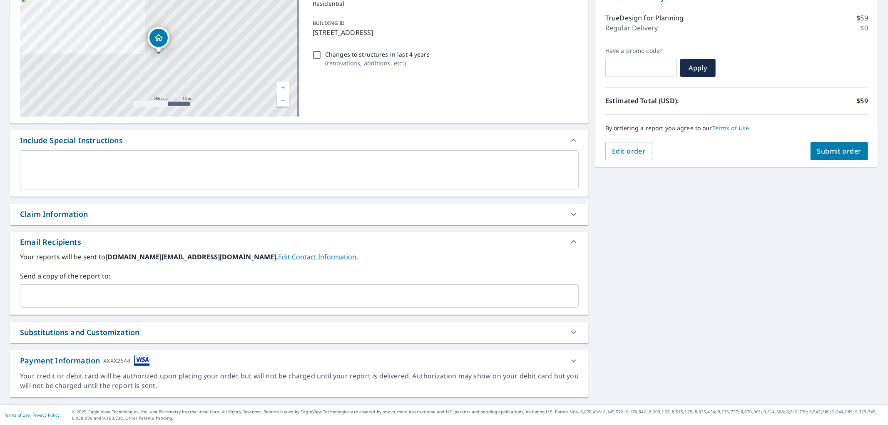
click at [312, 307] on div "​" at bounding box center [299, 296] width 559 height 23
paste input "[EMAIL_ADDRESS][DOMAIN_NAME]"
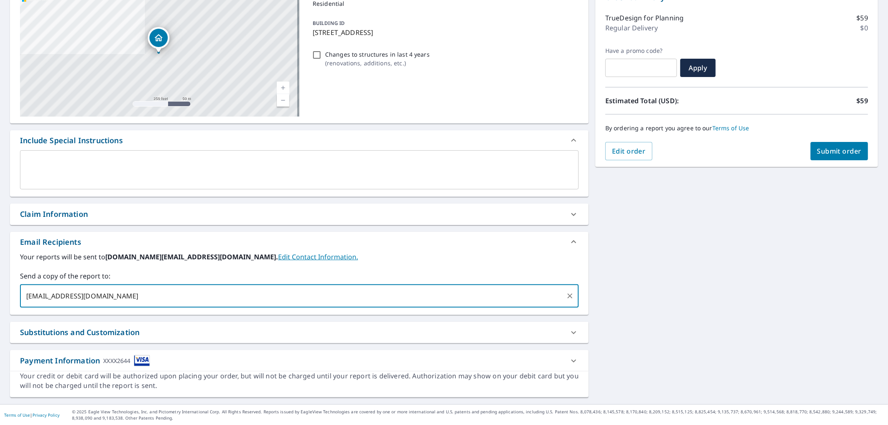
type input "[EMAIL_ADDRESS][DOMAIN_NAME]"
click at [818, 150] on span "Submit order" at bounding box center [840, 151] width 45 height 9
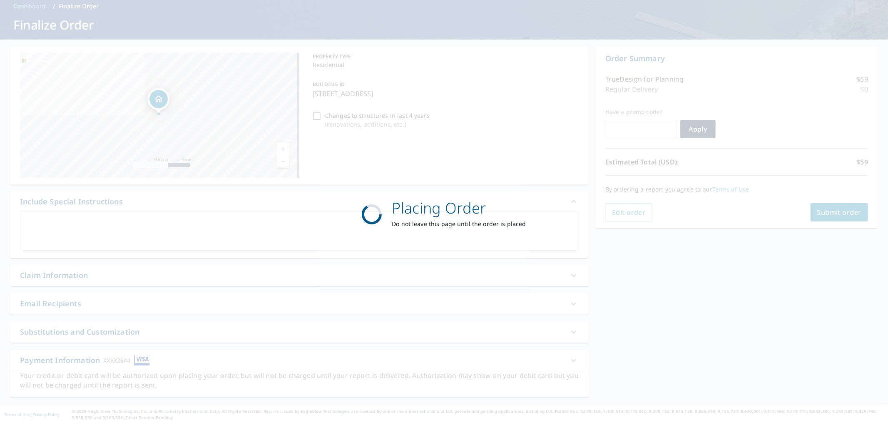
scroll to position [37, 0]
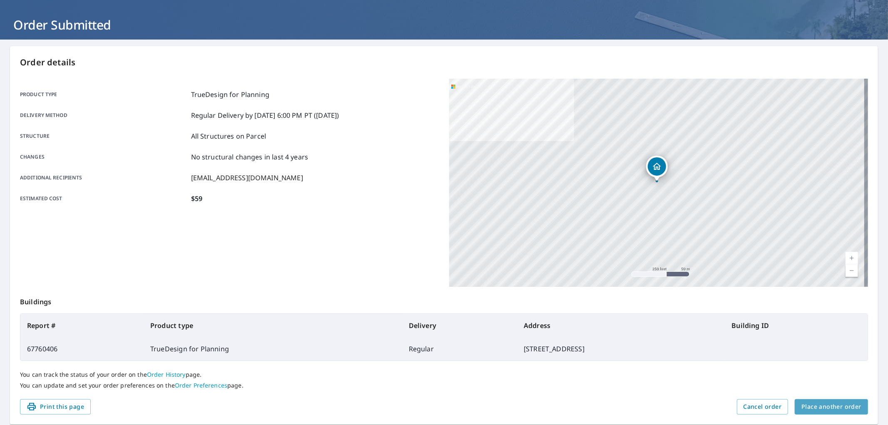
click at [831, 404] on span "Place another order" at bounding box center [832, 407] width 60 height 10
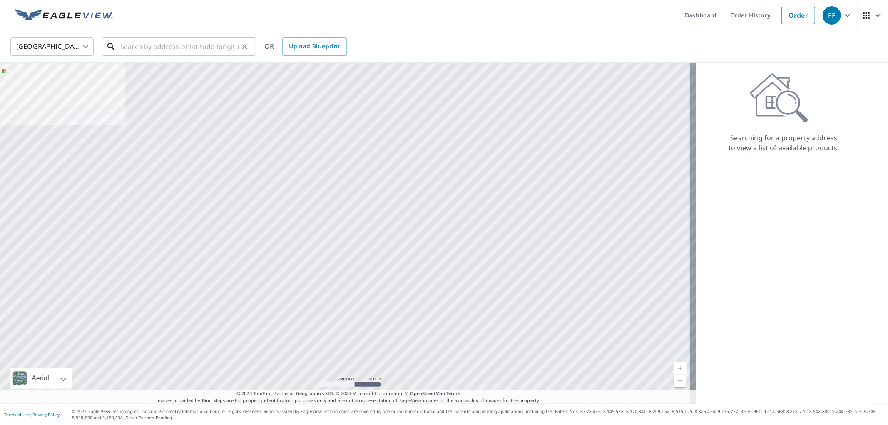
click at [206, 51] on input "text" at bounding box center [179, 46] width 119 height 23
paste input "[STREET_ADDRESS]"
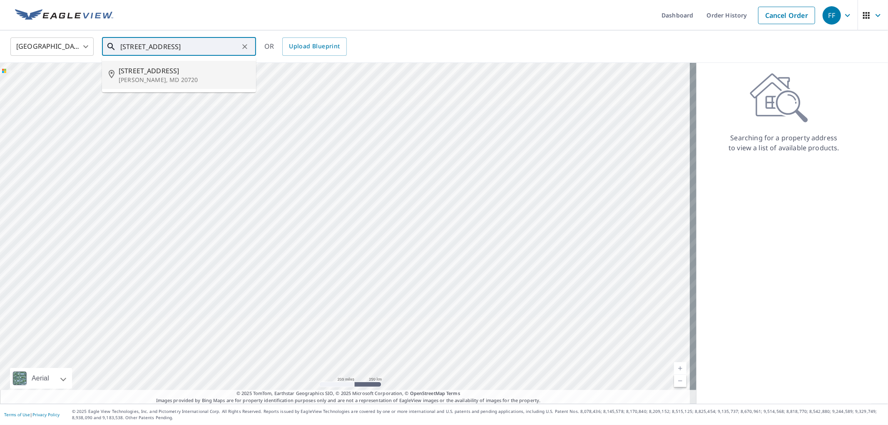
click at [197, 81] on p "[PERSON_NAME], MD 20720" at bounding box center [184, 80] width 131 height 8
type input "[STREET_ADDRESS][PERSON_NAME]"
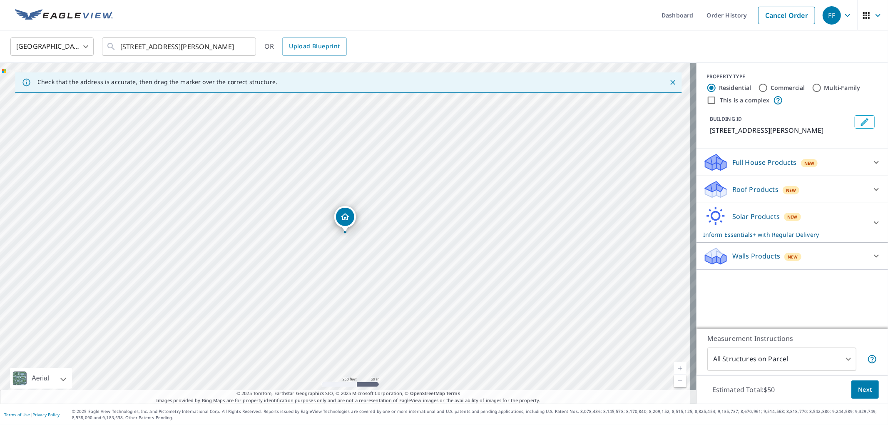
click at [785, 224] on div "Solar Products New Inform Essentials+ with Regular Delivery" at bounding box center [785, 223] width 163 height 32
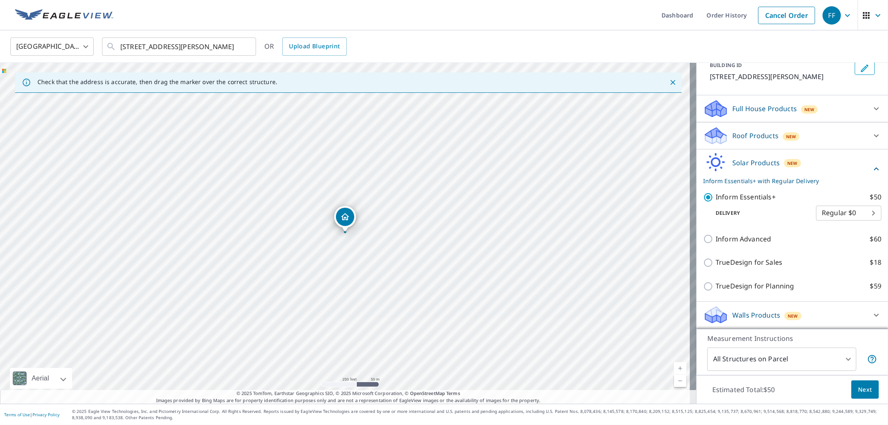
scroll to position [62, 0]
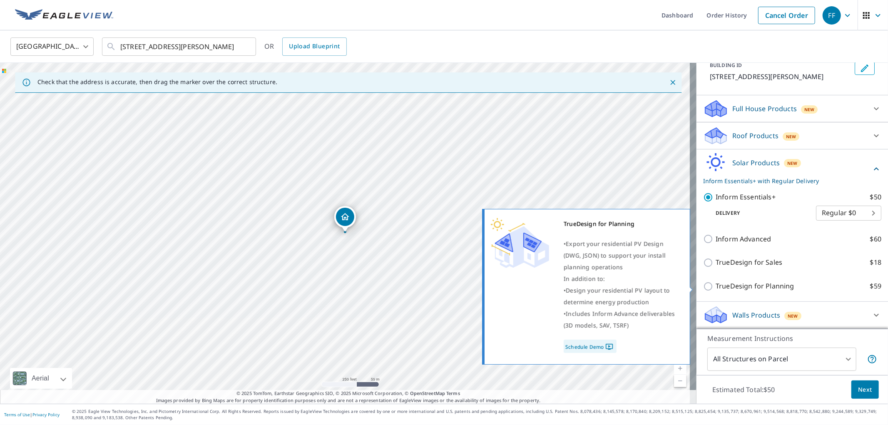
click at [751, 290] on p "TrueDesign for Planning" at bounding box center [755, 286] width 78 height 10
click at [716, 290] on input "TrueDesign for Planning $59" at bounding box center [710, 287] width 12 height 10
checkbox input "true"
checkbox input "false"
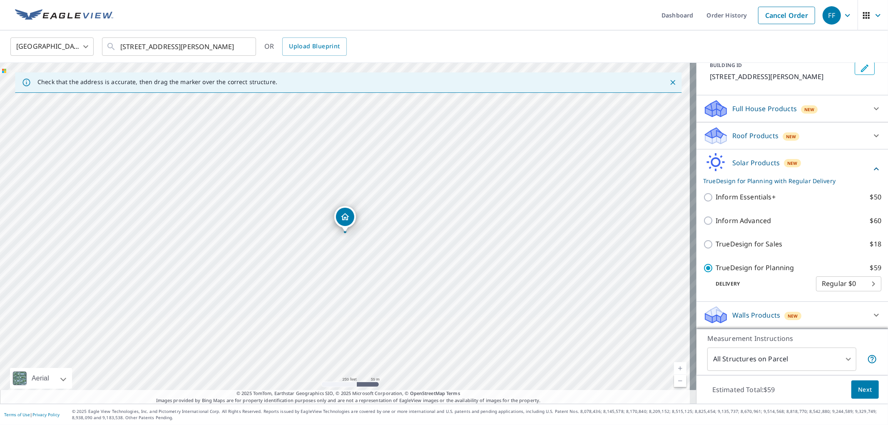
click at [865, 392] on span "Next" at bounding box center [866, 390] width 14 height 10
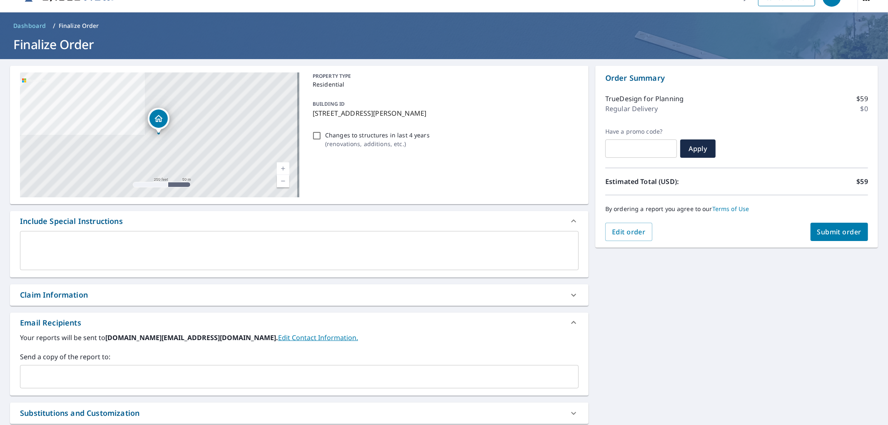
scroll to position [99, 0]
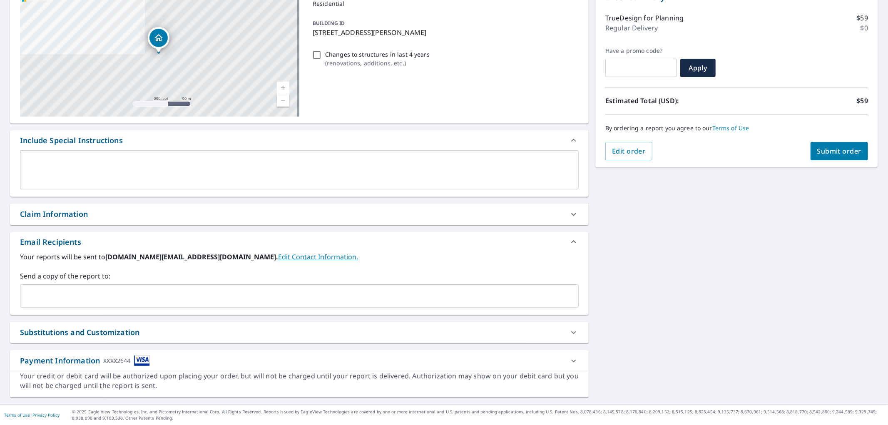
click at [270, 297] on input "text" at bounding box center [293, 296] width 539 height 16
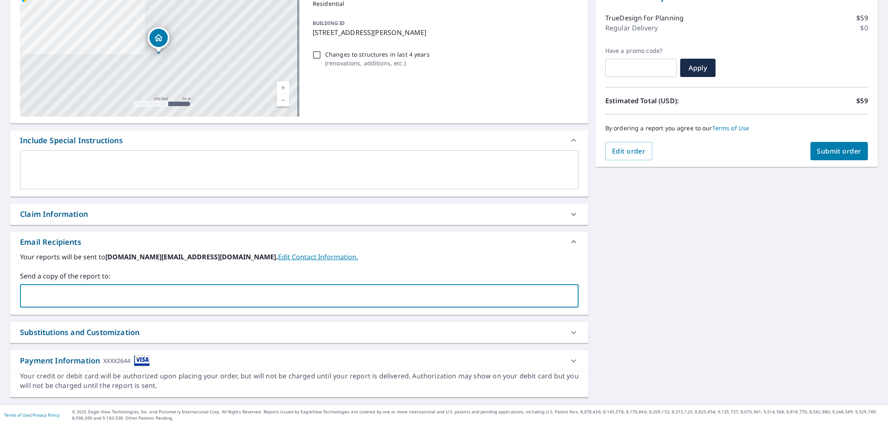
paste input "[EMAIL_ADDRESS][DOMAIN_NAME]"
type input "[EMAIL_ADDRESS][DOMAIN_NAME]"
click at [819, 147] on span "Submit order" at bounding box center [840, 151] width 45 height 9
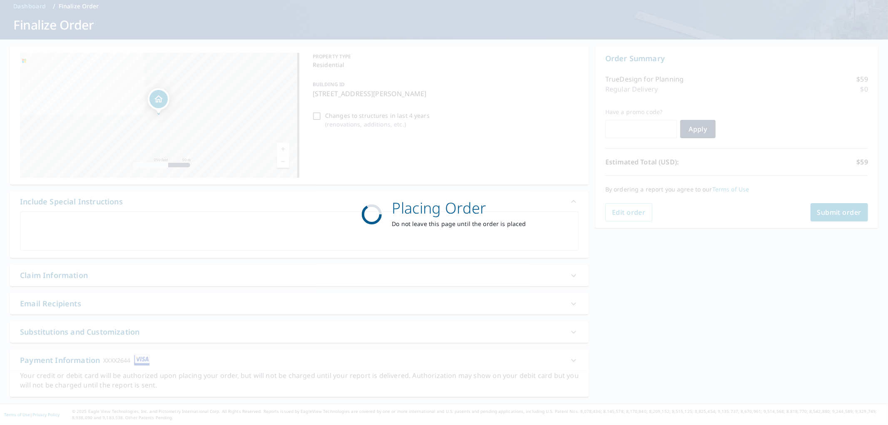
scroll to position [37, 0]
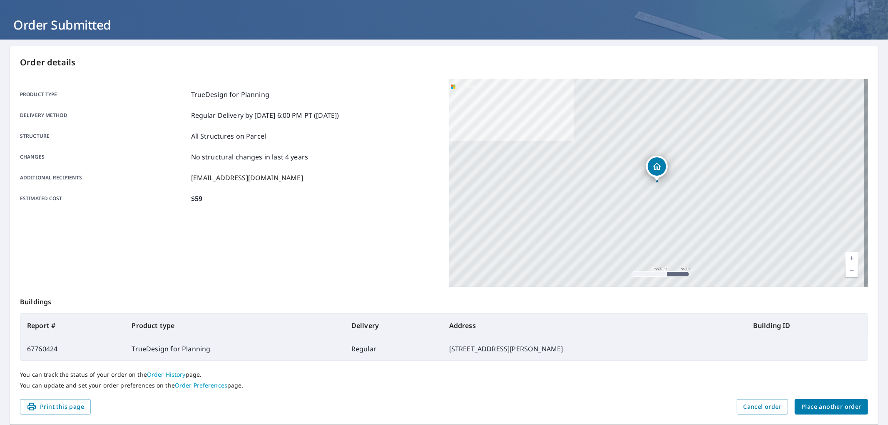
click at [831, 407] on span "Place another order" at bounding box center [832, 407] width 60 height 10
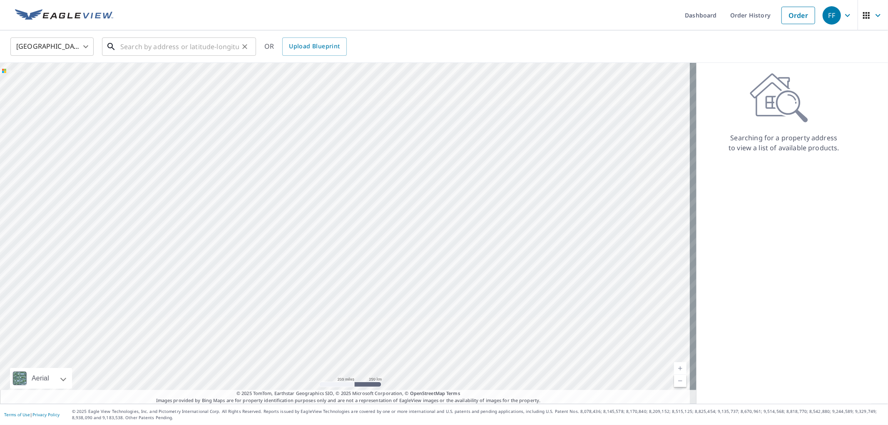
click at [214, 42] on input "text" at bounding box center [179, 46] width 119 height 23
paste input "3 Snug Lagoon Ct"
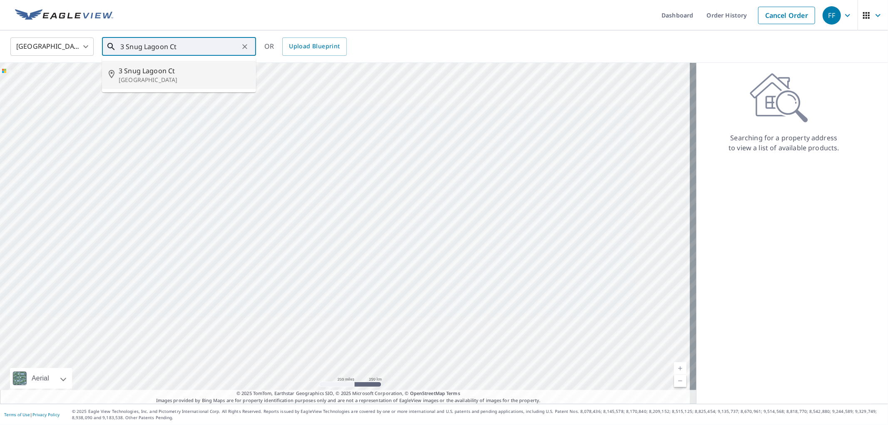
click at [186, 73] on span "3 Snug Lagoon Ct" at bounding box center [184, 71] width 131 height 10
type input "[STREET_ADDRESS]"
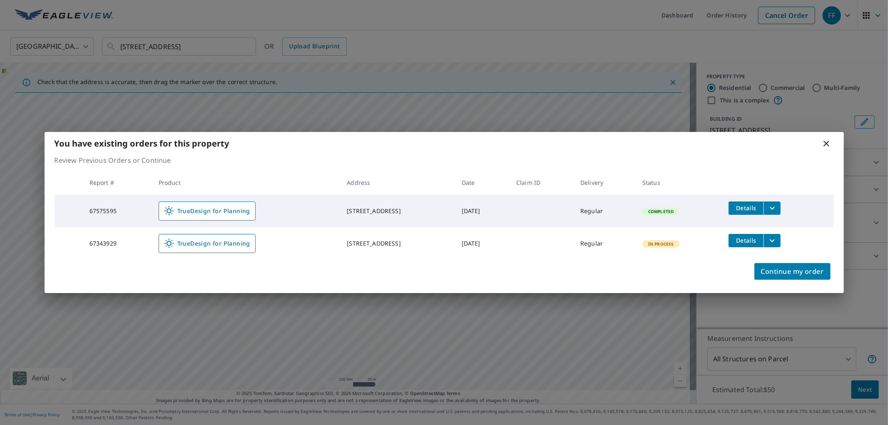
click at [831, 143] on icon at bounding box center [827, 144] width 10 height 10
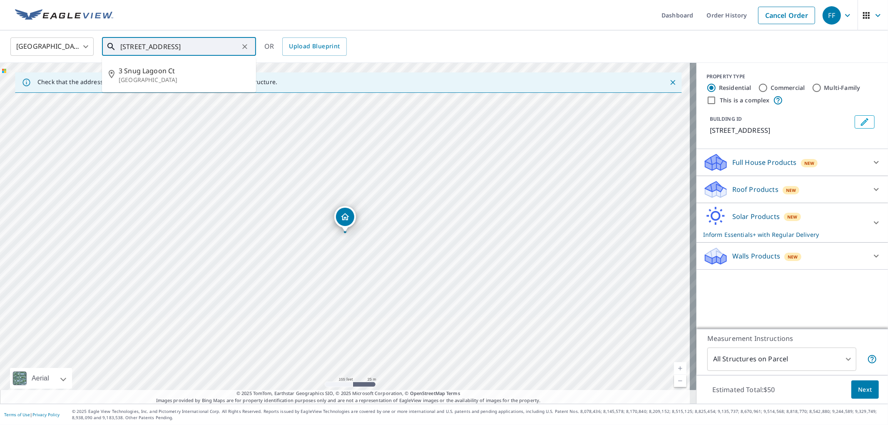
click at [235, 46] on input "[STREET_ADDRESS]" at bounding box center [179, 46] width 119 height 23
click at [244, 46] on icon "Clear" at bounding box center [244, 46] width 5 height 5
click at [181, 47] on input "text" at bounding box center [179, 46] width 119 height 23
paste input "[STREET_ADDRESS]"
click at [202, 66] on span "[STREET_ADDRESS]" at bounding box center [184, 71] width 131 height 10
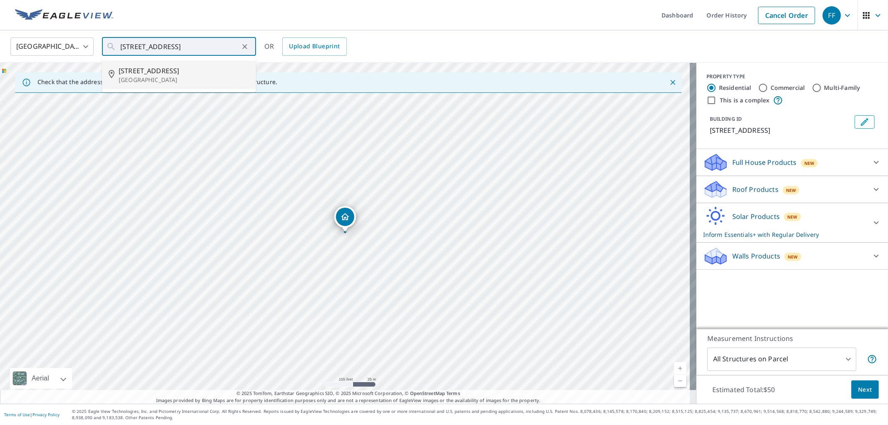
type input "[STREET_ADDRESS]"
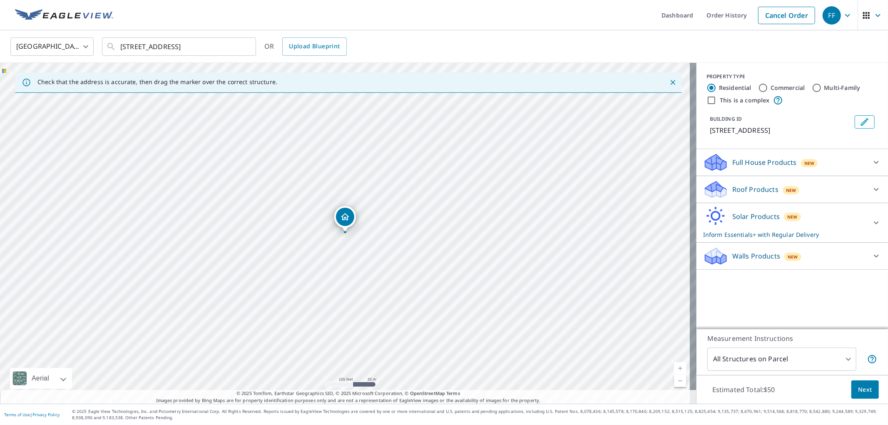
click at [734, 214] on p "Solar Products" at bounding box center [756, 217] width 47 height 10
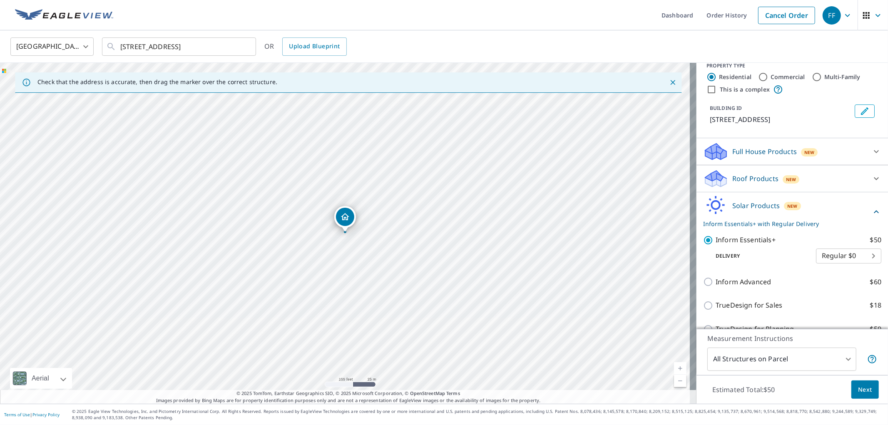
scroll to position [52, 0]
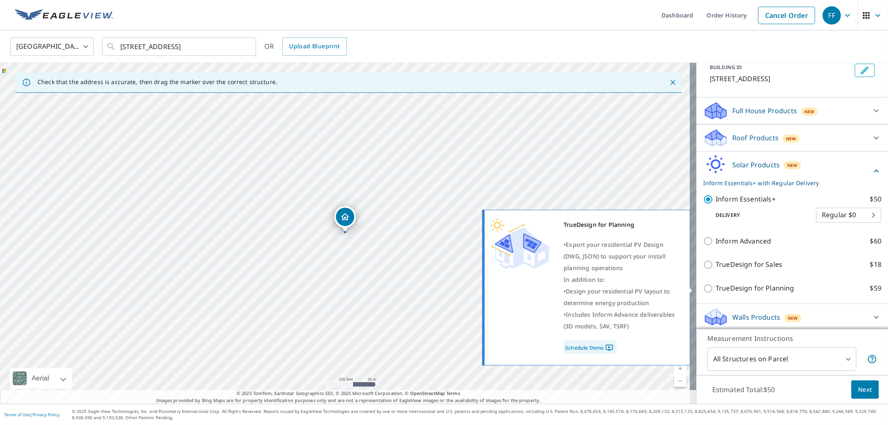
click at [763, 289] on p "TrueDesign for Planning" at bounding box center [755, 288] width 78 height 10
click at [716, 289] on input "TrueDesign for Planning $59" at bounding box center [710, 289] width 12 height 10
checkbox input "true"
checkbox input "false"
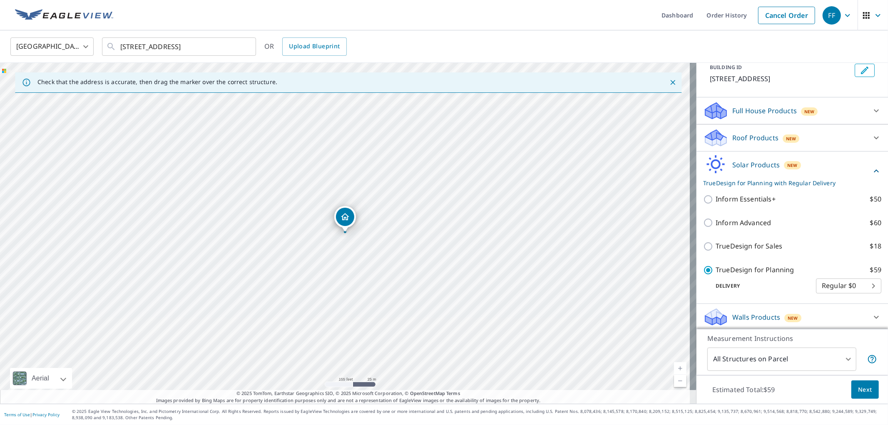
click at [859, 389] on span "Next" at bounding box center [866, 390] width 14 height 10
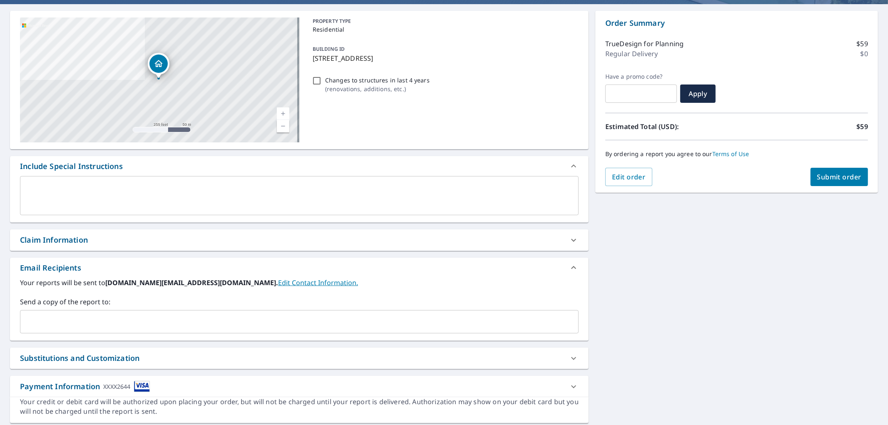
scroll to position [99, 0]
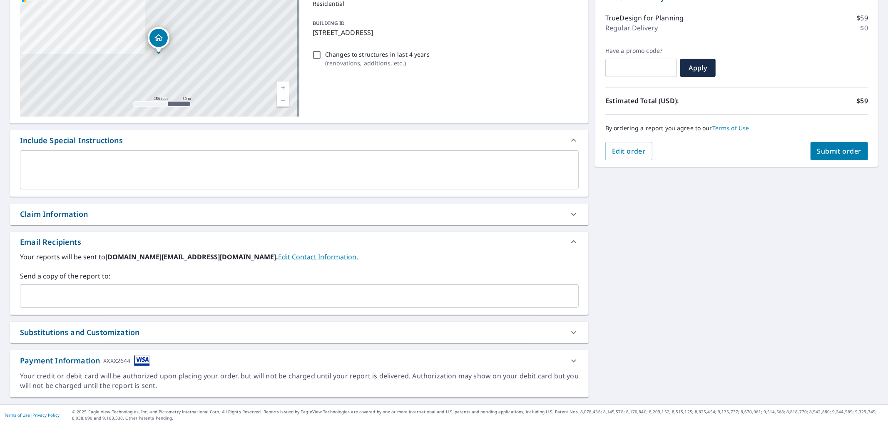
click at [230, 291] on input "text" at bounding box center [293, 296] width 539 height 16
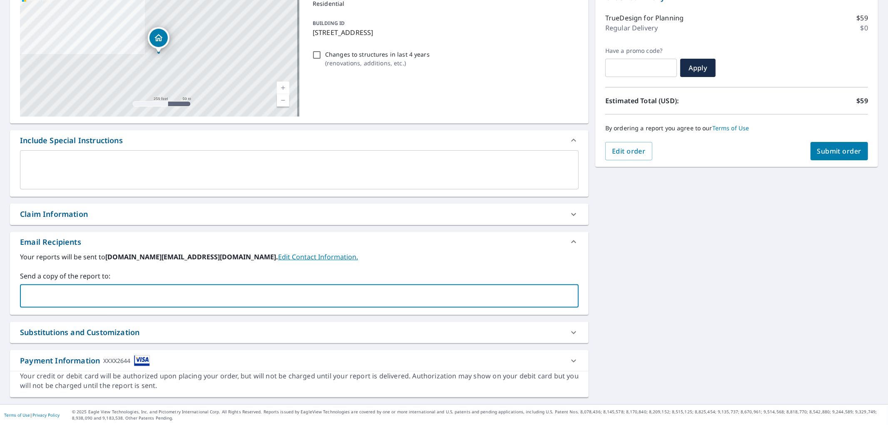
paste input "[EMAIL_ADDRESS][DOMAIN_NAME]"
type input "[EMAIL_ADDRESS][DOMAIN_NAME]"
click at [832, 145] on button "Submit order" at bounding box center [840, 151] width 58 height 18
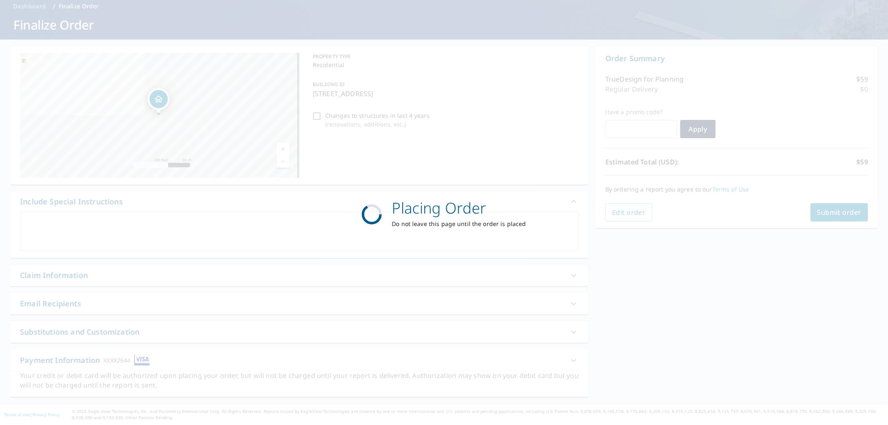
scroll to position [37, 0]
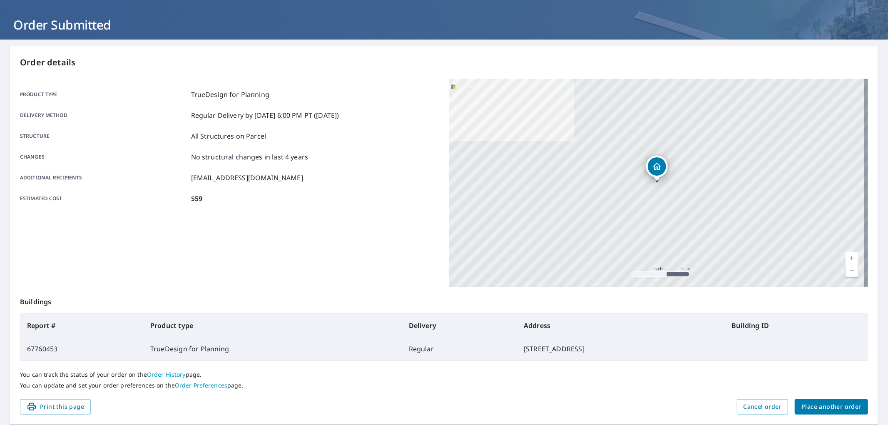
click at [826, 412] on span "Place another order" at bounding box center [832, 407] width 60 height 10
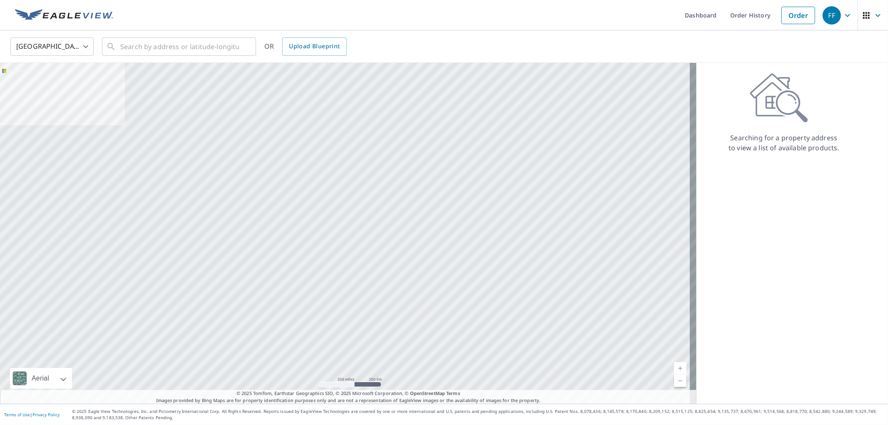
click at [175, 60] on div "United States [GEOGRAPHIC_DATA] ​ ​ OR Upload Blueprint" at bounding box center [444, 46] width 888 height 32
click at [182, 47] on input "text" at bounding box center [179, 46] width 119 height 23
paste input "9022 [PERSON_NAME] Dr"
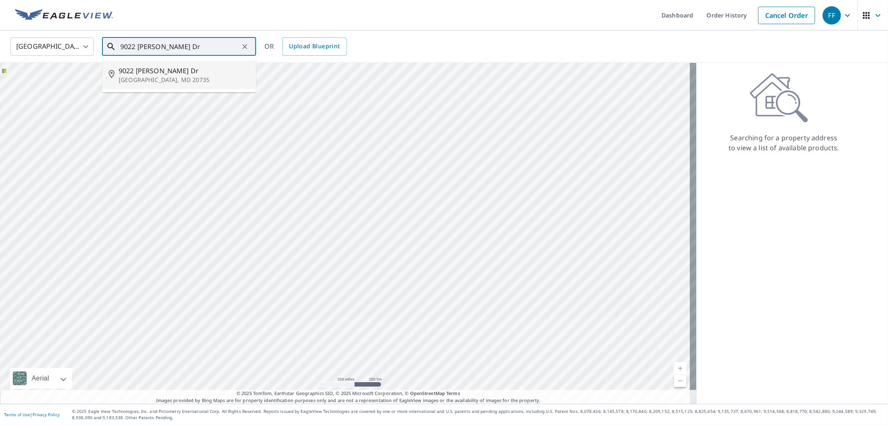
click at [160, 75] on span "9022 [PERSON_NAME] Dr" at bounding box center [184, 71] width 131 height 10
type input "[STREET_ADDRESS][PERSON_NAME][PERSON_NAME]"
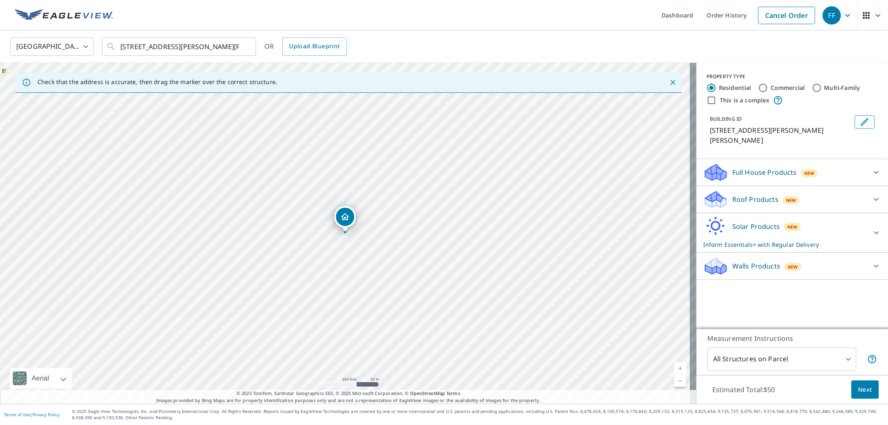
click at [726, 217] on div "Solar Products New Inform Essentials+ with Regular Delivery" at bounding box center [785, 233] width 163 height 32
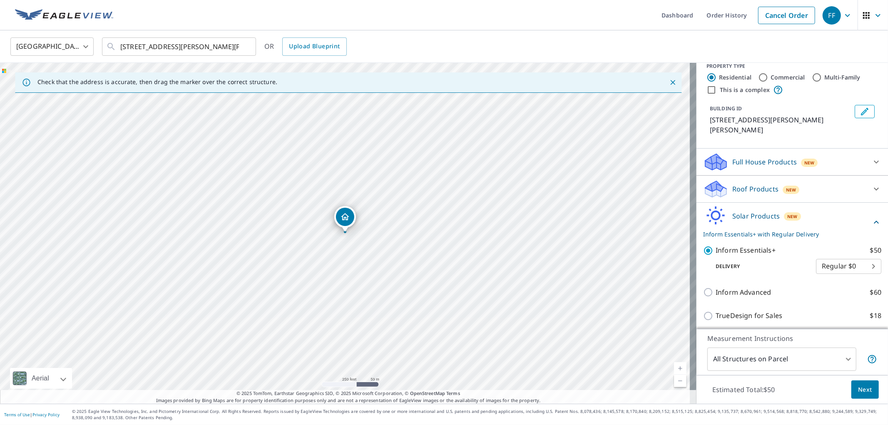
scroll to position [49, 0]
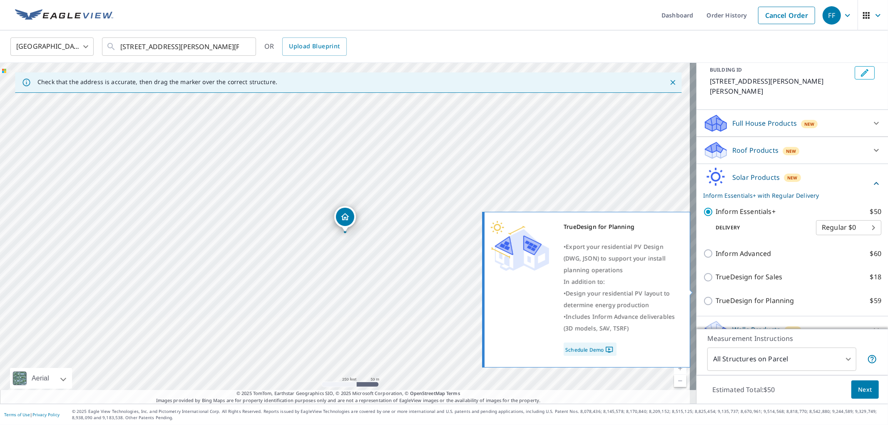
click at [735, 296] on p "TrueDesign for Planning" at bounding box center [755, 301] width 78 height 10
click at [716, 296] on input "TrueDesign for Planning $59" at bounding box center [710, 301] width 12 height 10
checkbox input "true"
checkbox input "false"
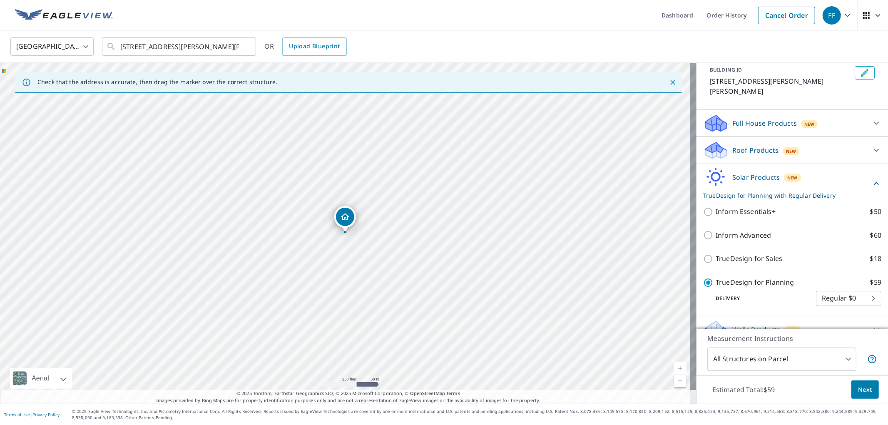
click at [860, 387] on span "Next" at bounding box center [866, 390] width 14 height 10
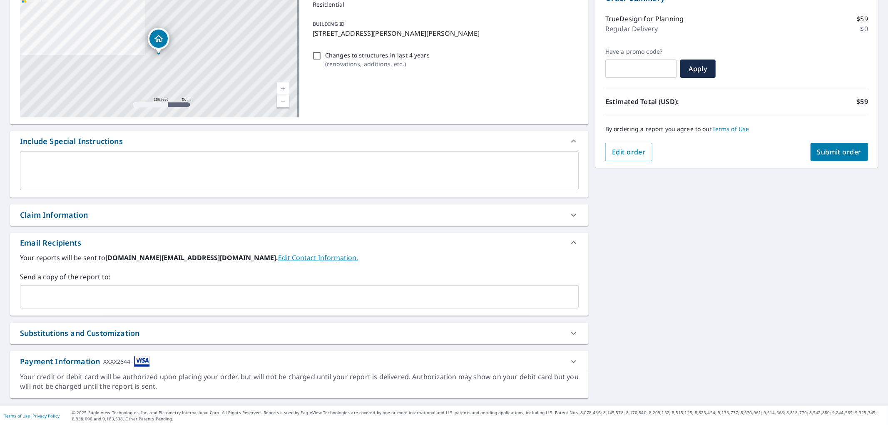
scroll to position [99, 0]
click at [252, 294] on input "text" at bounding box center [293, 296] width 539 height 16
paste input "[EMAIL_ADDRESS][DOMAIN_NAME]"
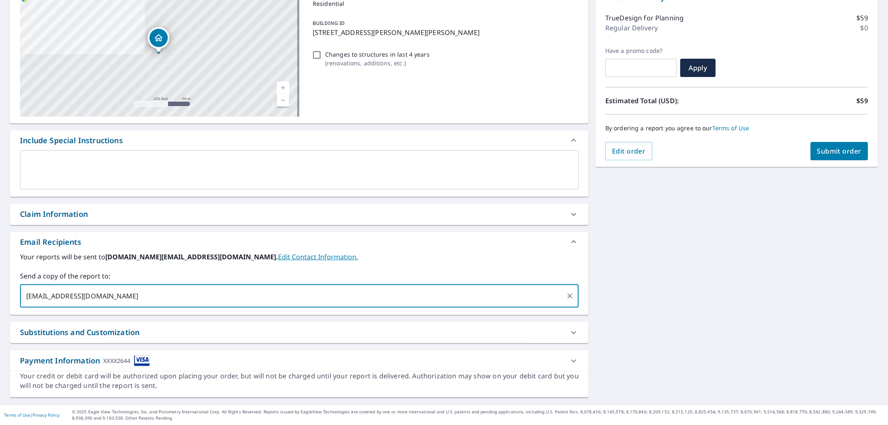
type input "[EMAIL_ADDRESS][DOMAIN_NAME]"
click at [821, 164] on div "Order Summary TrueDesign for Planning $59 Regular Delivery $0 Have a promo code…" at bounding box center [737, 76] width 283 height 182
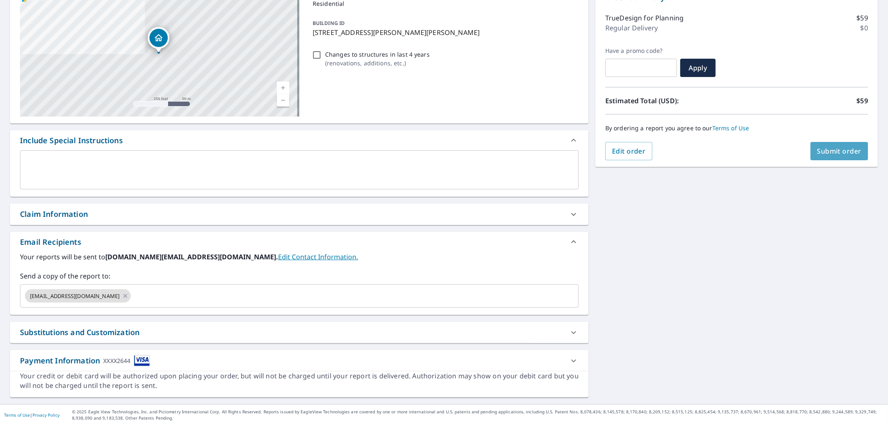
click at [826, 155] on span "Submit order" at bounding box center [840, 151] width 45 height 9
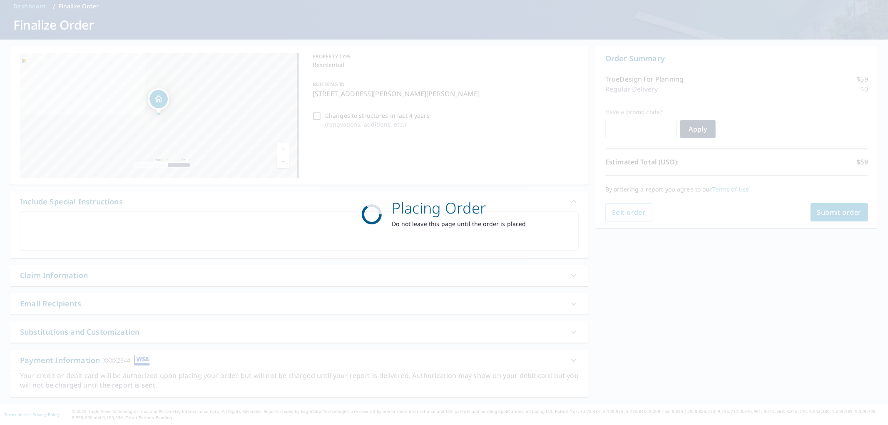
scroll to position [37, 0]
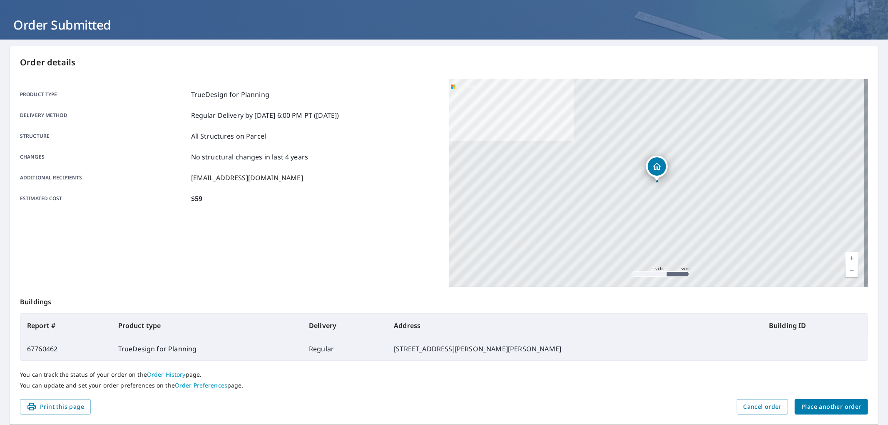
click at [814, 415] on div "Order details Product type TrueDesign for Planning Delivery method Regular Deli…" at bounding box center [444, 235] width 868 height 379
click at [811, 412] on button "Place another order" at bounding box center [831, 406] width 73 height 15
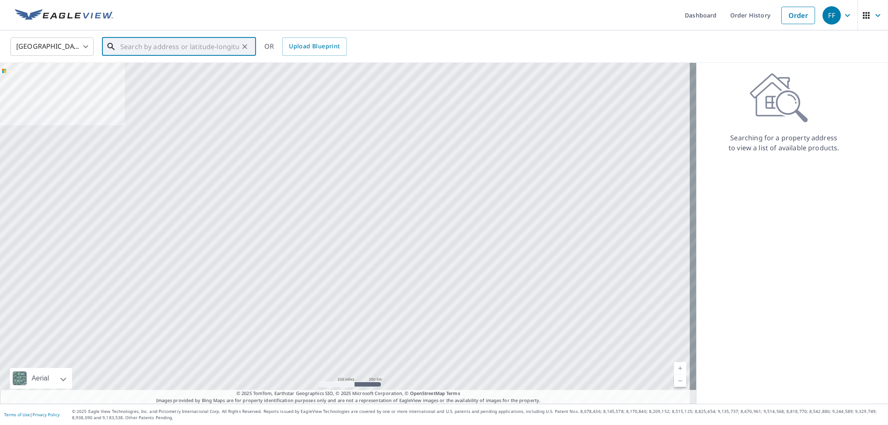
click at [175, 43] on input "text" at bounding box center [179, 46] width 119 height 23
paste input "[STREET_ADDRESS]"
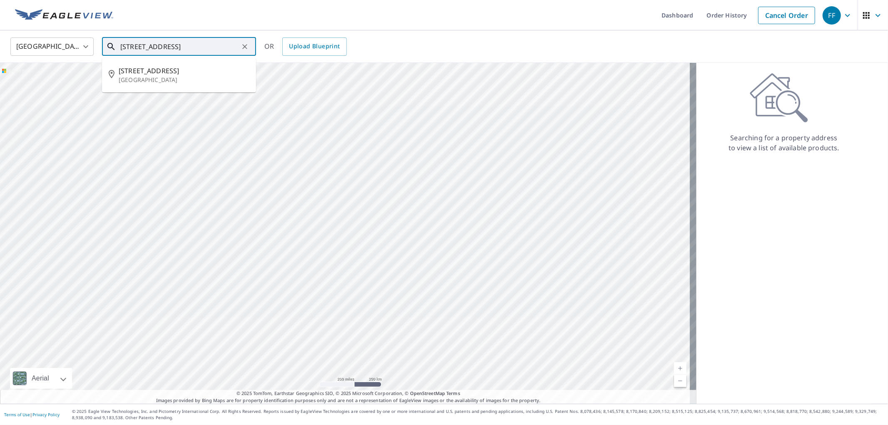
click at [177, 77] on p "[GEOGRAPHIC_DATA]" at bounding box center [184, 80] width 131 height 8
type input "[STREET_ADDRESS]"
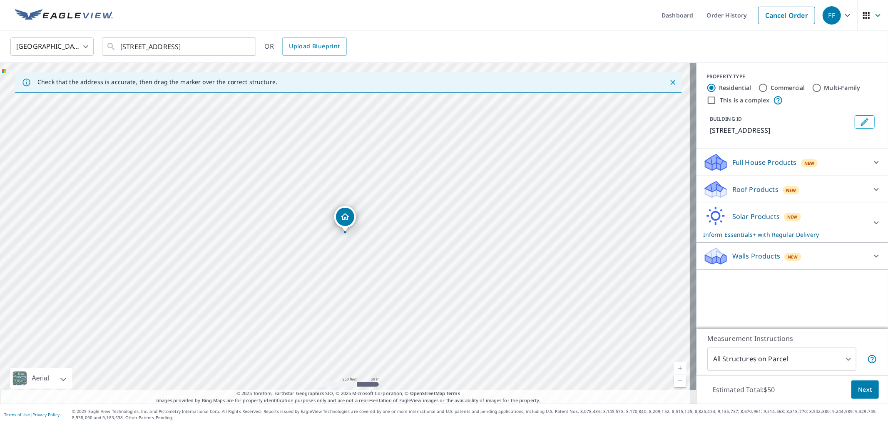
click at [743, 215] on p "Solar Products" at bounding box center [756, 217] width 47 height 10
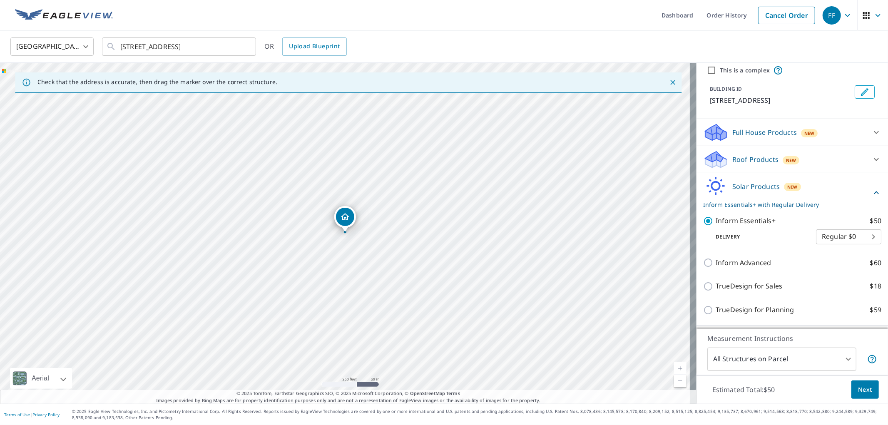
scroll to position [51, 0]
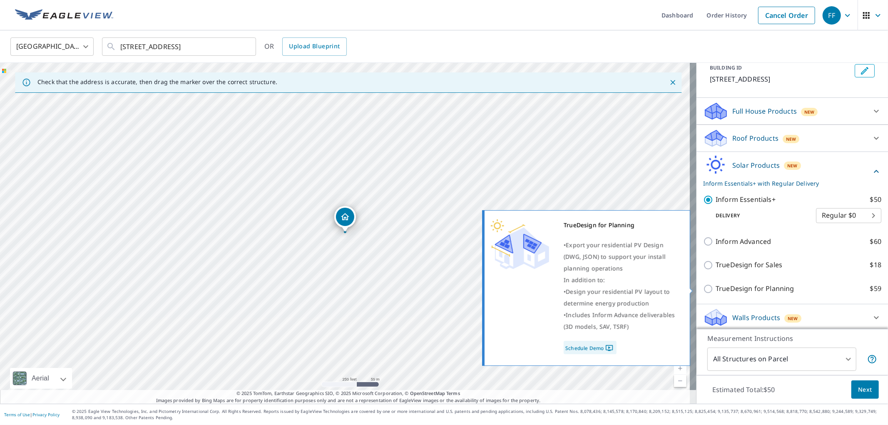
click at [748, 290] on p "TrueDesign for Planning" at bounding box center [755, 289] width 78 height 10
click at [716, 290] on input "TrueDesign for Planning $59" at bounding box center [710, 289] width 12 height 10
checkbox input "true"
checkbox input "false"
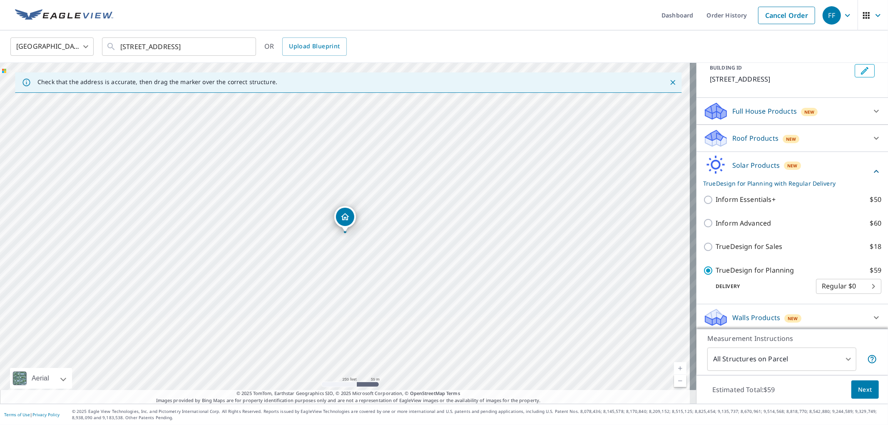
click at [859, 386] on span "Next" at bounding box center [866, 390] width 14 height 10
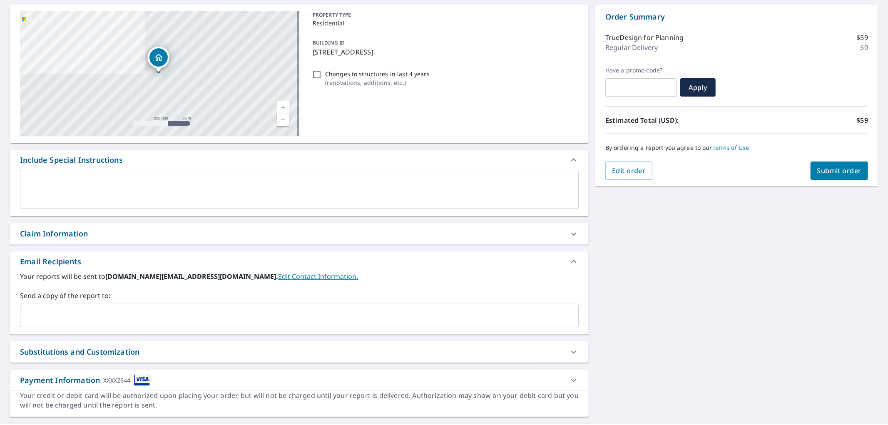
scroll to position [99, 0]
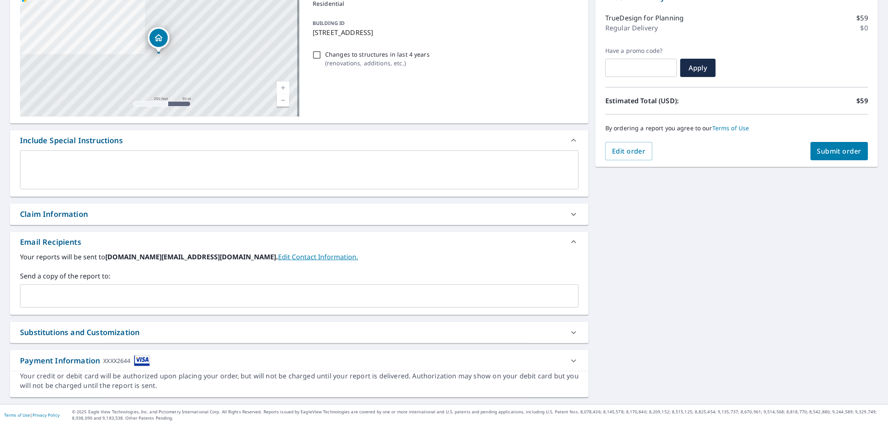
click at [259, 304] on div "​" at bounding box center [299, 296] width 559 height 23
paste input "[EMAIL_ADDRESS][DOMAIN_NAME]"
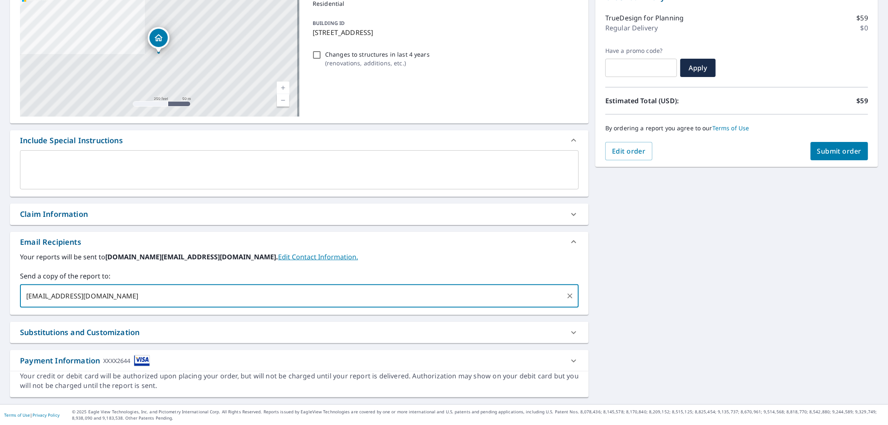
type input "[EMAIL_ADDRESS][DOMAIN_NAME]"
click at [828, 145] on button "Submit order" at bounding box center [840, 151] width 58 height 18
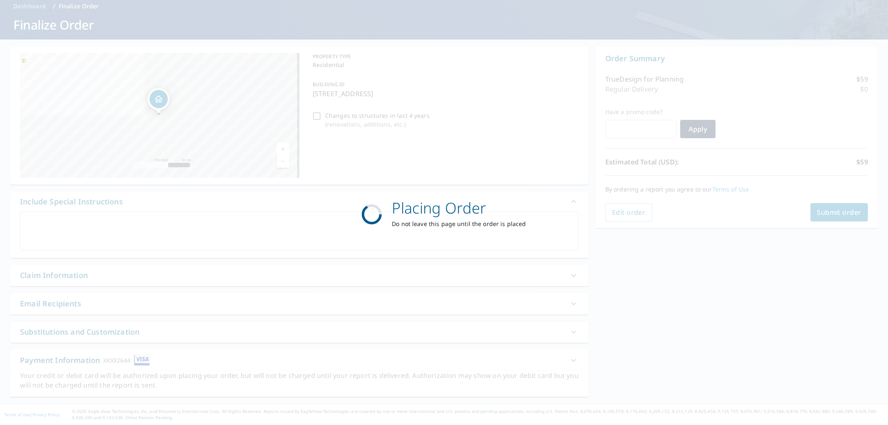
scroll to position [37, 0]
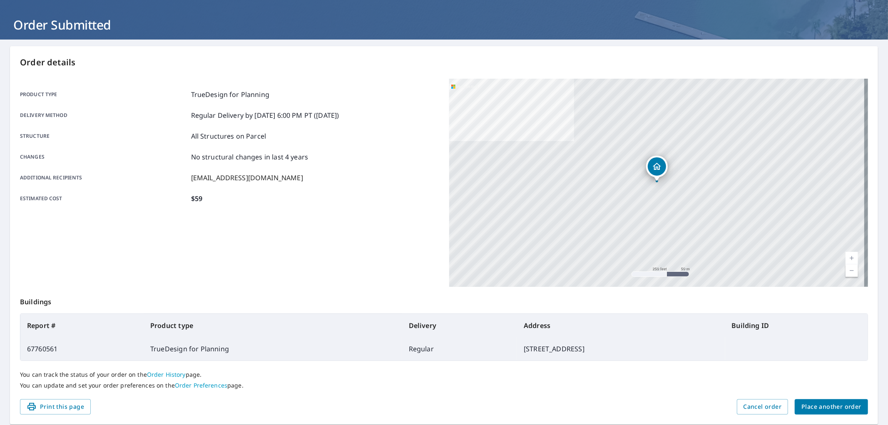
click at [819, 401] on div "Order details Product type TrueDesign for Planning Delivery method Regular Deli…" at bounding box center [444, 235] width 868 height 379
click at [829, 410] on span "Place another order" at bounding box center [832, 407] width 60 height 10
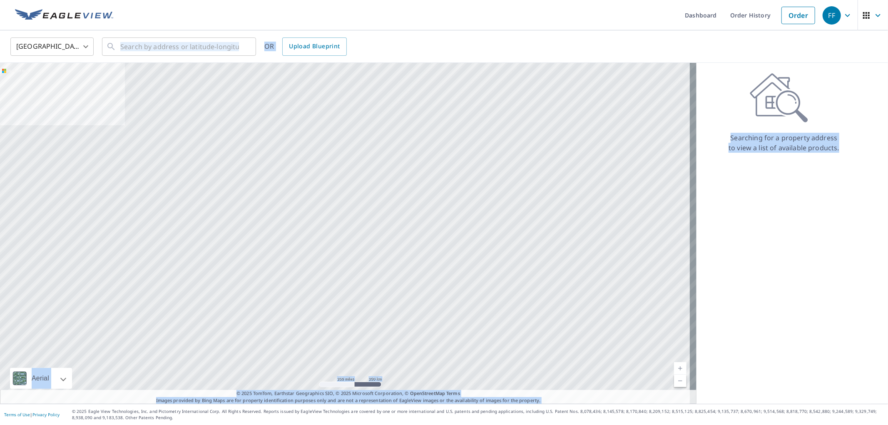
click at [427, 44] on div "United States [GEOGRAPHIC_DATA] ​ ​ OR Upload Blueprint" at bounding box center [441, 47] width 874 height 20
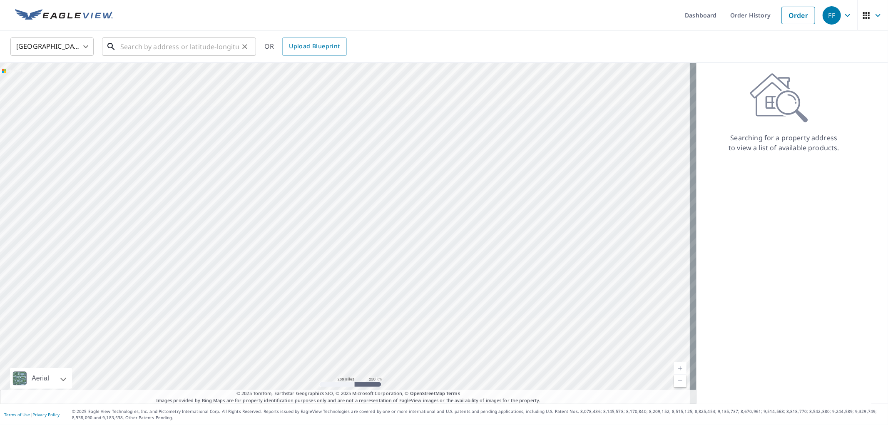
click at [203, 49] on input "text" at bounding box center [179, 46] width 119 height 23
paste input "[STREET_ADDRESS]"
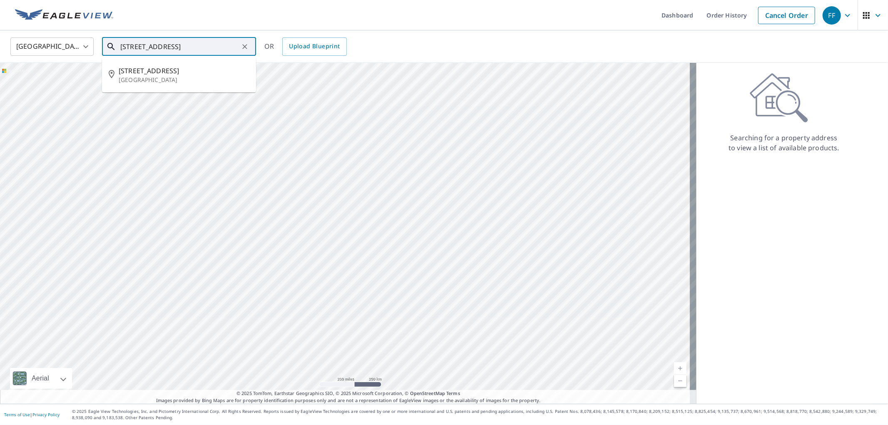
click at [176, 85] on li "[STREET_ADDRESS]" at bounding box center [179, 75] width 154 height 28
type input "[STREET_ADDRESS]"
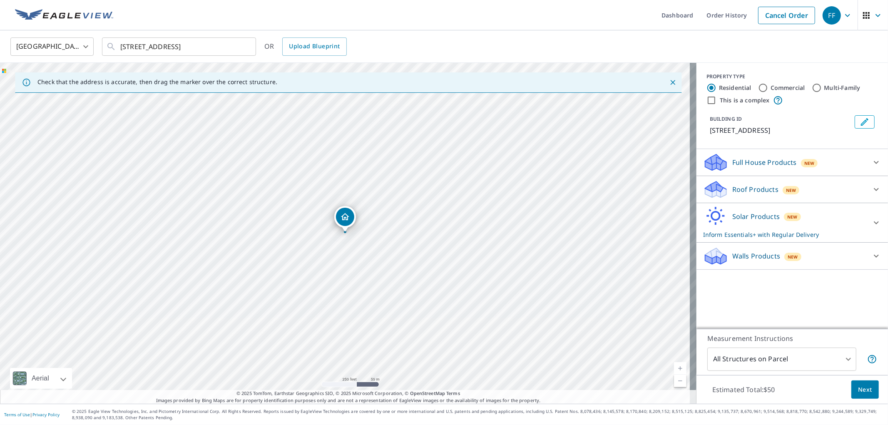
click at [751, 213] on p "Solar Products" at bounding box center [756, 217] width 47 height 10
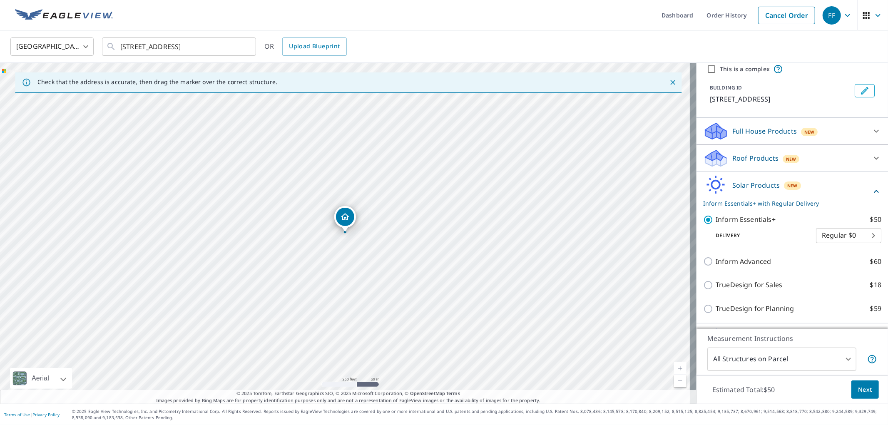
scroll to position [53, 0]
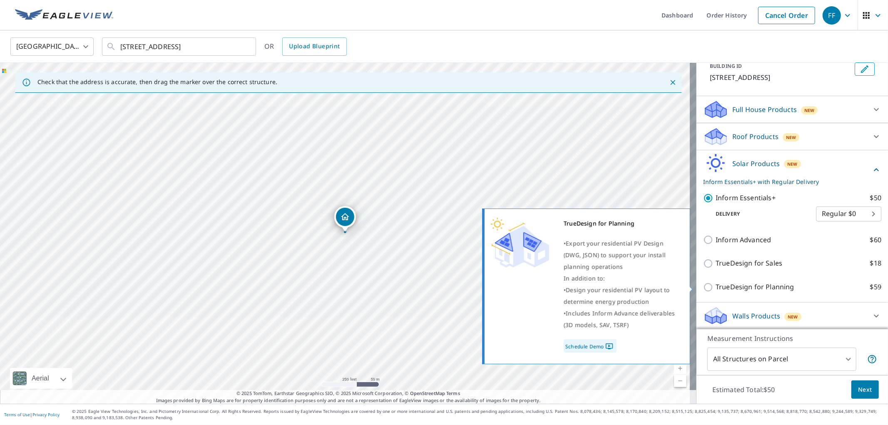
click at [756, 287] on p "TrueDesign for Planning" at bounding box center [755, 287] width 78 height 10
click at [716, 287] on input "TrueDesign for Planning $59" at bounding box center [710, 287] width 12 height 10
checkbox input "true"
checkbox input "false"
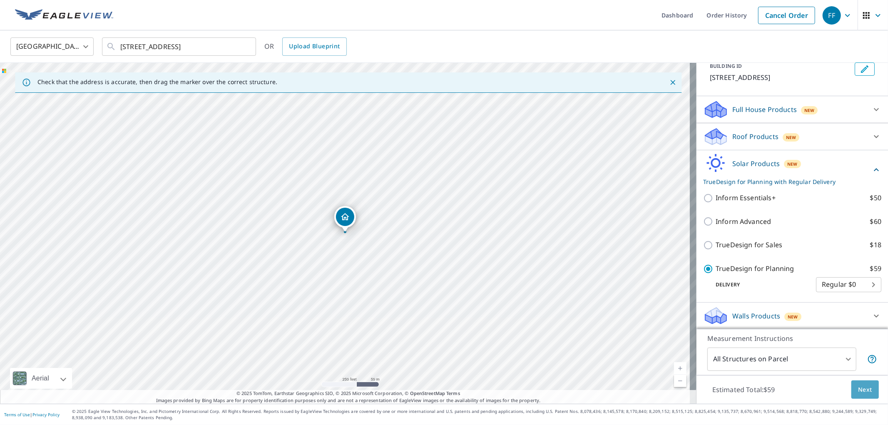
click at [859, 385] on span "Next" at bounding box center [866, 390] width 14 height 10
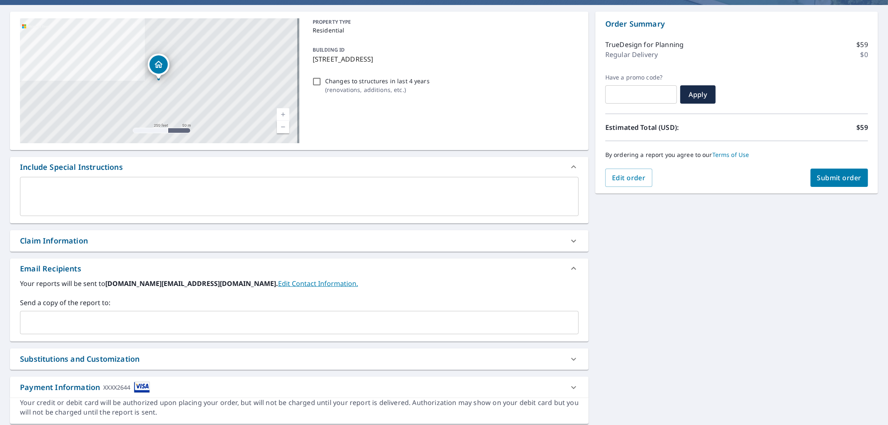
scroll to position [99, 0]
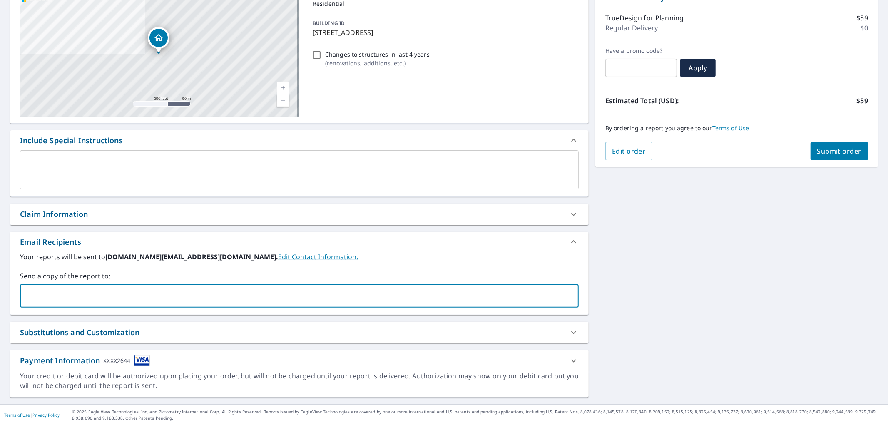
click at [276, 299] on input "text" at bounding box center [293, 296] width 539 height 16
paste input "[EMAIL_ADDRESS][DOMAIN_NAME]"
type input "[EMAIL_ADDRESS][DOMAIN_NAME]"
click at [828, 144] on button "Submit order" at bounding box center [840, 151] width 58 height 18
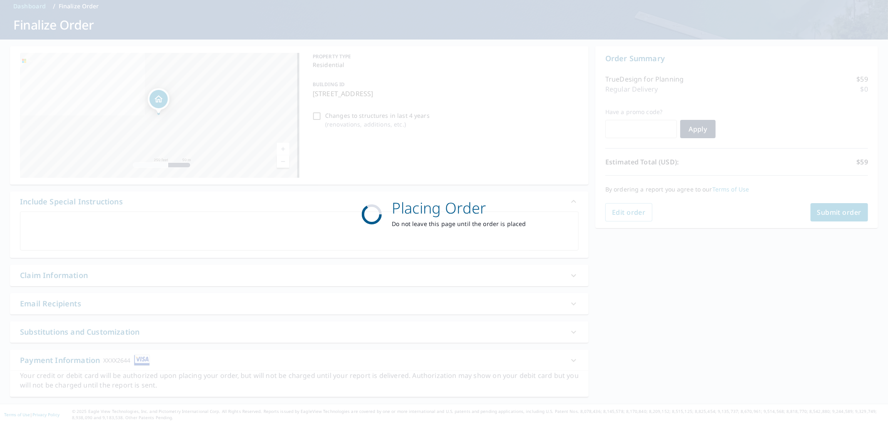
scroll to position [37, 0]
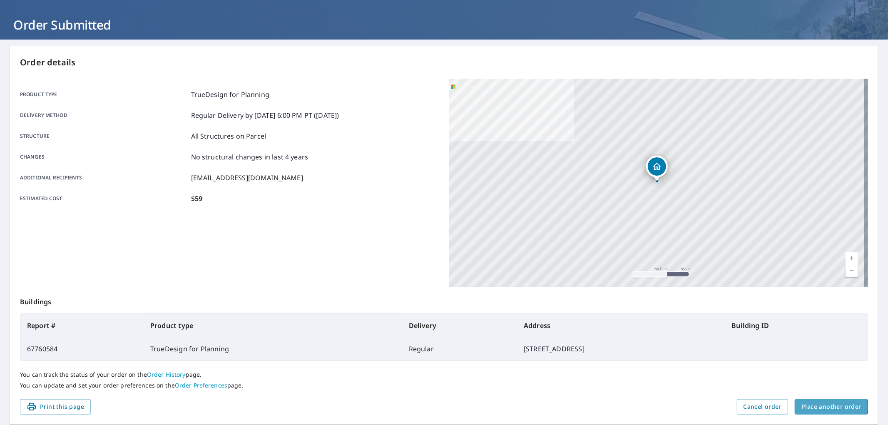
click at [814, 407] on span "Place another order" at bounding box center [832, 407] width 60 height 10
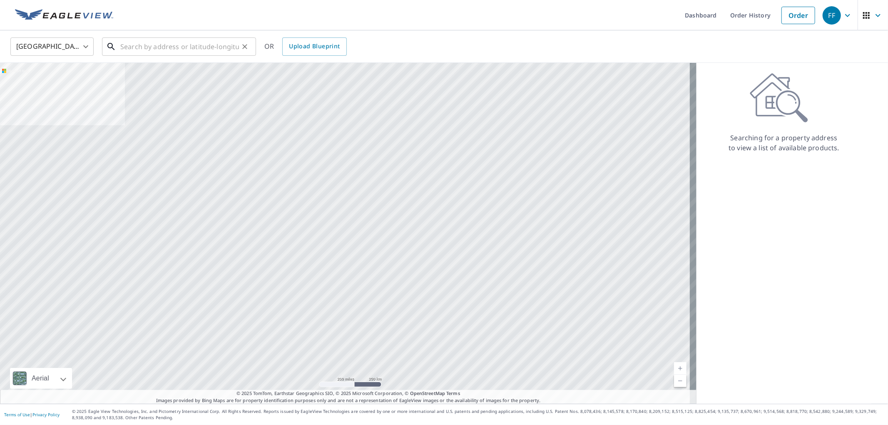
click at [214, 54] on input "text" at bounding box center [179, 46] width 119 height 23
paste input "[STREET_ADDRESS][PERSON_NAME]"
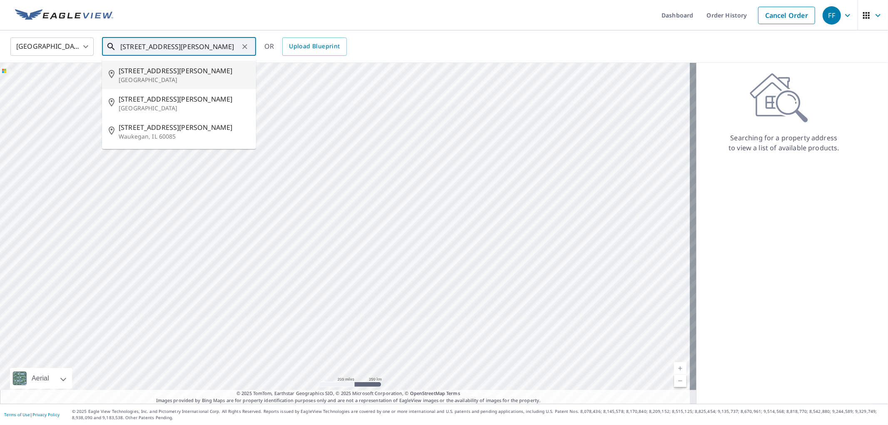
click at [193, 75] on span "[STREET_ADDRESS][PERSON_NAME]" at bounding box center [184, 71] width 131 height 10
type input "[STREET_ADDRESS][PERSON_NAME]"
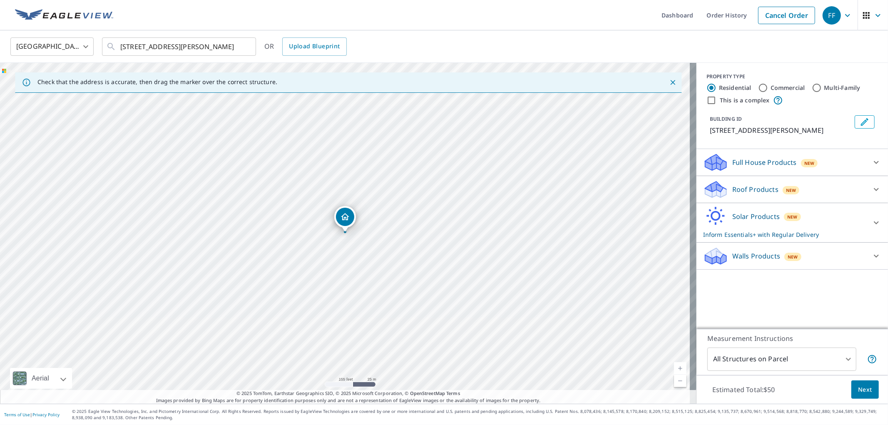
click at [771, 217] on p "Solar Products" at bounding box center [756, 217] width 47 height 10
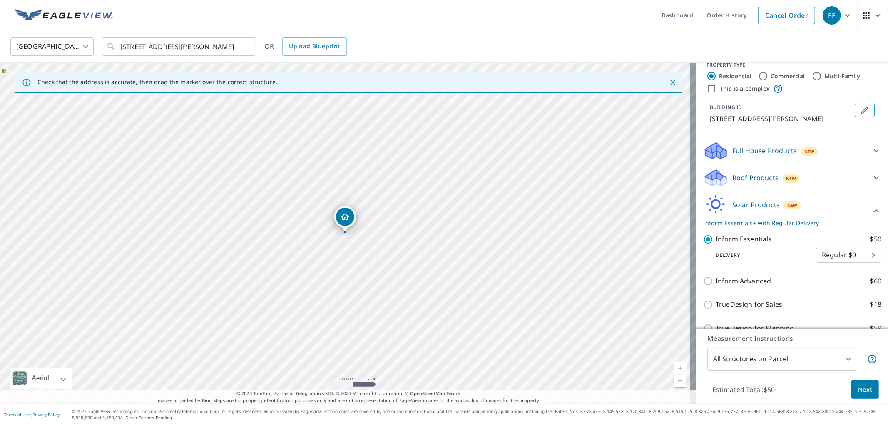
scroll to position [53, 0]
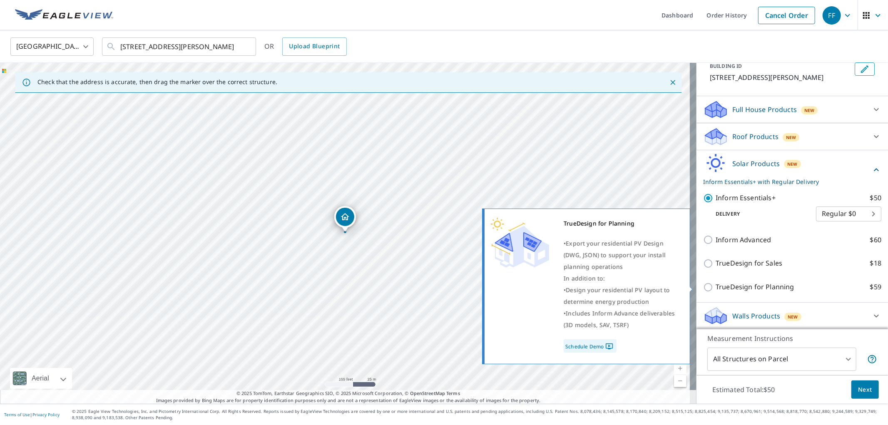
click at [781, 290] on p "TrueDesign for Planning" at bounding box center [755, 287] width 78 height 10
click at [716, 290] on input "TrueDesign for Planning $59" at bounding box center [710, 287] width 12 height 10
checkbox input "true"
checkbox input "false"
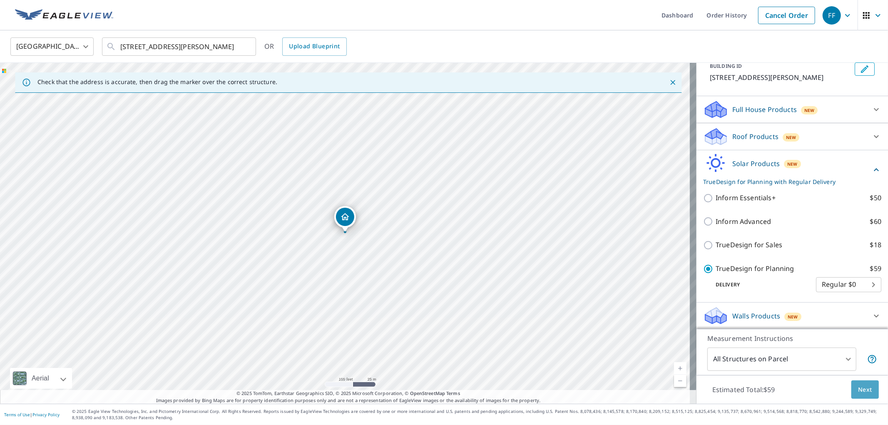
click at [861, 396] on button "Next" at bounding box center [865, 390] width 27 height 19
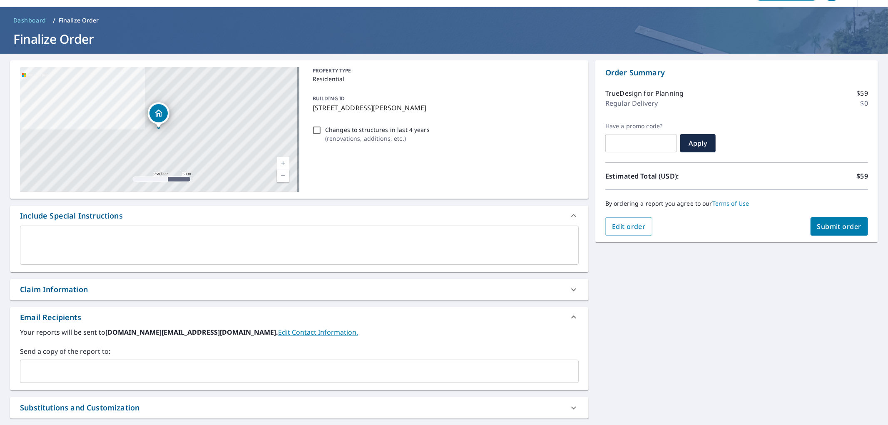
scroll to position [99, 0]
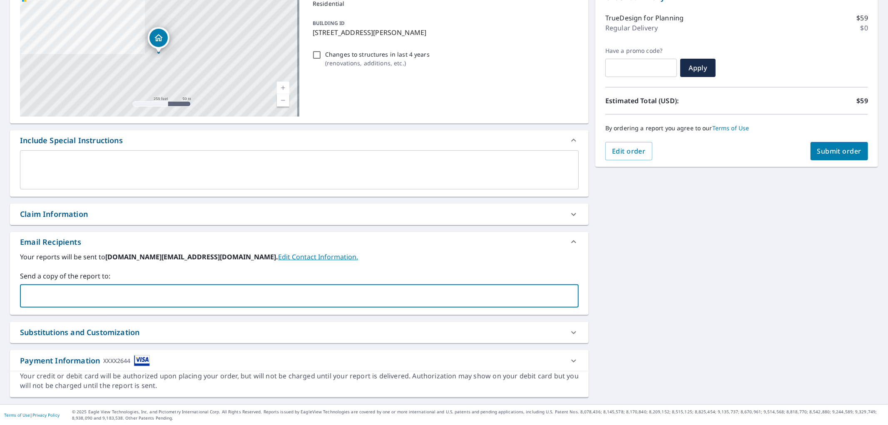
click at [300, 293] on input "text" at bounding box center [293, 296] width 539 height 16
paste input "[EMAIL_ADDRESS][DOMAIN_NAME]"
type input "[EMAIL_ADDRESS][DOMAIN_NAME]"
click at [811, 148] on button "Submit order" at bounding box center [840, 151] width 58 height 18
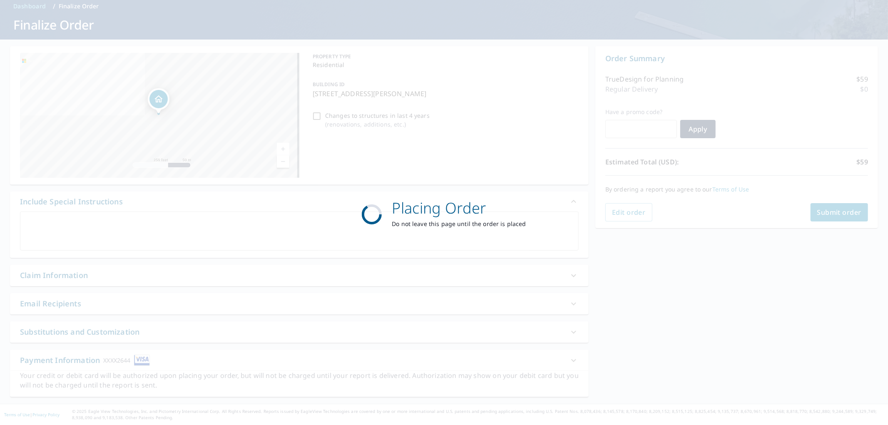
scroll to position [37, 0]
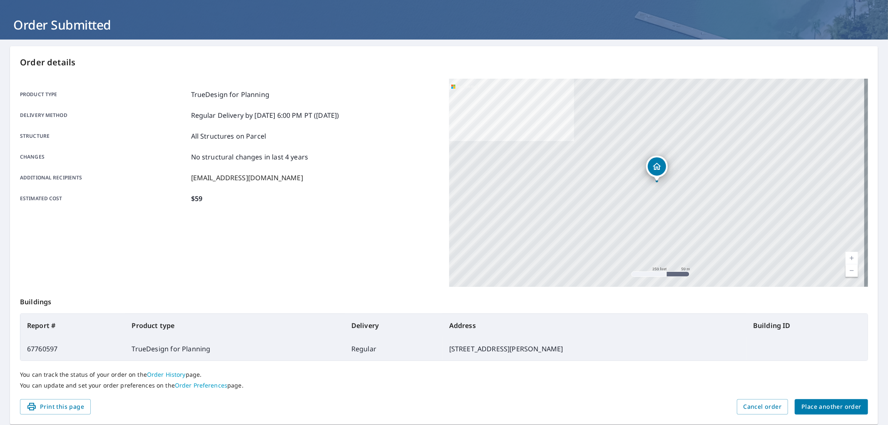
click at [816, 402] on span "Place another order" at bounding box center [832, 407] width 60 height 10
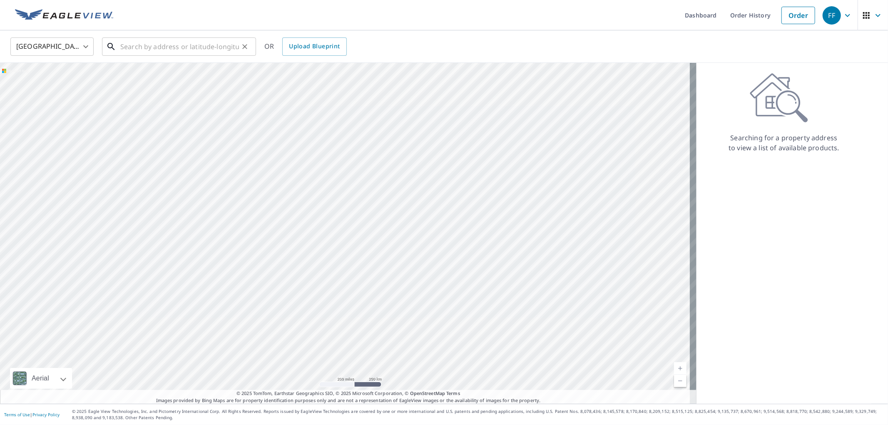
click at [183, 40] on input "text" at bounding box center [179, 46] width 119 height 23
paste input "4 East Wind Dr"
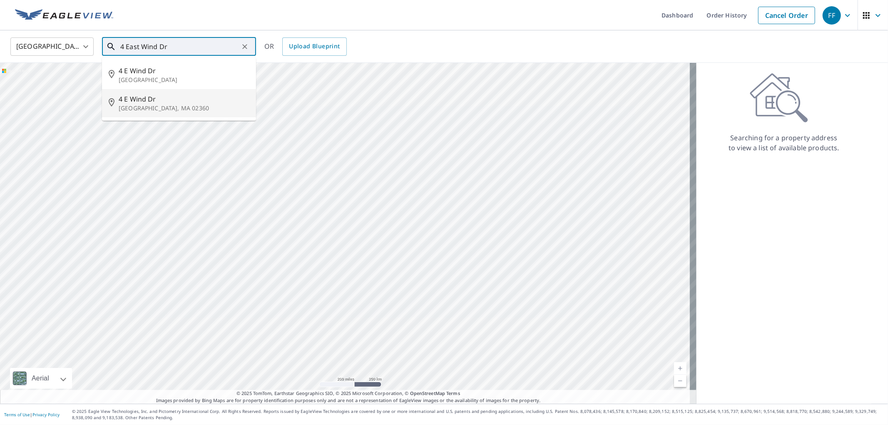
click at [167, 90] on li "[STREET_ADDRESS][PERSON_NAME]" at bounding box center [179, 103] width 154 height 28
type input "[STREET_ADDRESS][PERSON_NAME]"
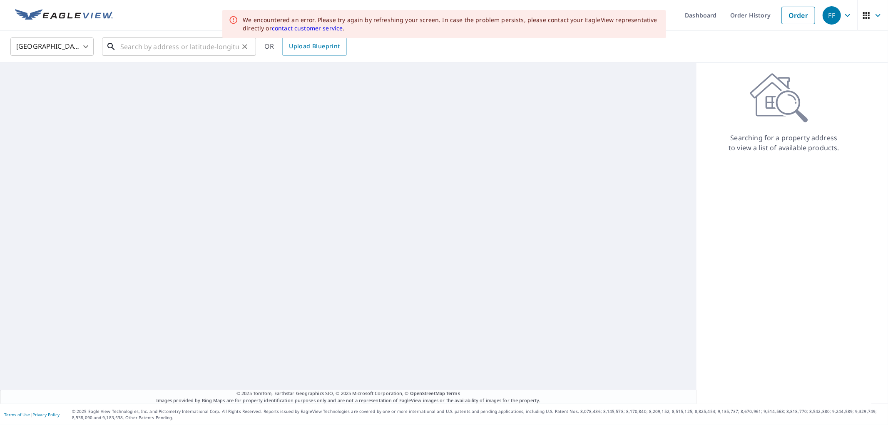
click at [197, 52] on input "text" at bounding box center [179, 46] width 119 height 23
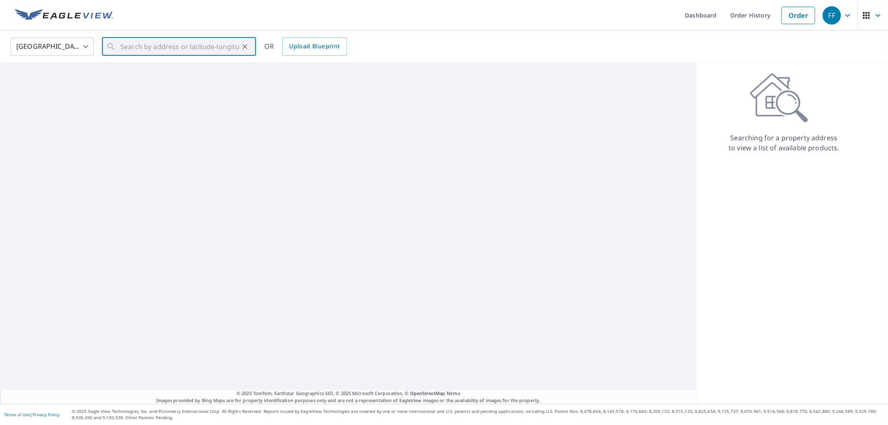
click at [102, 14] on img at bounding box center [64, 15] width 98 height 12
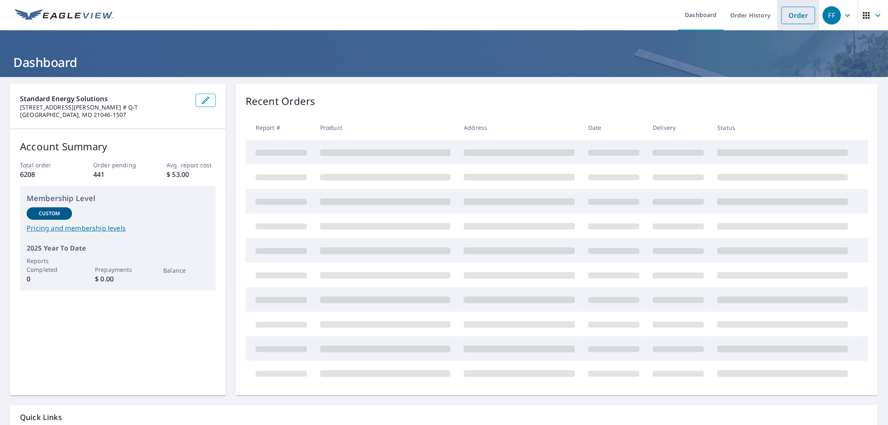
click at [789, 10] on link "Order" at bounding box center [799, 15] width 34 height 17
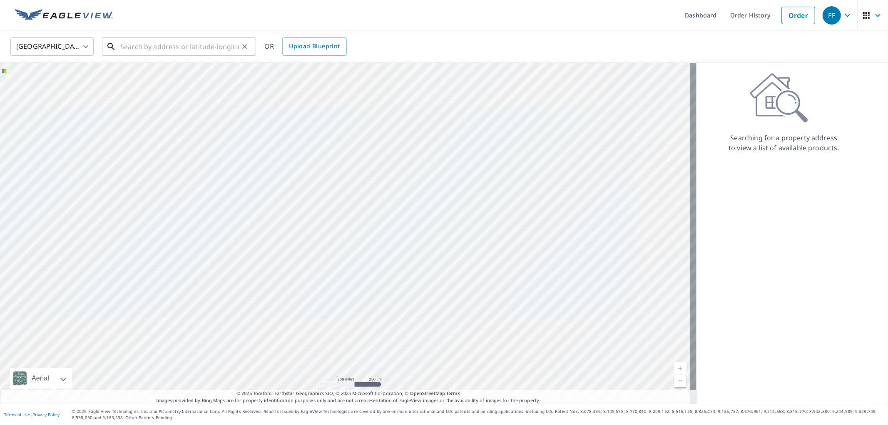
click at [149, 38] on input "text" at bounding box center [179, 46] width 119 height 23
paste input "4 East Wind Dr"
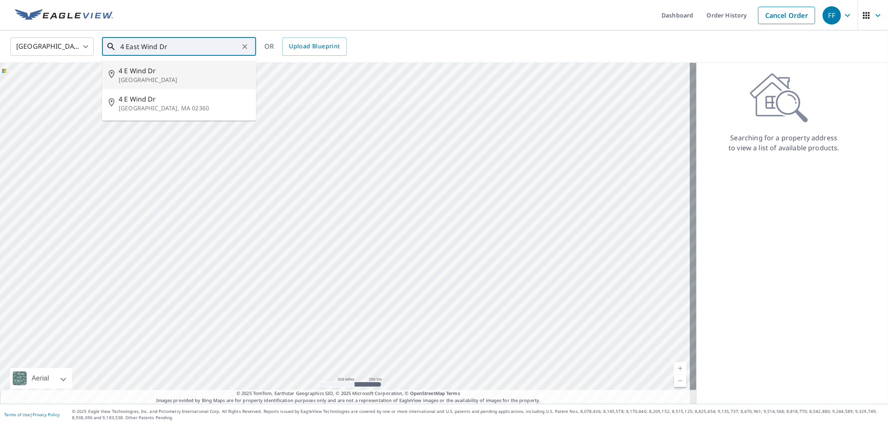
click at [177, 72] on span "4 E Wind Dr" at bounding box center [184, 71] width 131 height 10
type input "[STREET_ADDRESS][PERSON_NAME]"
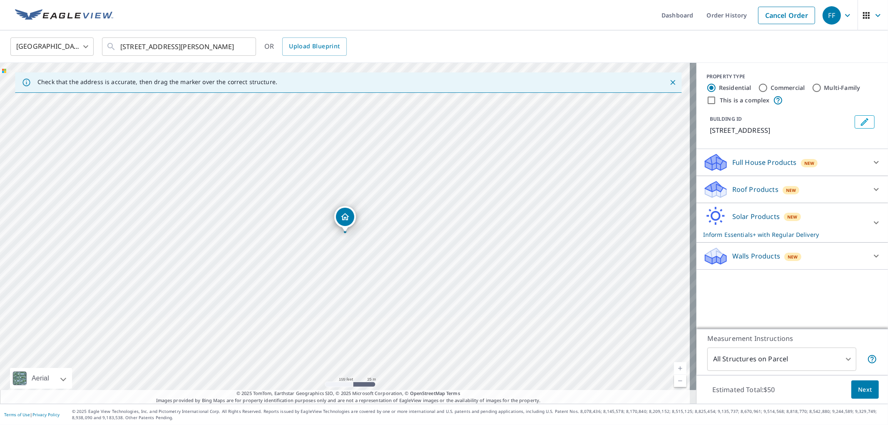
click at [704, 223] on icon at bounding box center [716, 217] width 25 height 20
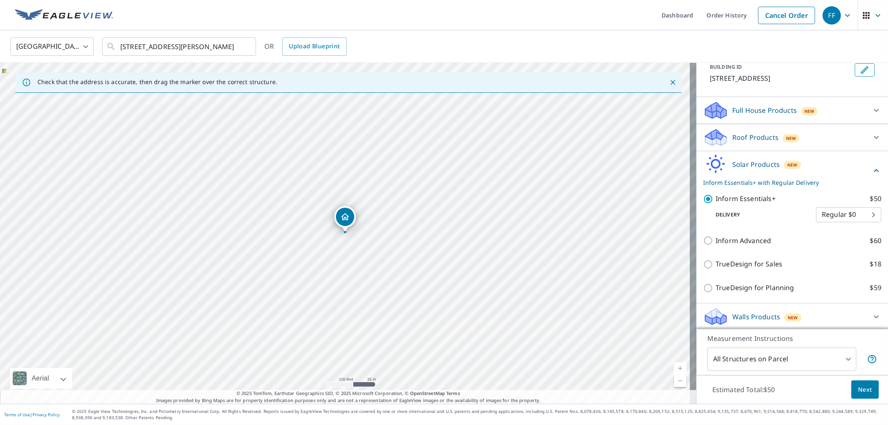
scroll to position [53, 0]
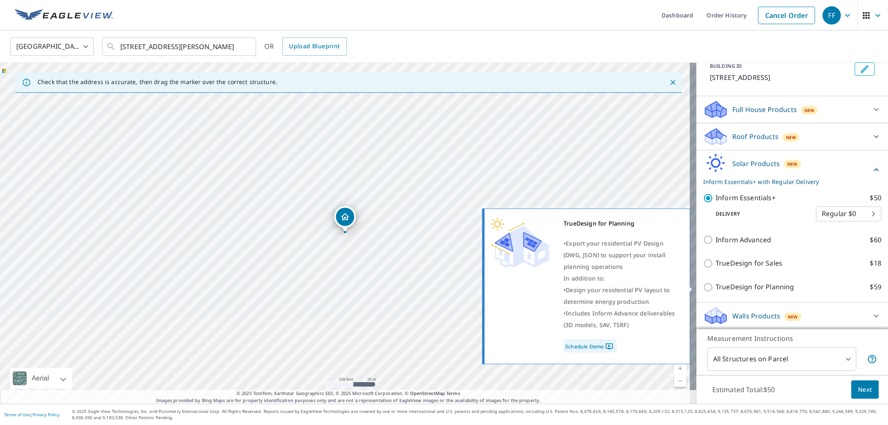
click at [753, 289] on p "TrueDesign for Planning" at bounding box center [755, 287] width 78 height 10
click at [716, 289] on input "TrueDesign for Planning $59" at bounding box center [710, 287] width 12 height 10
checkbox input "true"
checkbox input "false"
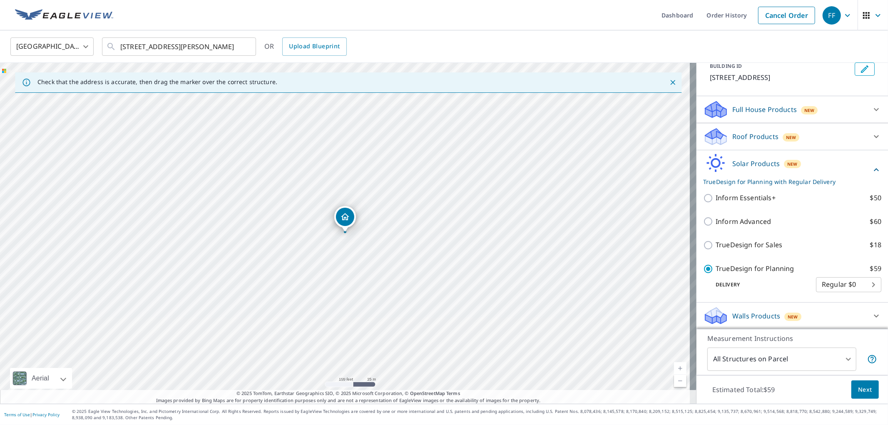
click at [863, 394] on span "Next" at bounding box center [866, 390] width 14 height 10
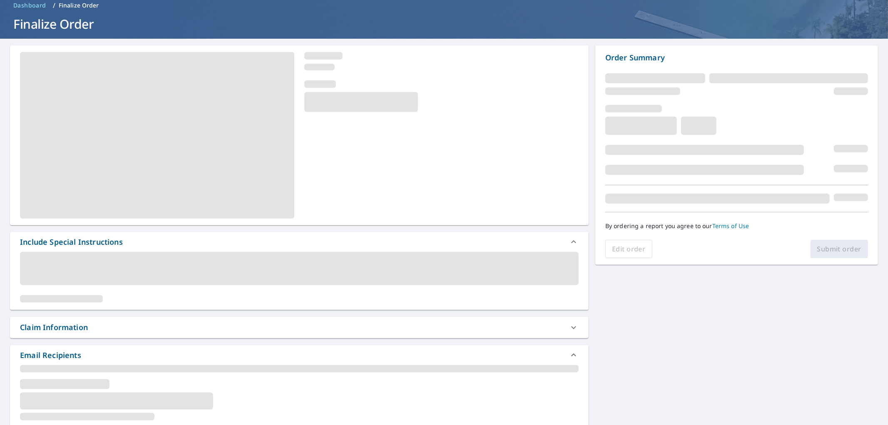
scroll to position [46, 0]
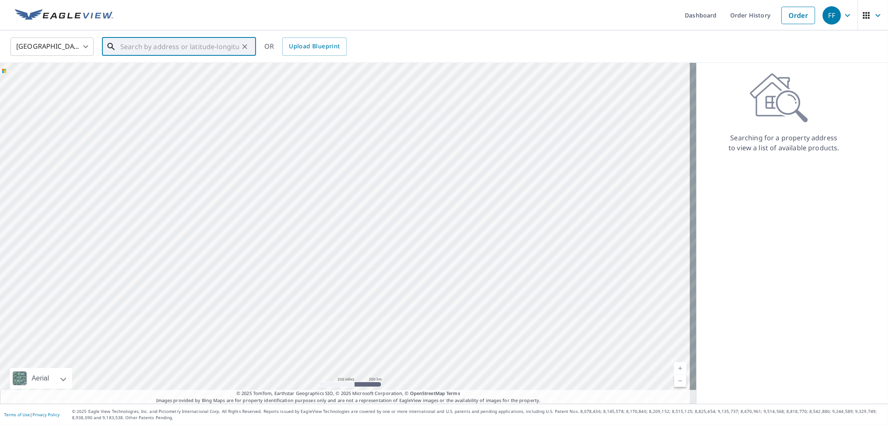
click at [149, 47] on input "text" at bounding box center [179, 46] width 119 height 23
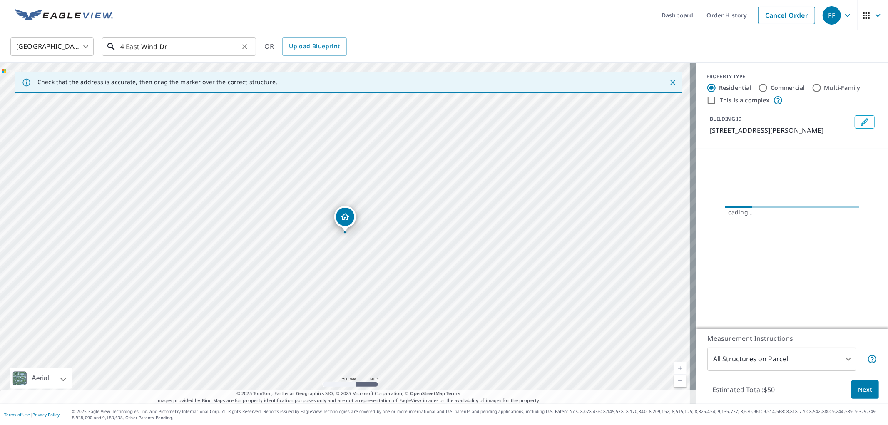
click at [210, 43] on input "4 East Wind Dr" at bounding box center [179, 46] width 119 height 23
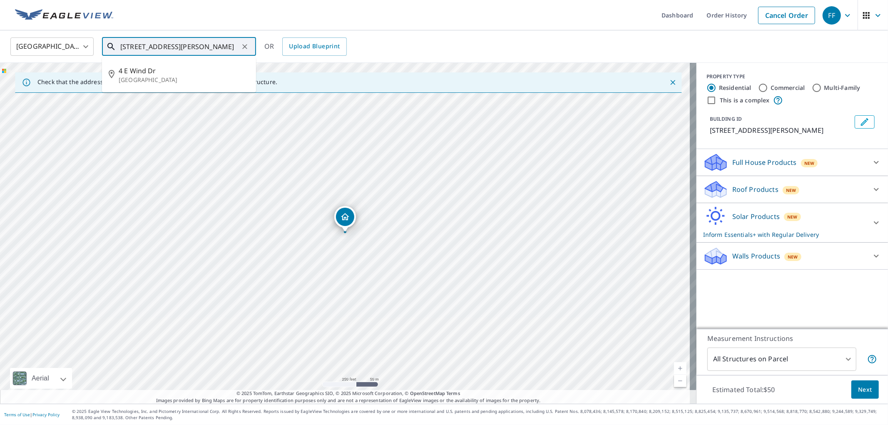
type input "4 East Wind Dr, Berlin, MD"
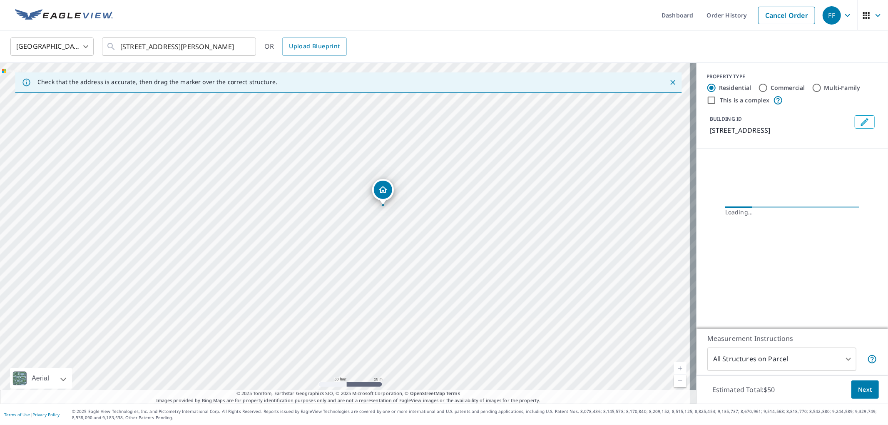
drag, startPoint x: 424, startPoint y: 139, endPoint x: 422, endPoint y: 206, distance: 67.5
click at [422, 206] on div "[STREET_ADDRESS][PERSON_NAME]" at bounding box center [348, 233] width 697 height 341
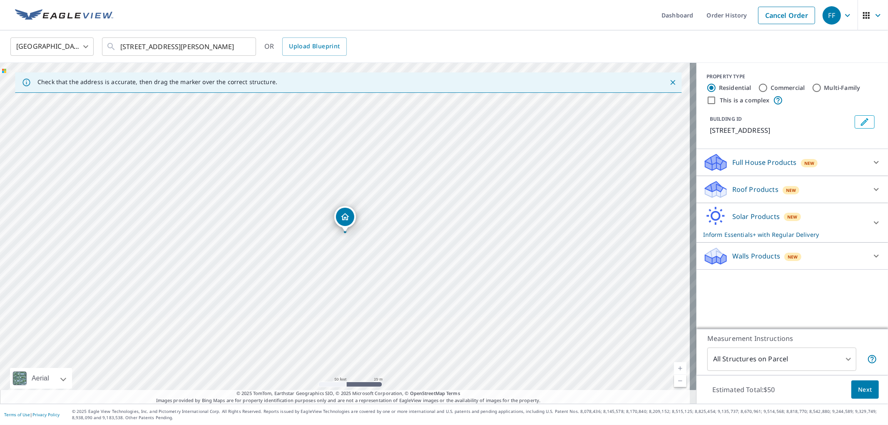
click at [795, 208] on div "Solar Products New Inform Essentials+ with Regular Delivery" at bounding box center [785, 223] width 163 height 32
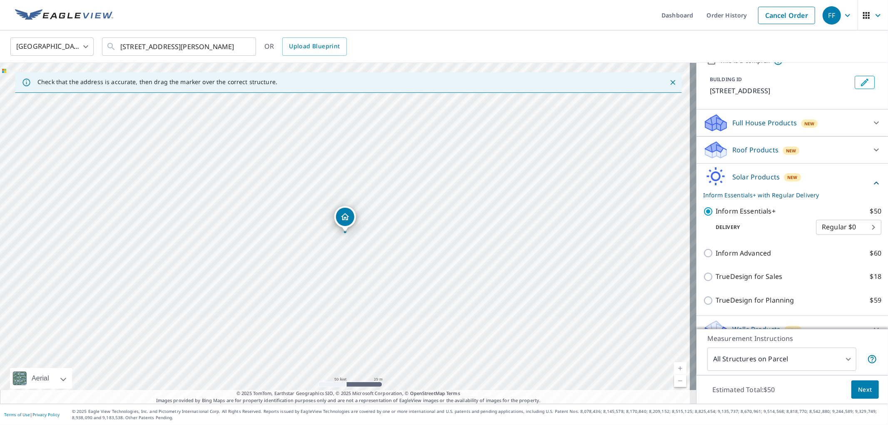
scroll to position [53, 0]
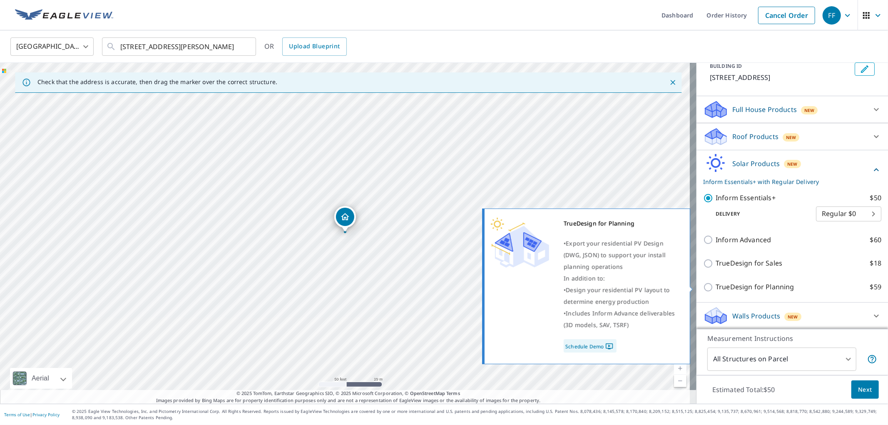
click at [768, 289] on p "TrueDesign for Planning" at bounding box center [755, 287] width 78 height 10
click at [716, 289] on input "TrueDesign for Planning $59" at bounding box center [710, 287] width 12 height 10
checkbox input "true"
checkbox input "false"
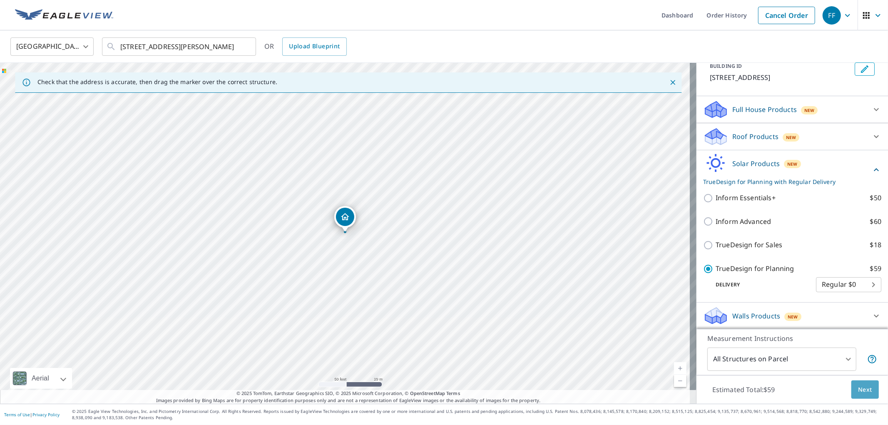
click at [861, 383] on button "Next" at bounding box center [865, 390] width 27 height 19
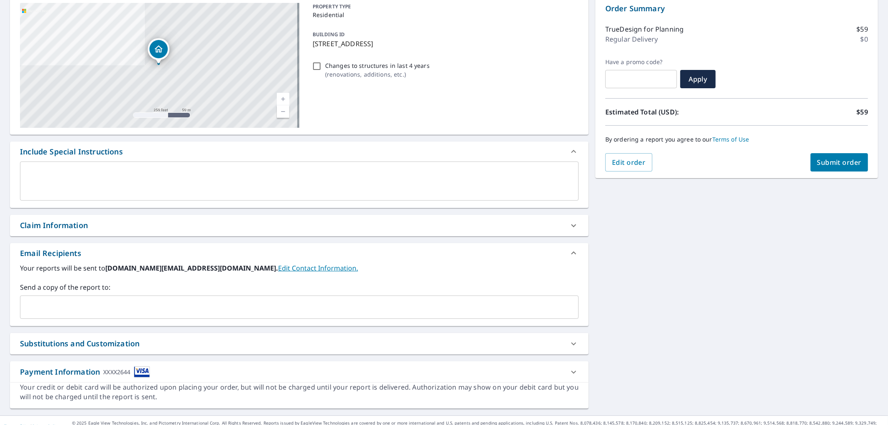
scroll to position [99, 0]
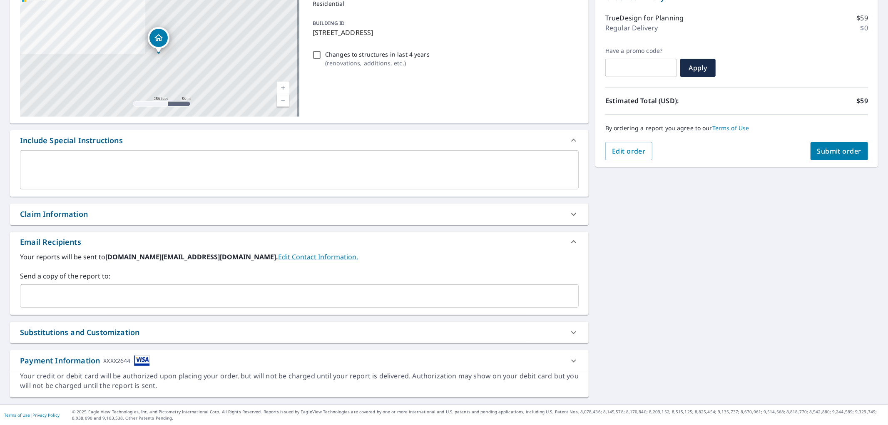
click at [325, 282] on div "Send a copy of the report to: ​" at bounding box center [299, 289] width 559 height 37
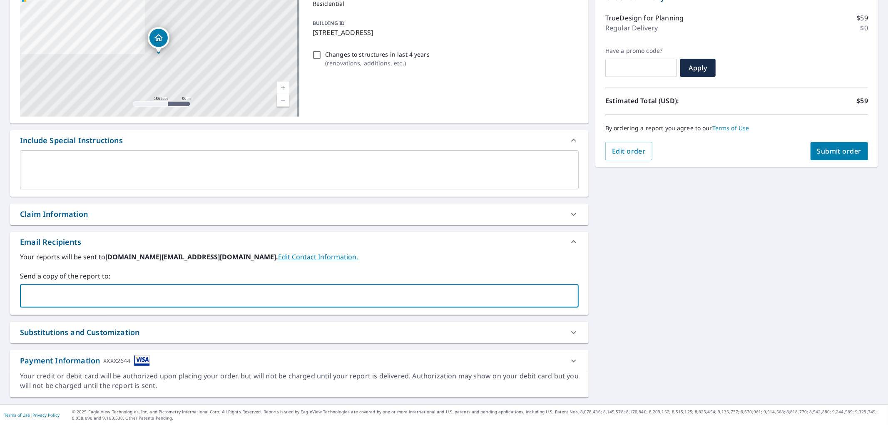
click at [325, 291] on input "text" at bounding box center [293, 296] width 539 height 16
paste input "[EMAIL_ADDRESS][DOMAIN_NAME]"
type input "[EMAIL_ADDRESS][DOMAIN_NAME]"
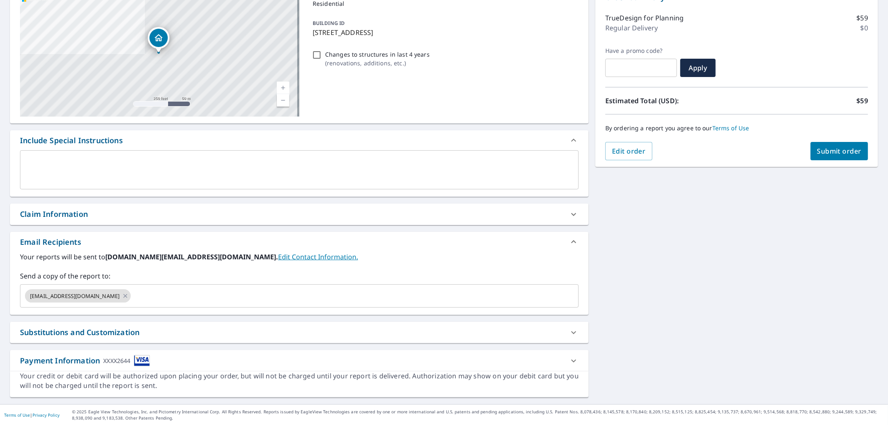
click at [837, 139] on div "By ordering a report you agree to our Terms of Use" at bounding box center [737, 128] width 263 height 27
click at [837, 143] on button "Submit order" at bounding box center [840, 151] width 58 height 18
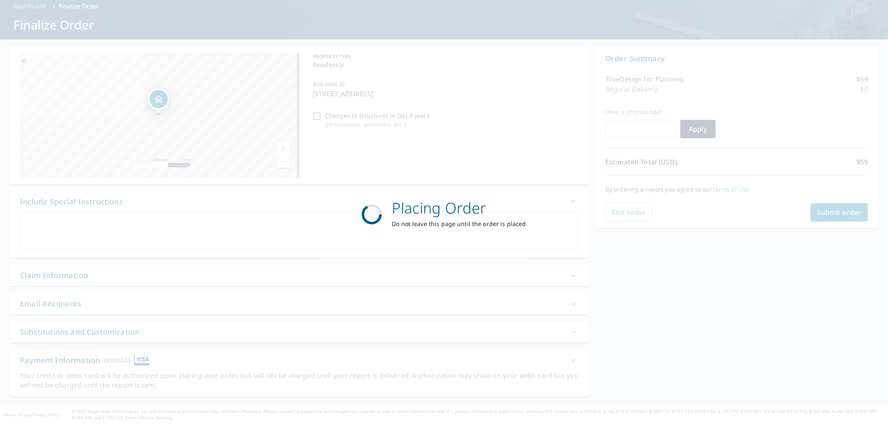
scroll to position [37, 0]
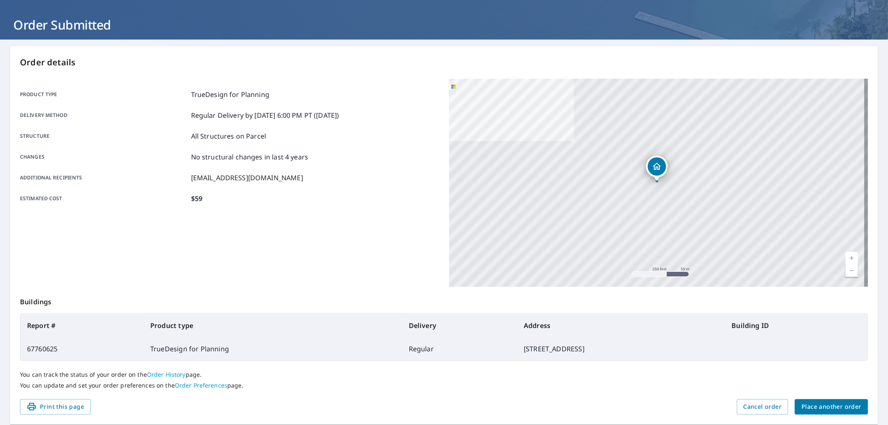
click at [814, 405] on span "Place another order" at bounding box center [832, 407] width 60 height 10
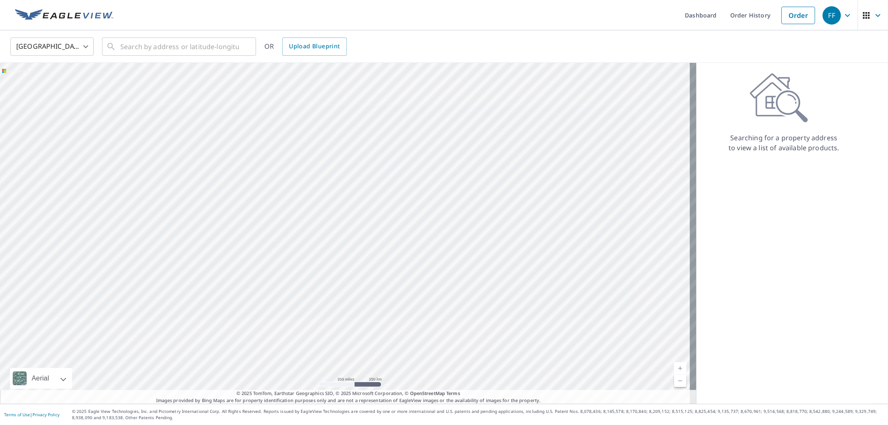
click at [170, 24] on ul "Dashboard Order History Order" at bounding box center [468, 15] width 701 height 30
click at [171, 43] on input "text" at bounding box center [179, 46] width 119 height 23
paste input "6 Dune Grass Dr"
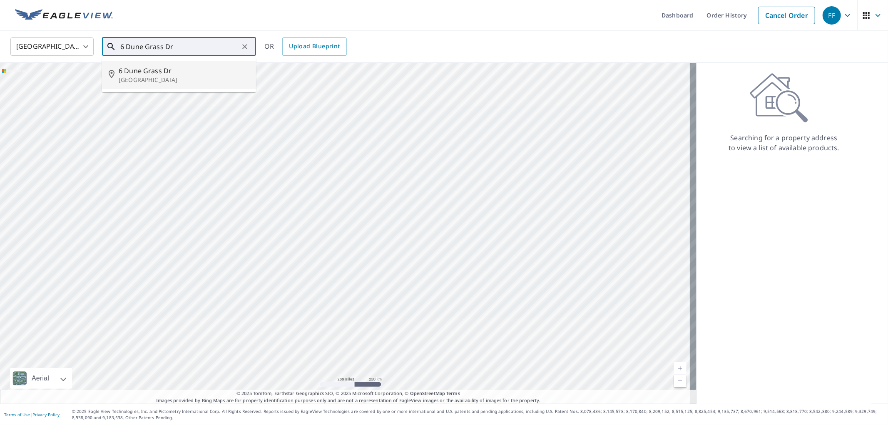
click at [159, 77] on p "[GEOGRAPHIC_DATA]" at bounding box center [184, 80] width 131 height 8
type input "6 Dune Grass Dr Berlin, MD 21811"
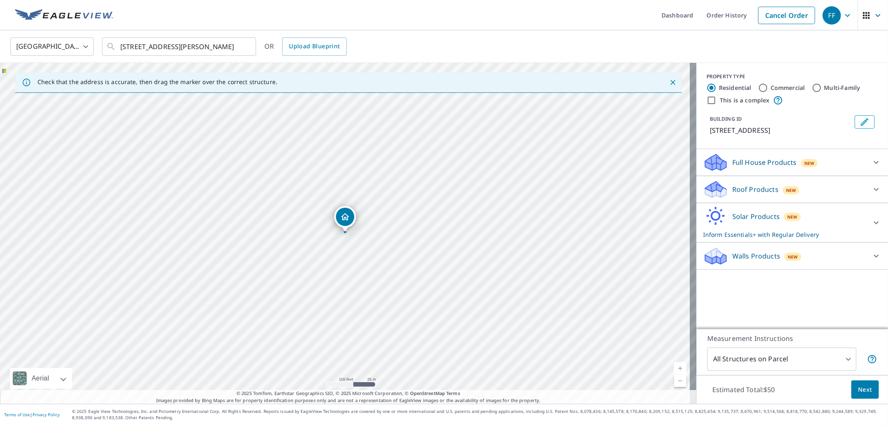
click at [722, 220] on div "Solar Products New Inform Essentials+ with Regular Delivery" at bounding box center [785, 223] width 163 height 32
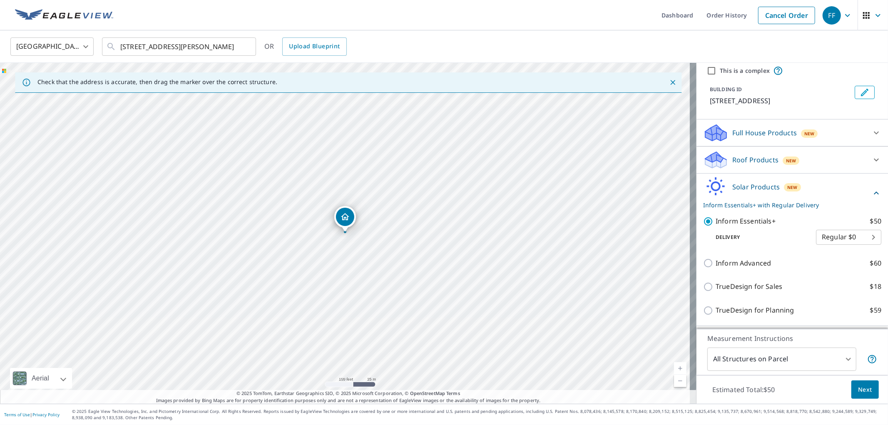
scroll to position [47, 0]
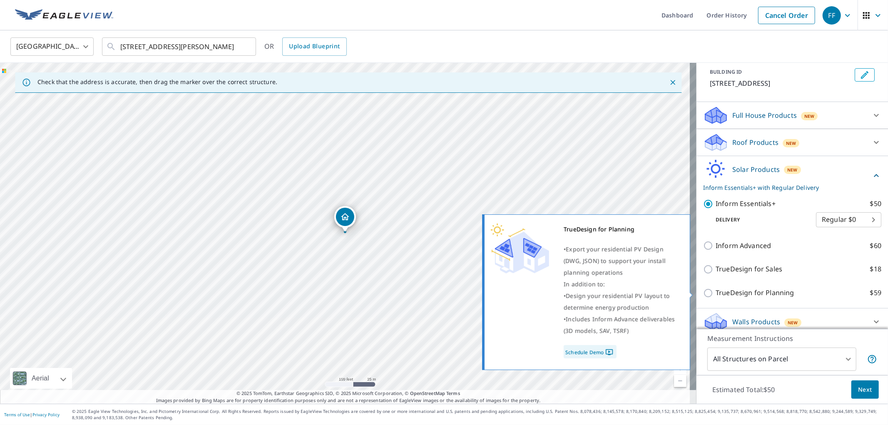
click at [758, 292] on p "TrueDesign for Planning" at bounding box center [755, 293] width 78 height 10
click at [716, 292] on input "TrueDesign for Planning $59" at bounding box center [710, 293] width 12 height 10
checkbox input "true"
checkbox input "false"
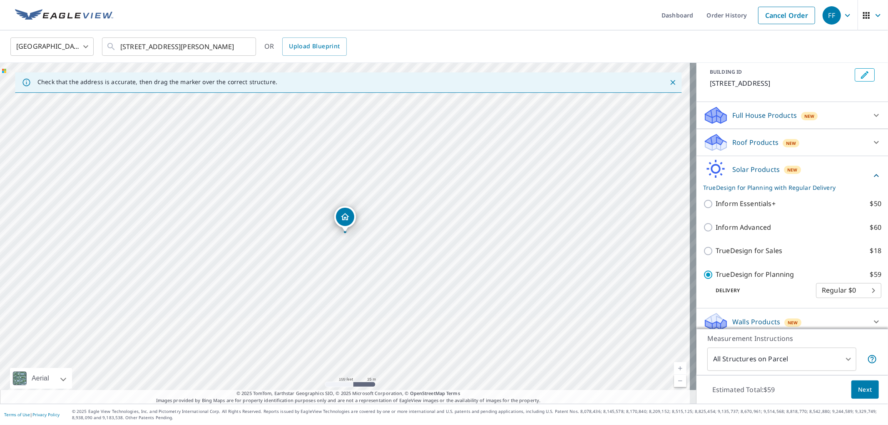
click at [859, 386] on span "Next" at bounding box center [866, 390] width 14 height 10
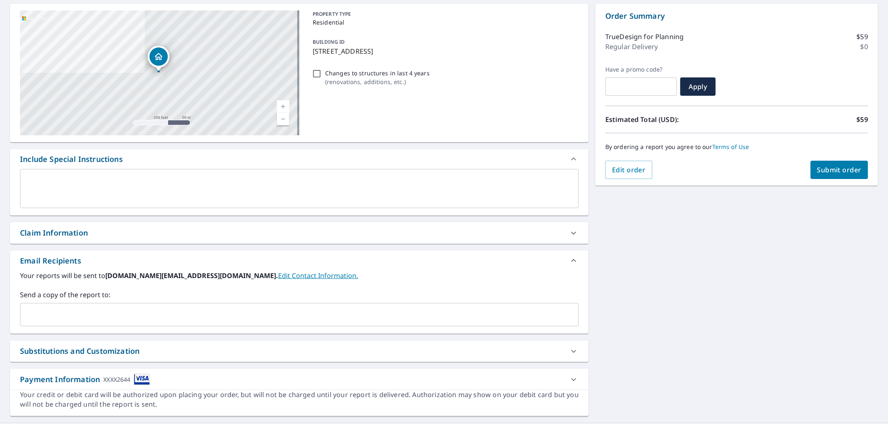
scroll to position [99, 0]
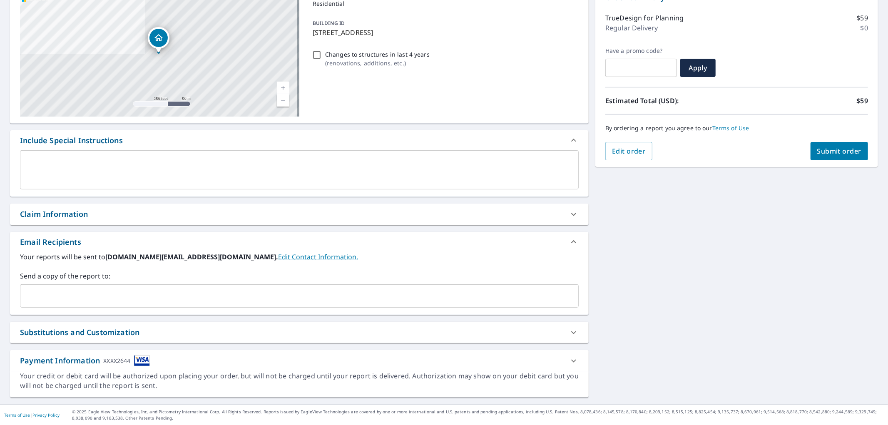
click at [322, 282] on div "Send a copy of the report to: ​" at bounding box center [299, 289] width 559 height 37
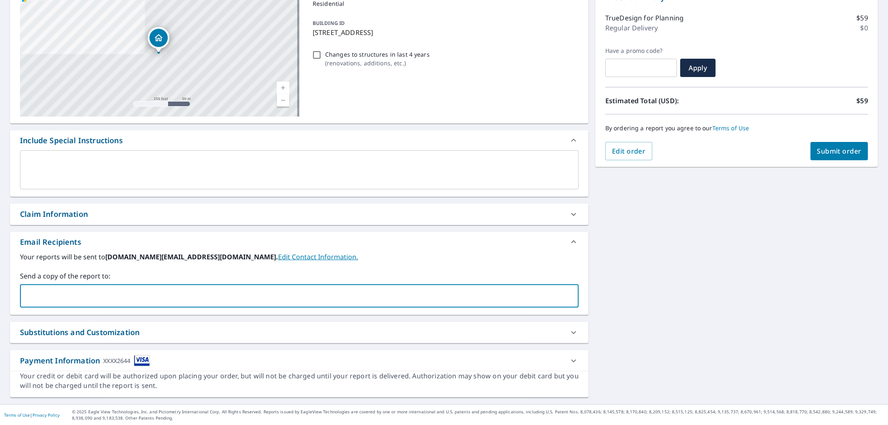
click at [364, 297] on input "text" at bounding box center [293, 296] width 539 height 16
paste input "[EMAIL_ADDRESS][DOMAIN_NAME]"
type input "[EMAIL_ADDRESS][DOMAIN_NAME]"
click at [832, 153] on span "Submit order" at bounding box center [840, 151] width 45 height 9
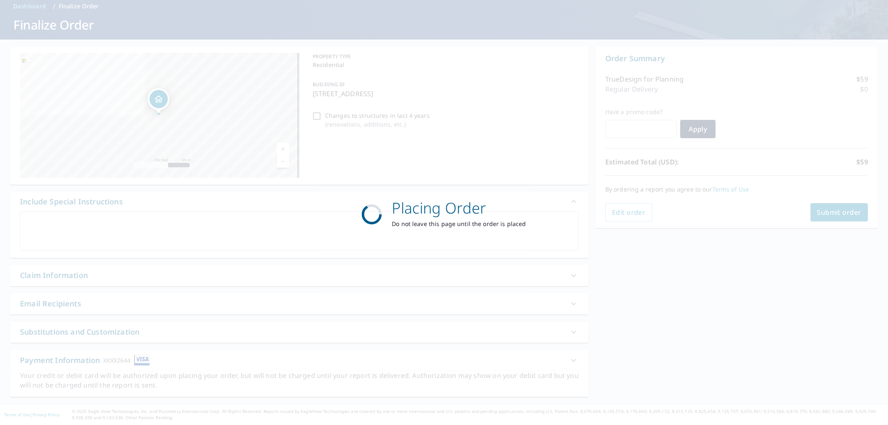
scroll to position [37, 0]
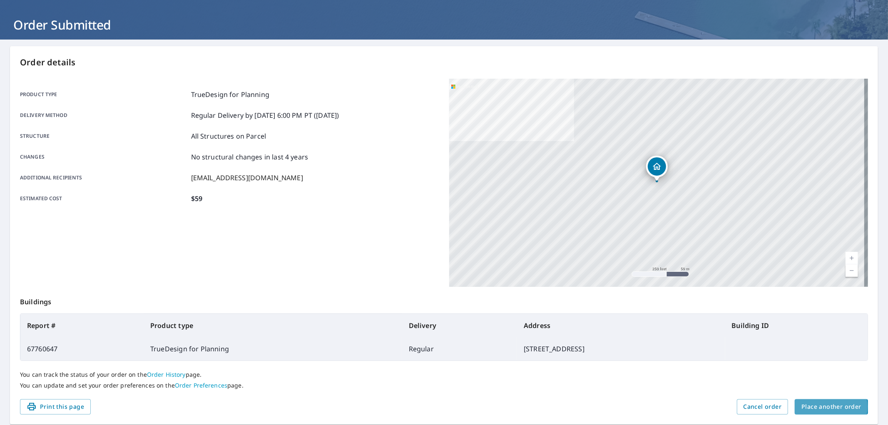
click at [813, 407] on span "Place another order" at bounding box center [832, 407] width 60 height 10
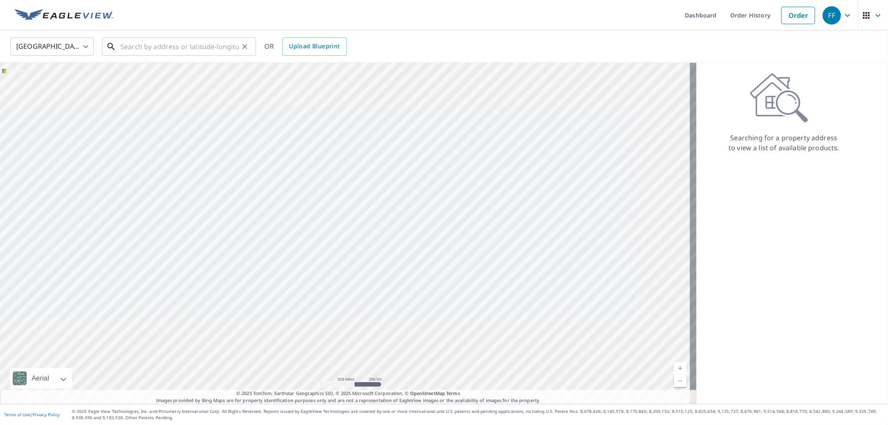
click at [216, 43] on input "text" at bounding box center [179, 46] width 119 height 23
paste input "1697 Farley park rd"
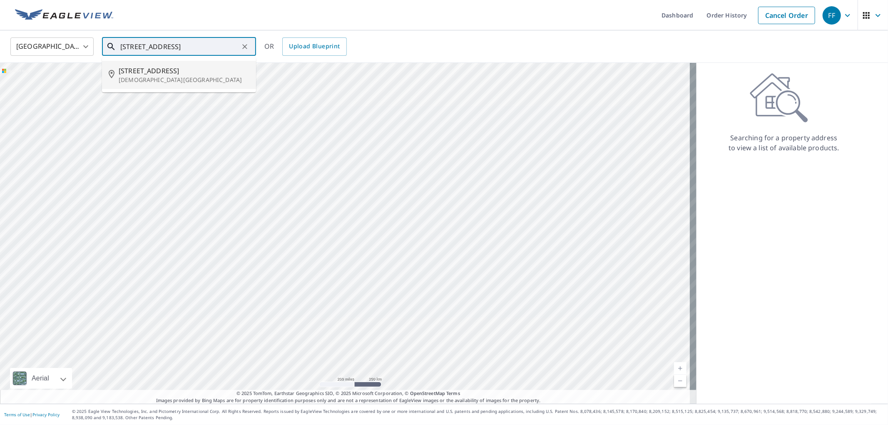
click at [187, 85] on li "1697 Farley Park Rd Church View, VA 23032" at bounding box center [179, 75] width 154 height 28
type input "1697 Farley Park Rd Church View, VA 23032"
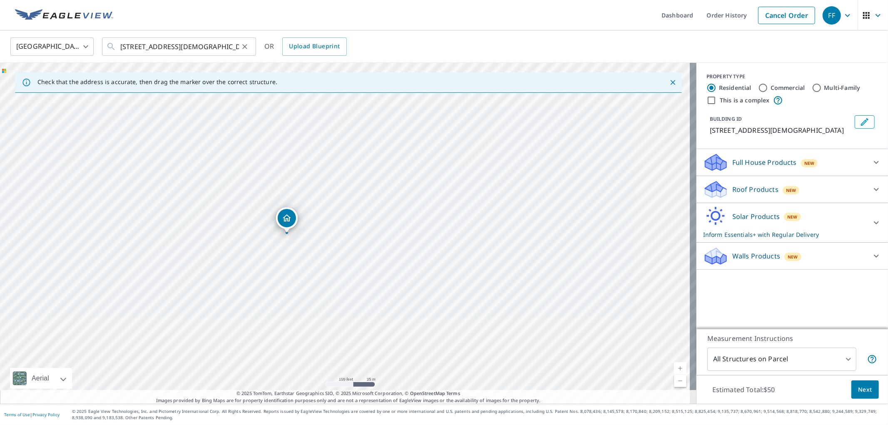
click at [242, 47] on icon "Clear" at bounding box center [245, 46] width 8 height 8
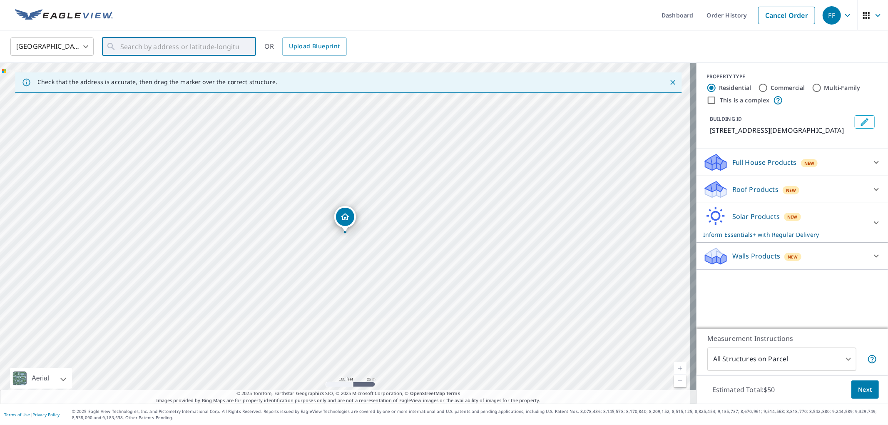
click at [42, 14] on img at bounding box center [64, 15] width 98 height 12
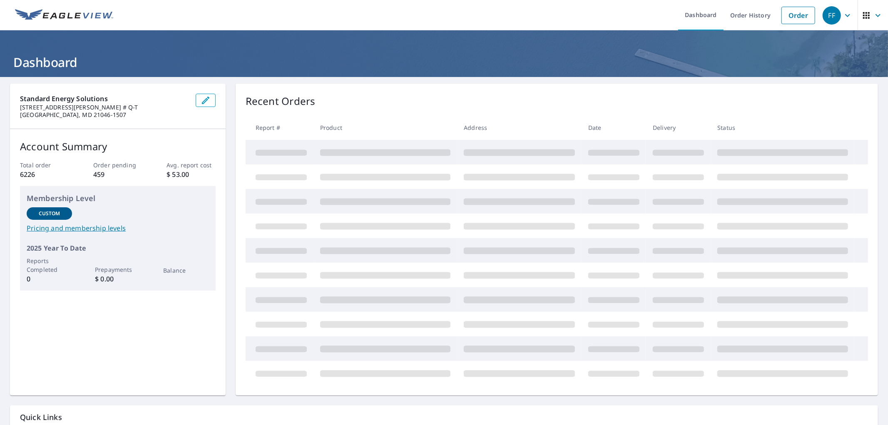
click at [521, 7] on ul "Dashboard Order History Order" at bounding box center [468, 15] width 701 height 30
